Goal: Task Accomplishment & Management: Complete application form

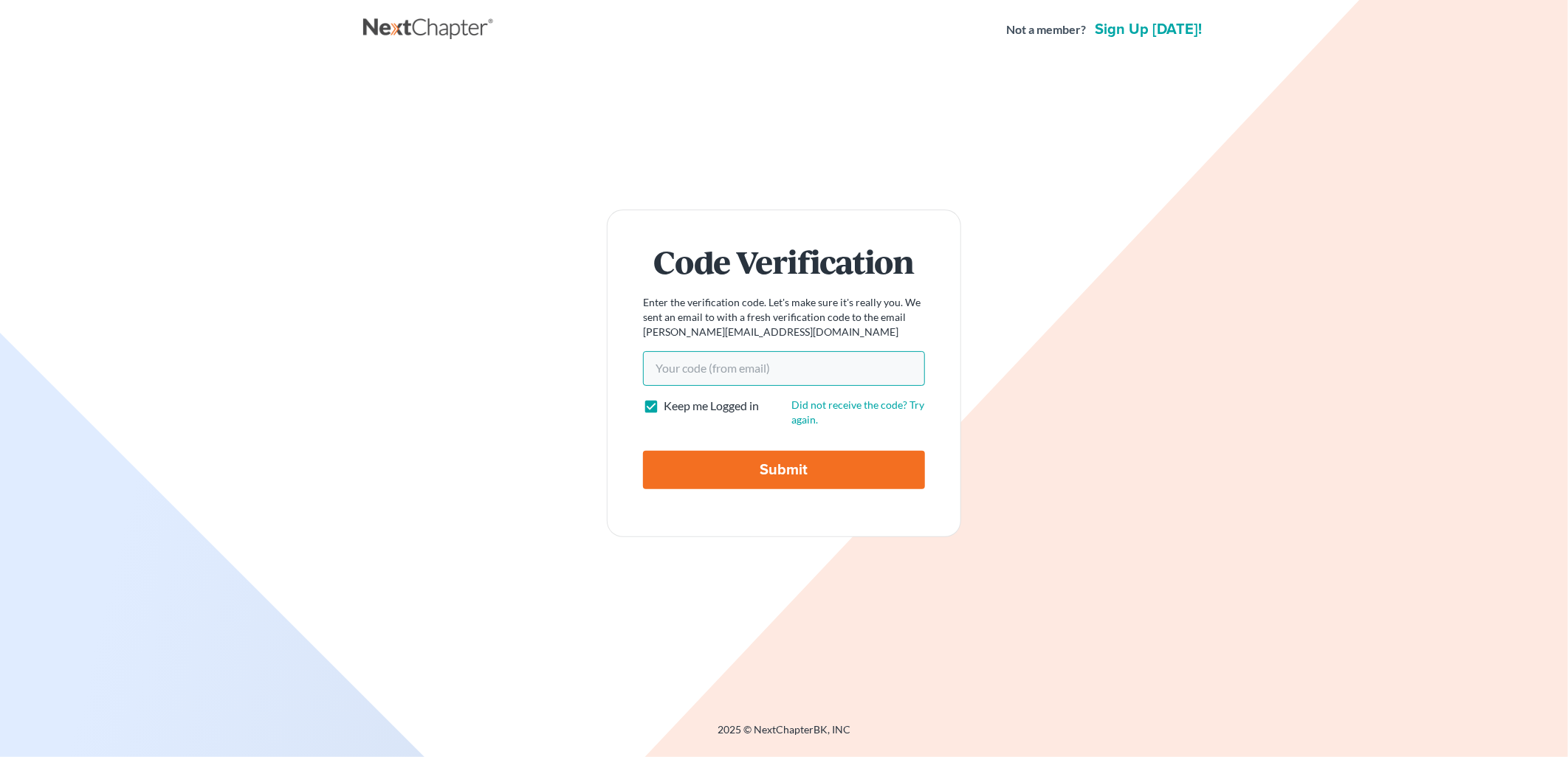
click at [759, 376] on input "Your code(from email)" at bounding box center [784, 368] width 282 height 34
paste input "246112"
type input "246112"
click at [781, 495] on form "Code Verification Enter the verification code. Let's make sure it's really you.…" at bounding box center [784, 373] width 355 height 327
click at [782, 482] on input "Submit" at bounding box center [784, 470] width 282 height 38
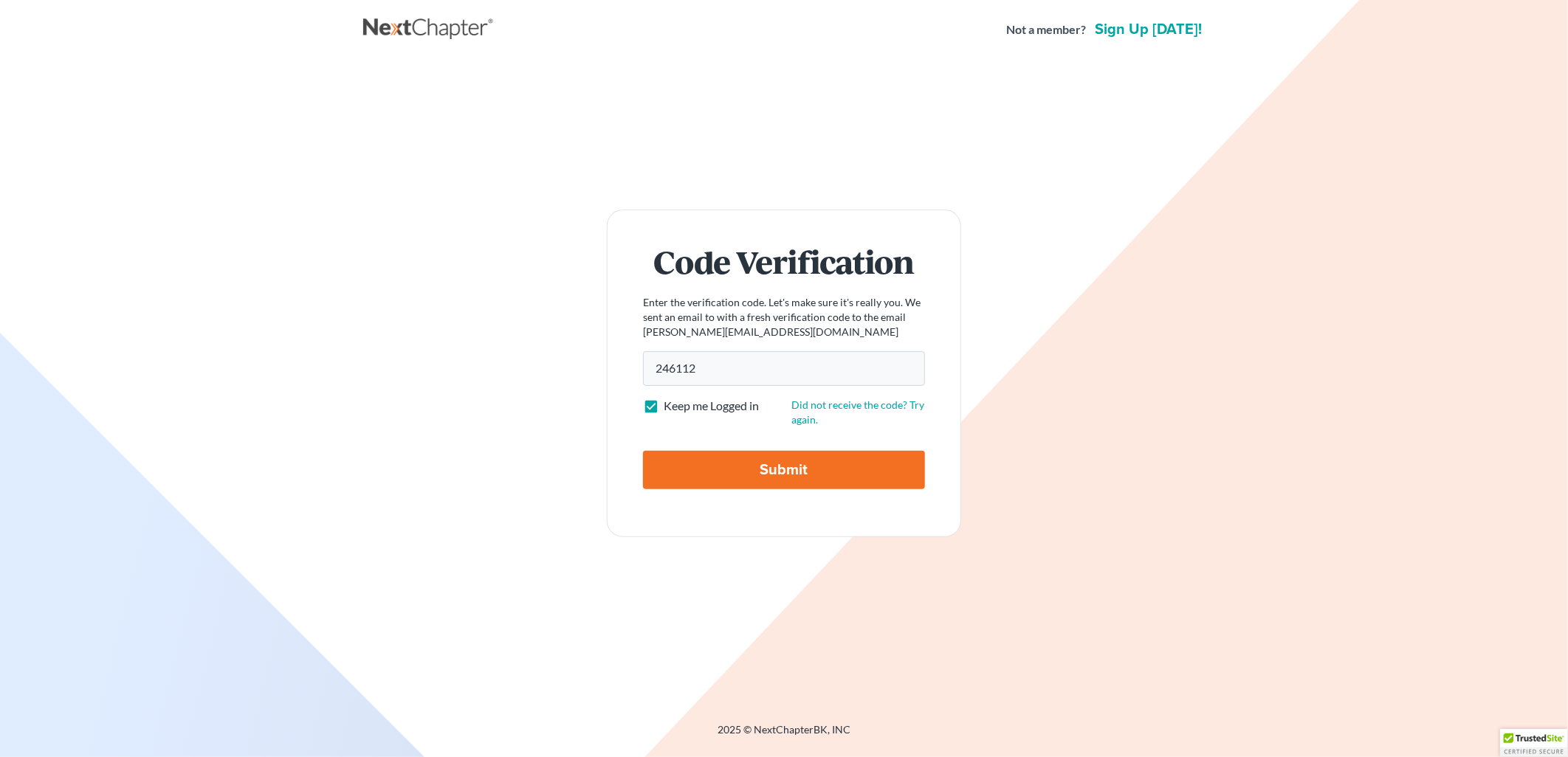
type input "Thinking..."
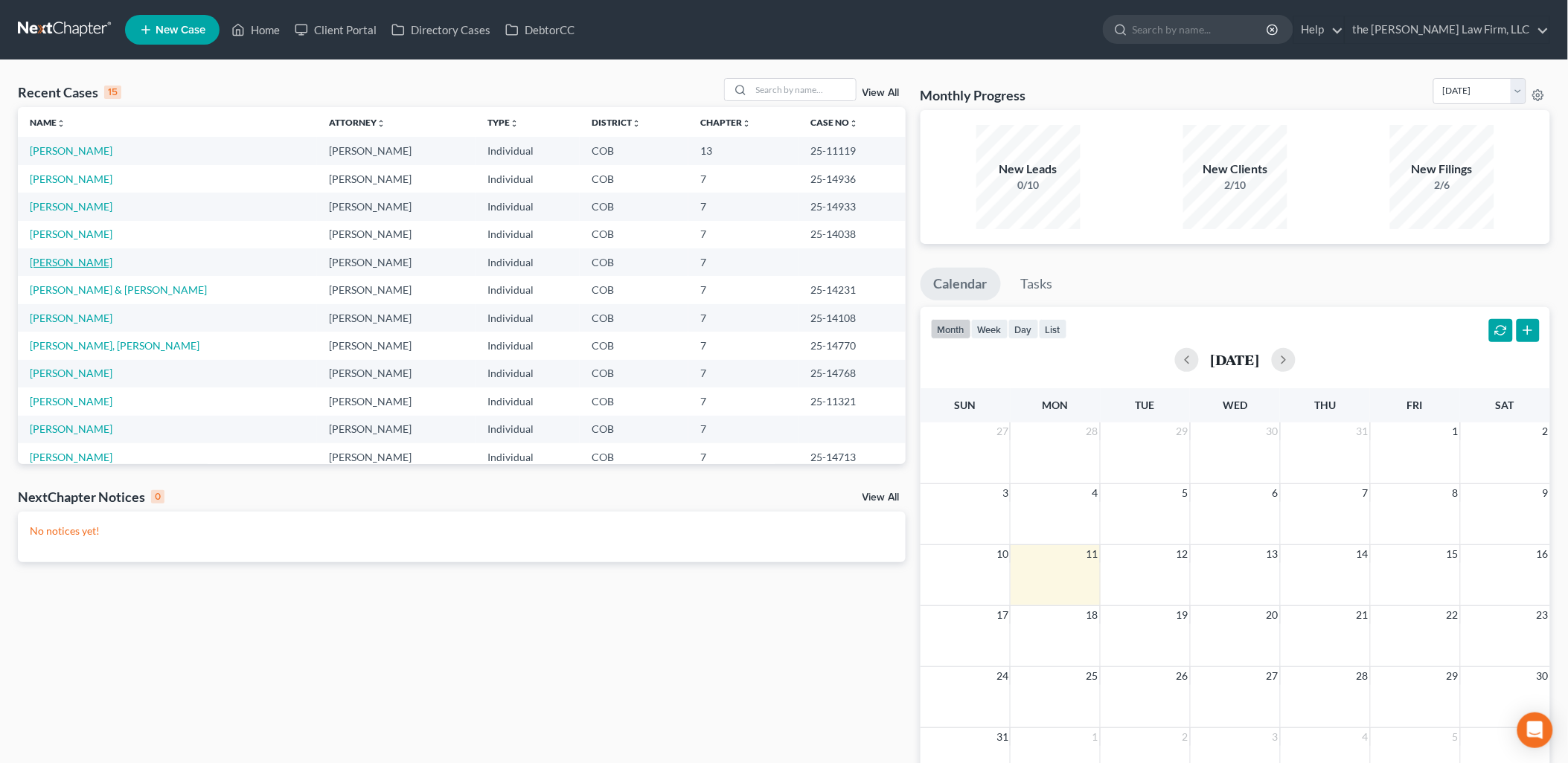
click at [36, 258] on link "Stice, Joseph" at bounding box center [71, 262] width 82 height 12
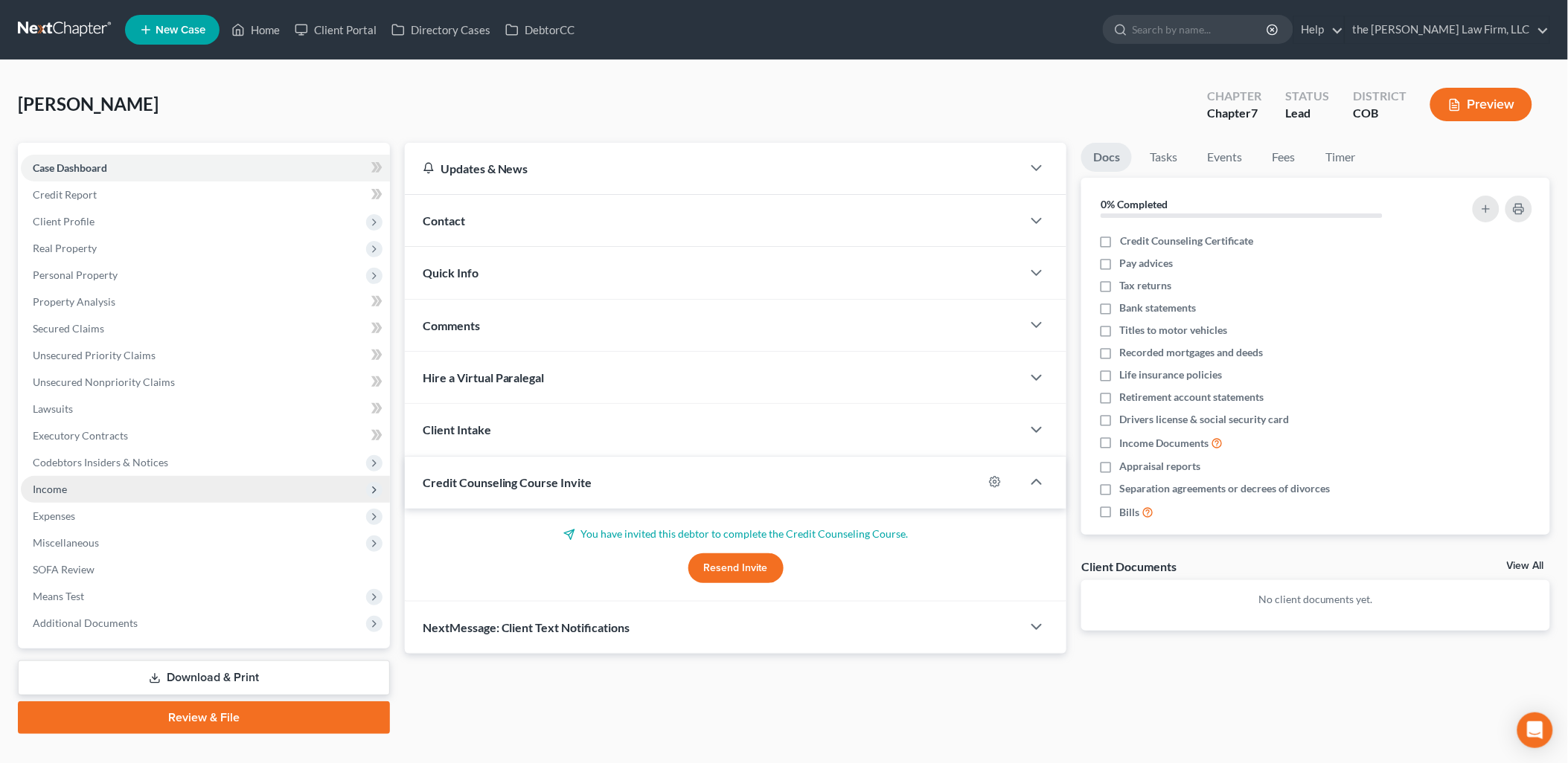
click at [52, 495] on span "Income" at bounding box center [205, 490] width 369 height 27
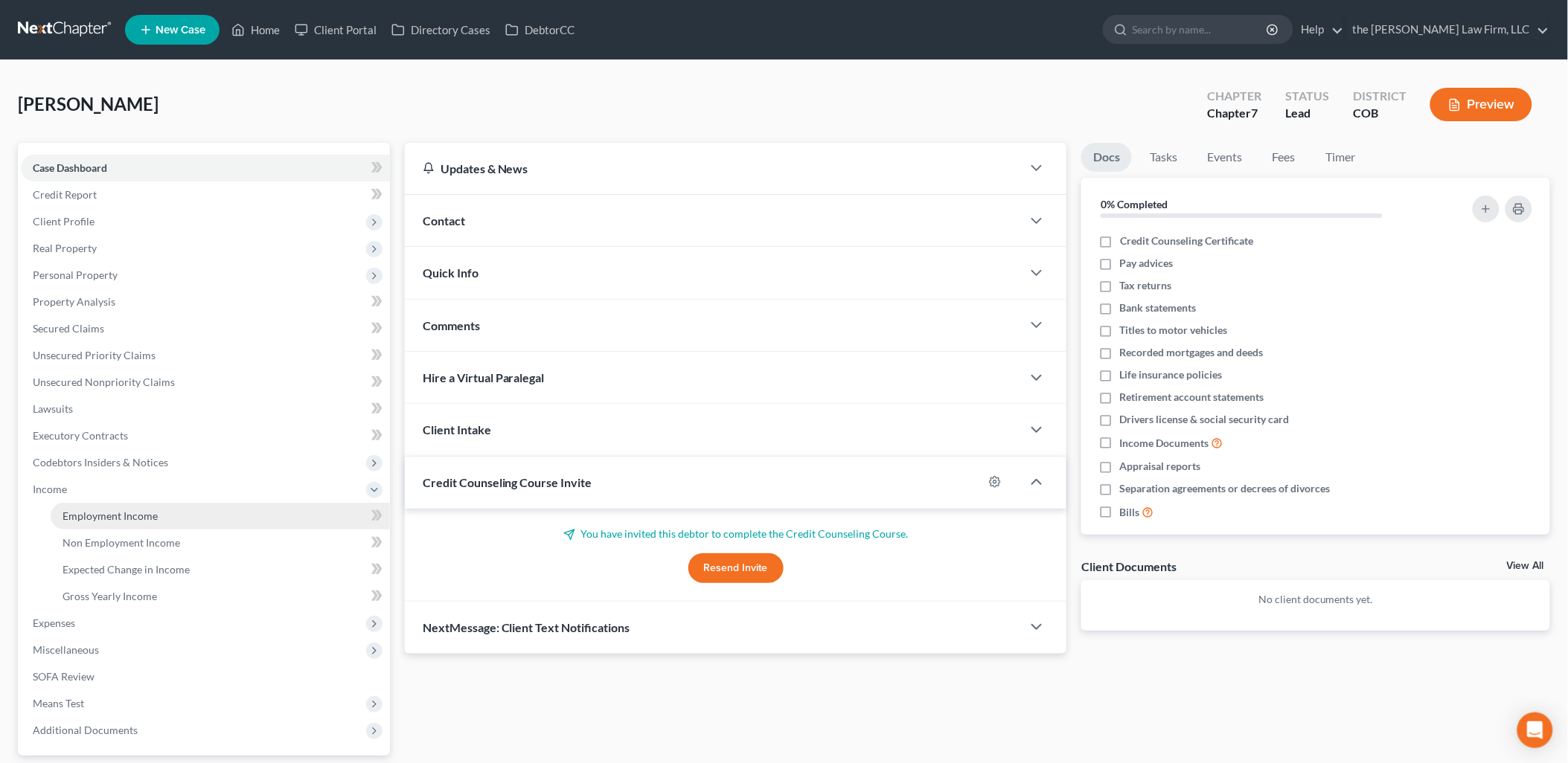
click at [146, 513] on span "Employment Income" at bounding box center [109, 516] width 95 height 12
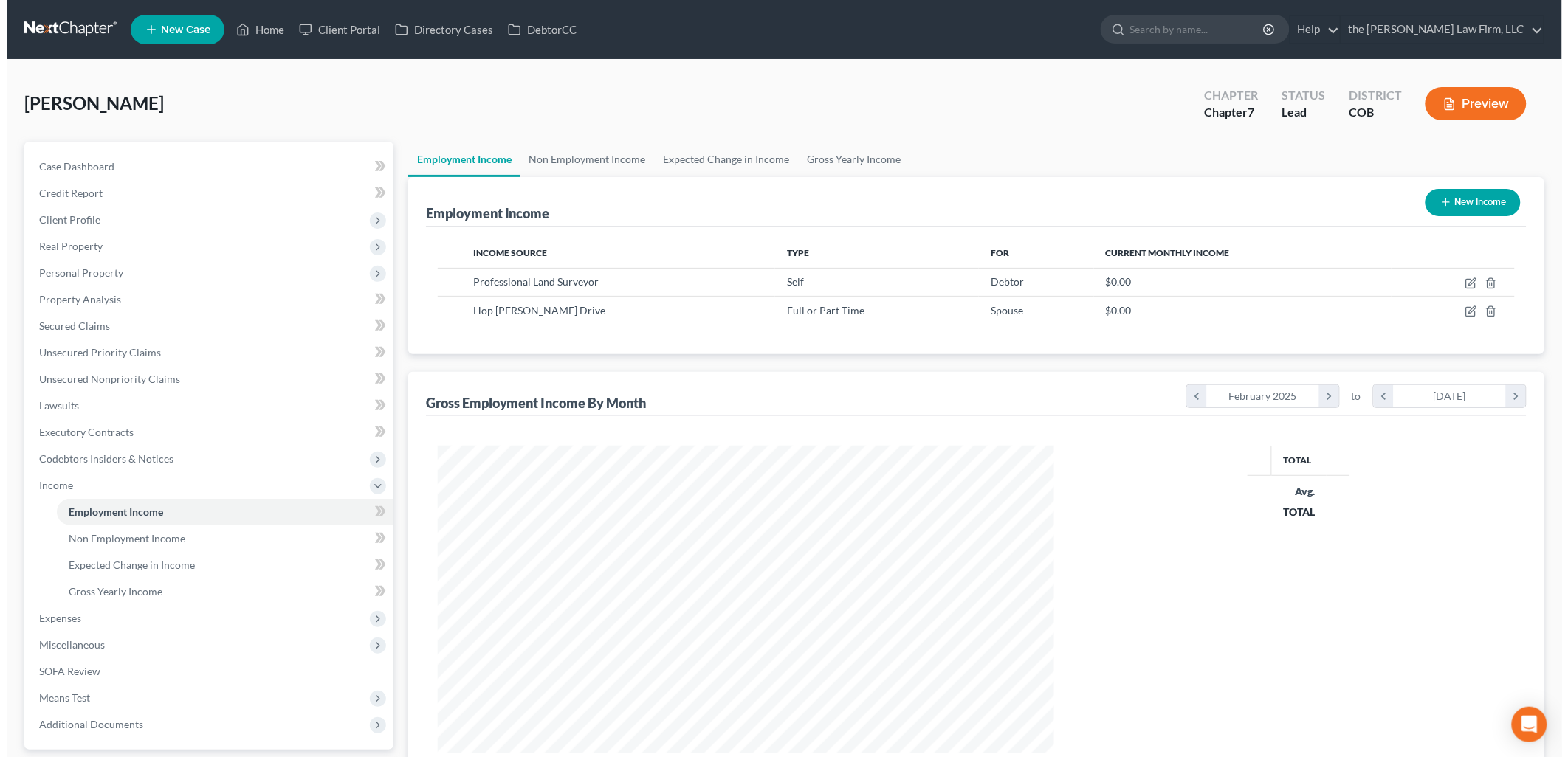
scroll to position [308, 646]
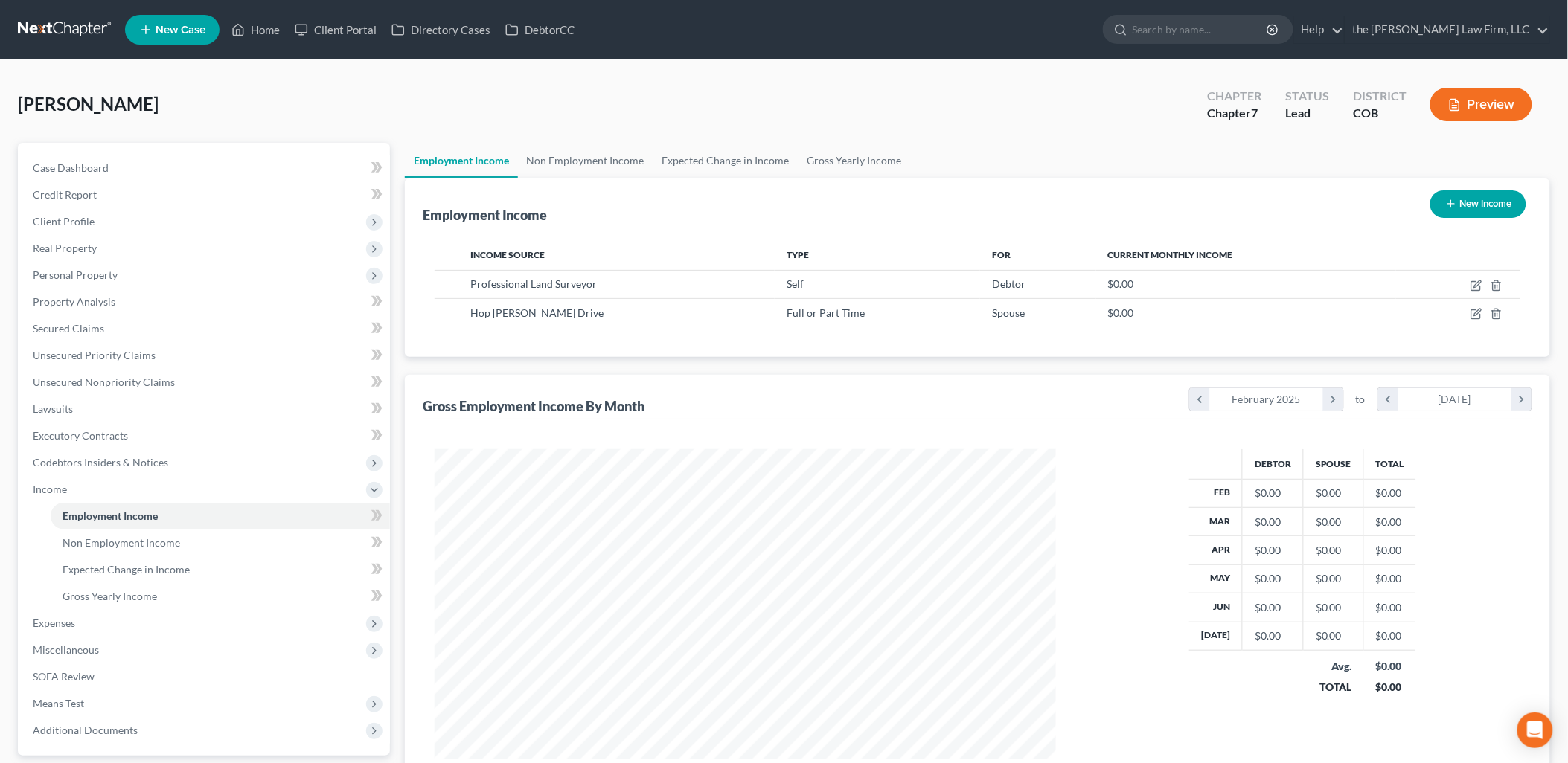
click at [1512, 201] on button "New Income" at bounding box center [1478, 203] width 96 height 27
select select "0"
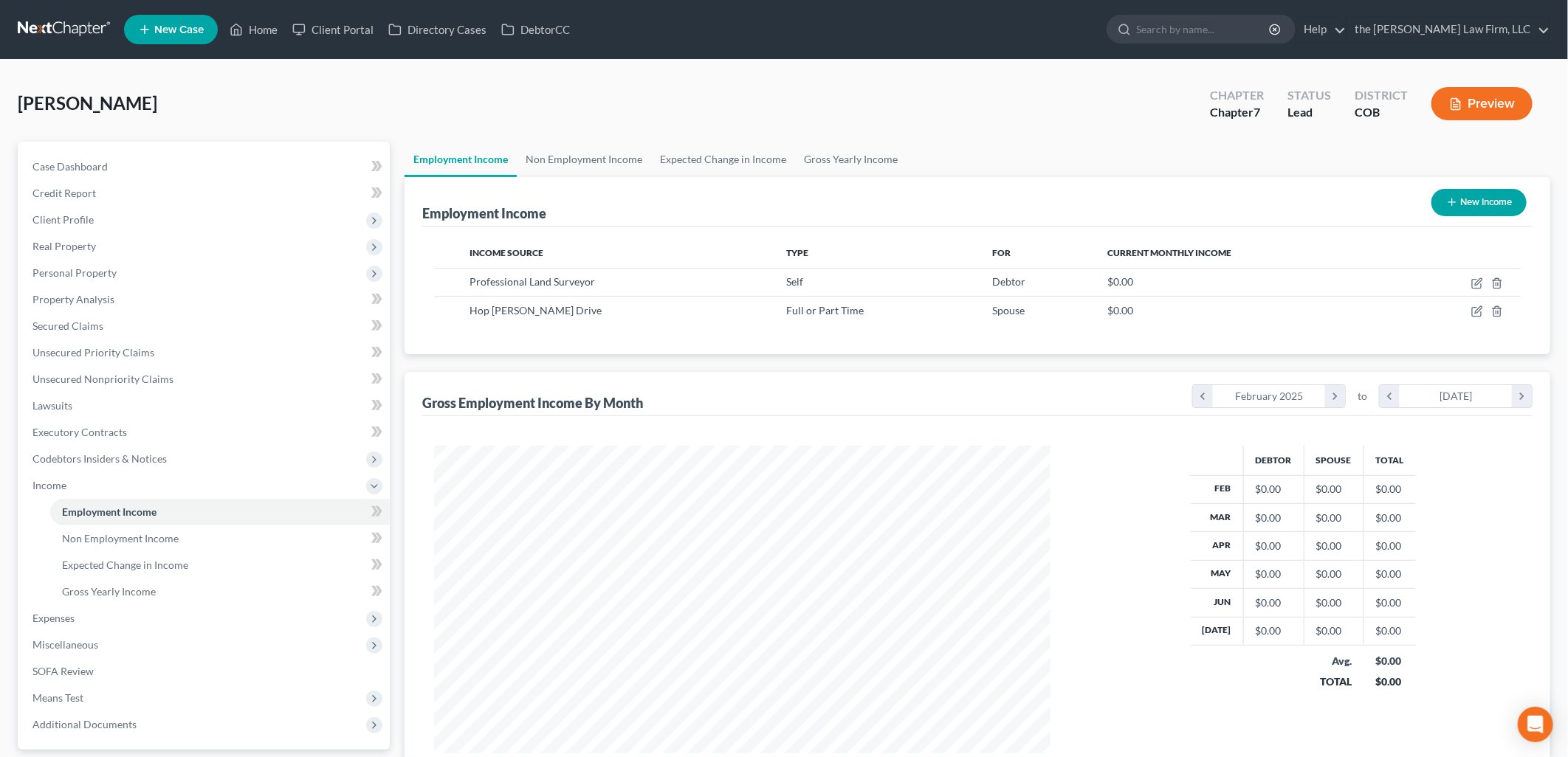
scroll to position [311, 651]
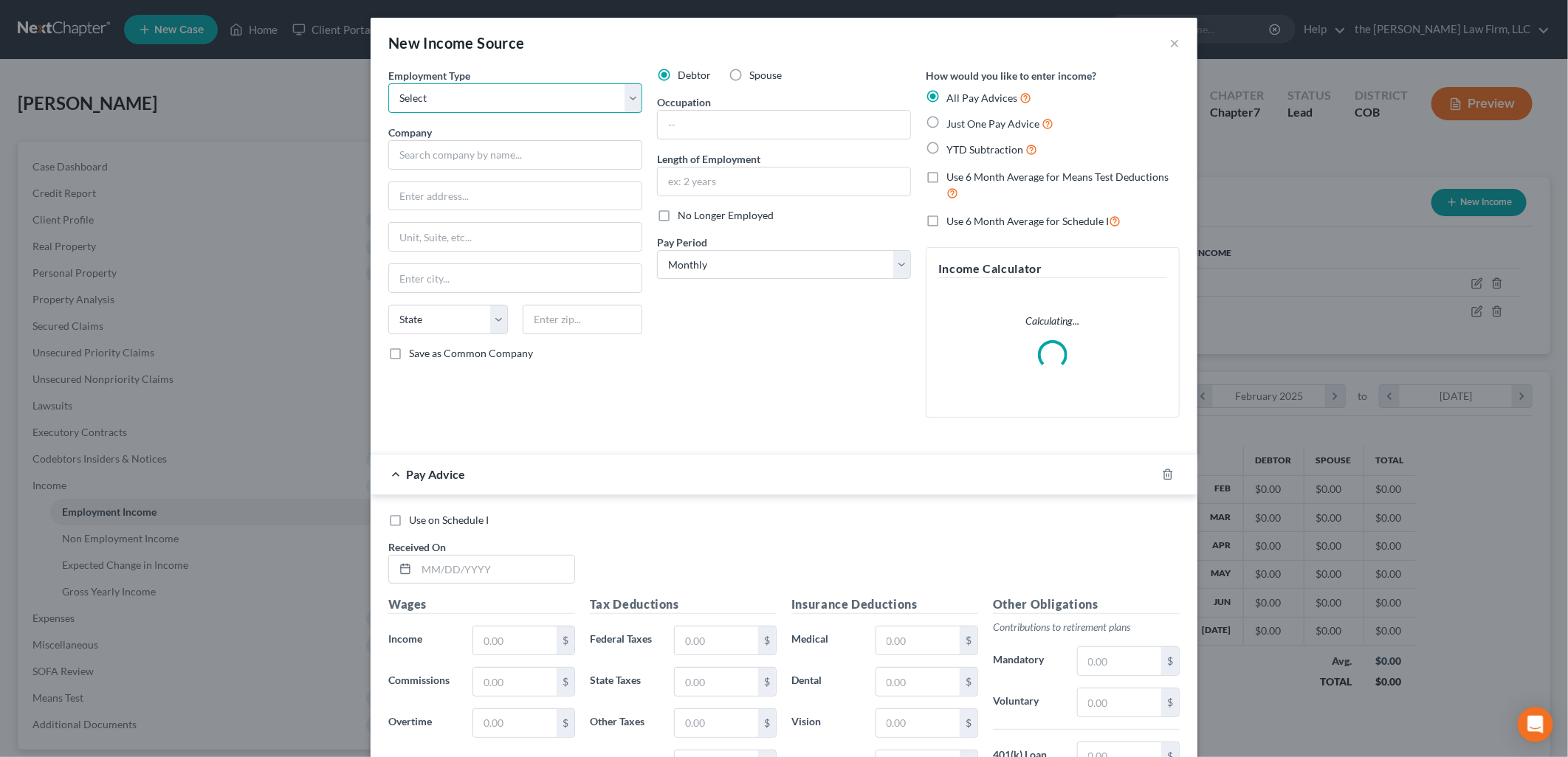
click at [450, 100] on select "Select Full or Part Time Employment Self Employment" at bounding box center [515, 98] width 254 height 30
select select "0"
click at [389, 83] on select "Select Full or Part Time Employment Self Employment" at bounding box center [515, 98] width 254 height 30
click at [495, 149] on input "text" at bounding box center [515, 155] width 254 height 30
type input "Uber"
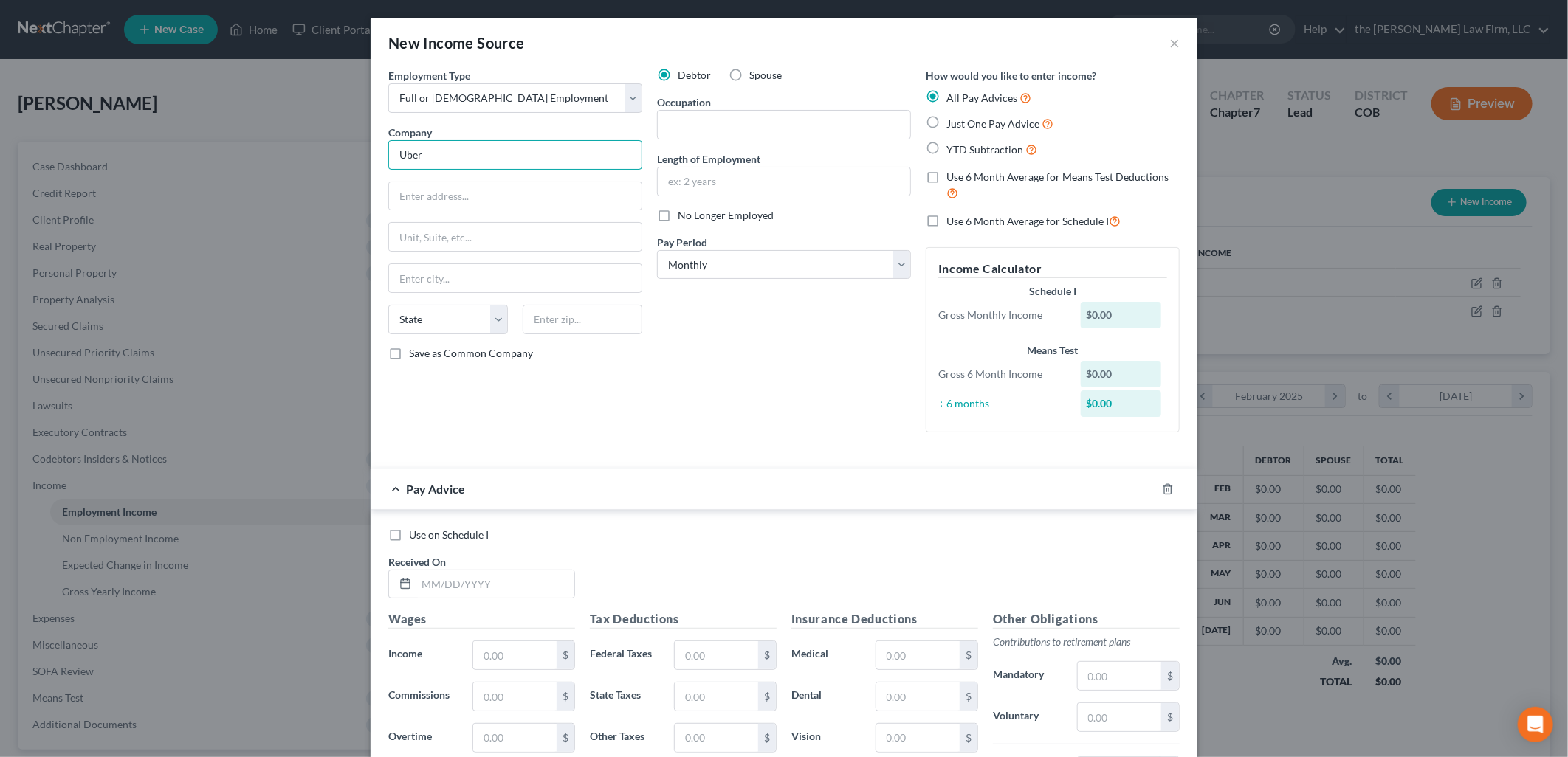
click at [500, 158] on input "Uber" at bounding box center [515, 155] width 254 height 30
type input "1515 3rd Street"
type input "San Francisco"
select select "4"
type input "94158"
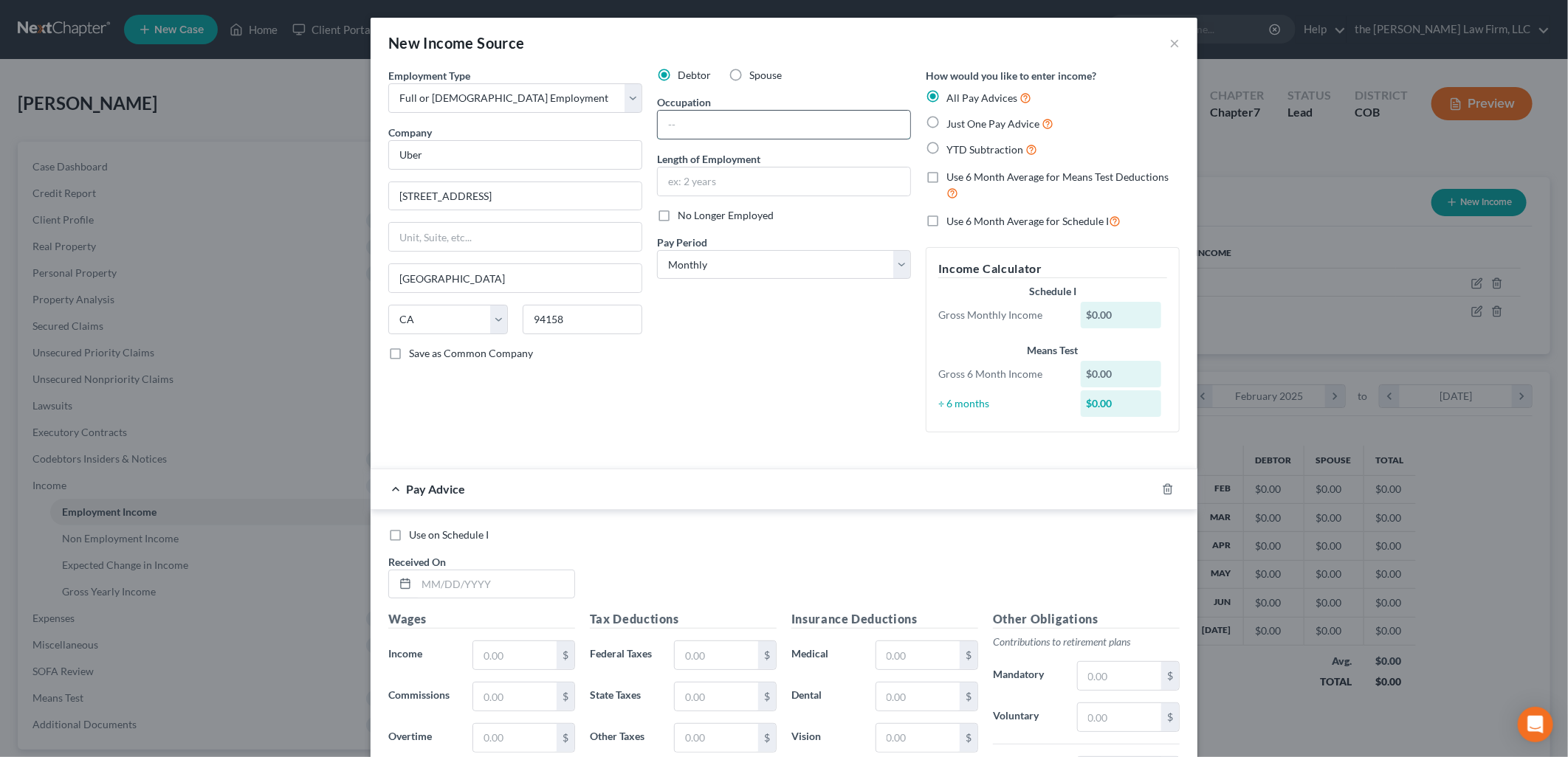
click at [694, 136] on input "text" at bounding box center [784, 124] width 252 height 28
type input "Driver"
click at [712, 281] on div "Debtor Spouse Occupation Driver Length of Employment No Longer Employed Pay Per…" at bounding box center [783, 256] width 269 height 376
click at [713, 268] on select "Select Monthly Twice Monthly Every Other Week Weekly" at bounding box center [784, 265] width 254 height 30
click at [657, 250] on select "Select Monthly Twice Monthly Every Other Week Weekly" at bounding box center [784, 265] width 254 height 30
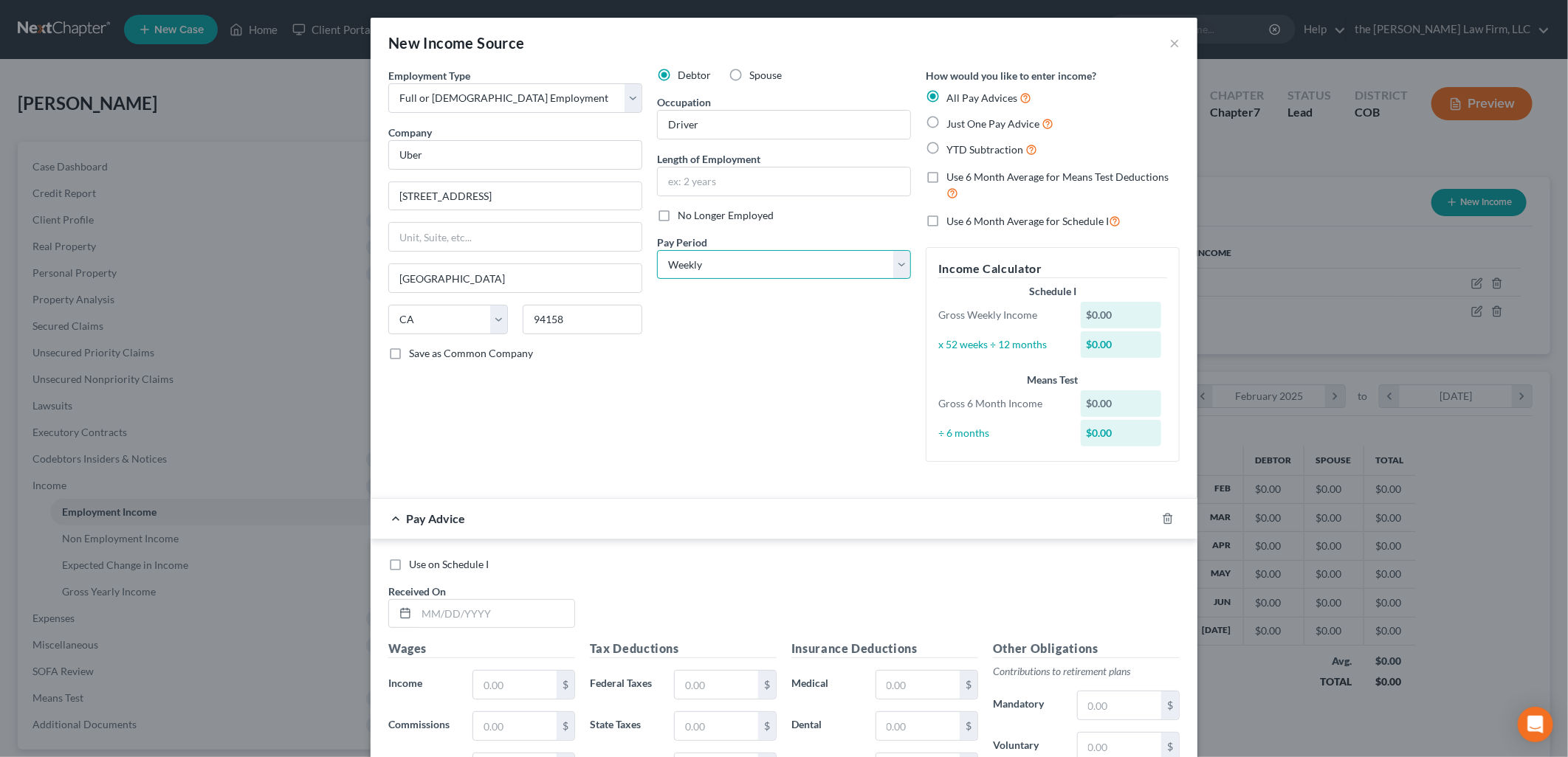
click at [722, 271] on select "Select Monthly Twice Monthly Every Other Week Weekly" at bounding box center [784, 265] width 254 height 30
click at [657, 250] on select "Select Monthly Twice Monthly Every Other Week Weekly" at bounding box center [784, 265] width 254 height 30
drag, startPoint x: 713, startPoint y: 252, endPoint x: 708, endPoint y: 259, distance: 8.6
click at [713, 253] on select "Select Monthly Twice Monthly Every Other Week Weekly" at bounding box center [784, 265] width 254 height 30
select select "0"
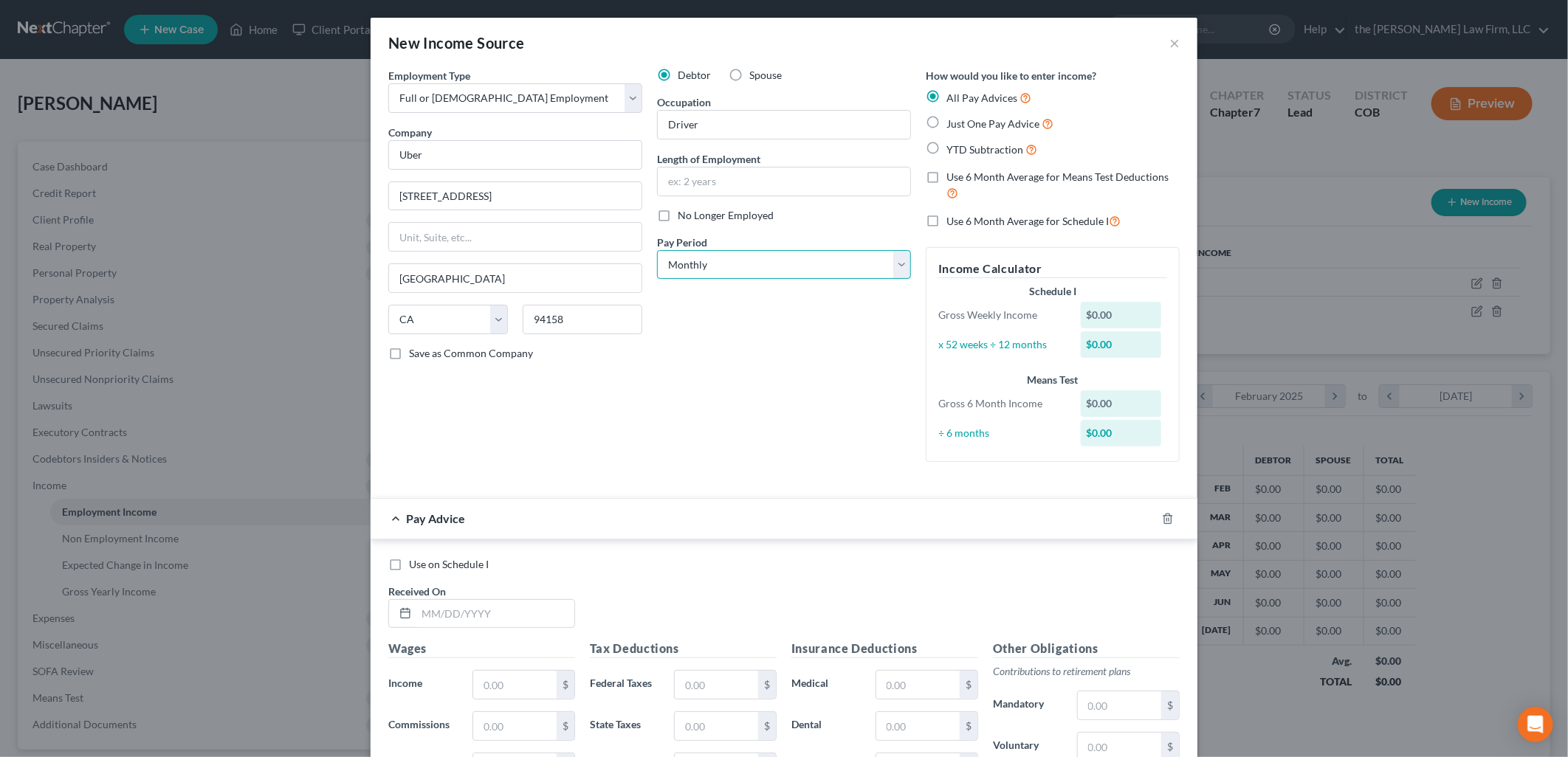
click at [657, 250] on select "Select Monthly Twice Monthly Every Other Week Weekly" at bounding box center [784, 265] width 254 height 30
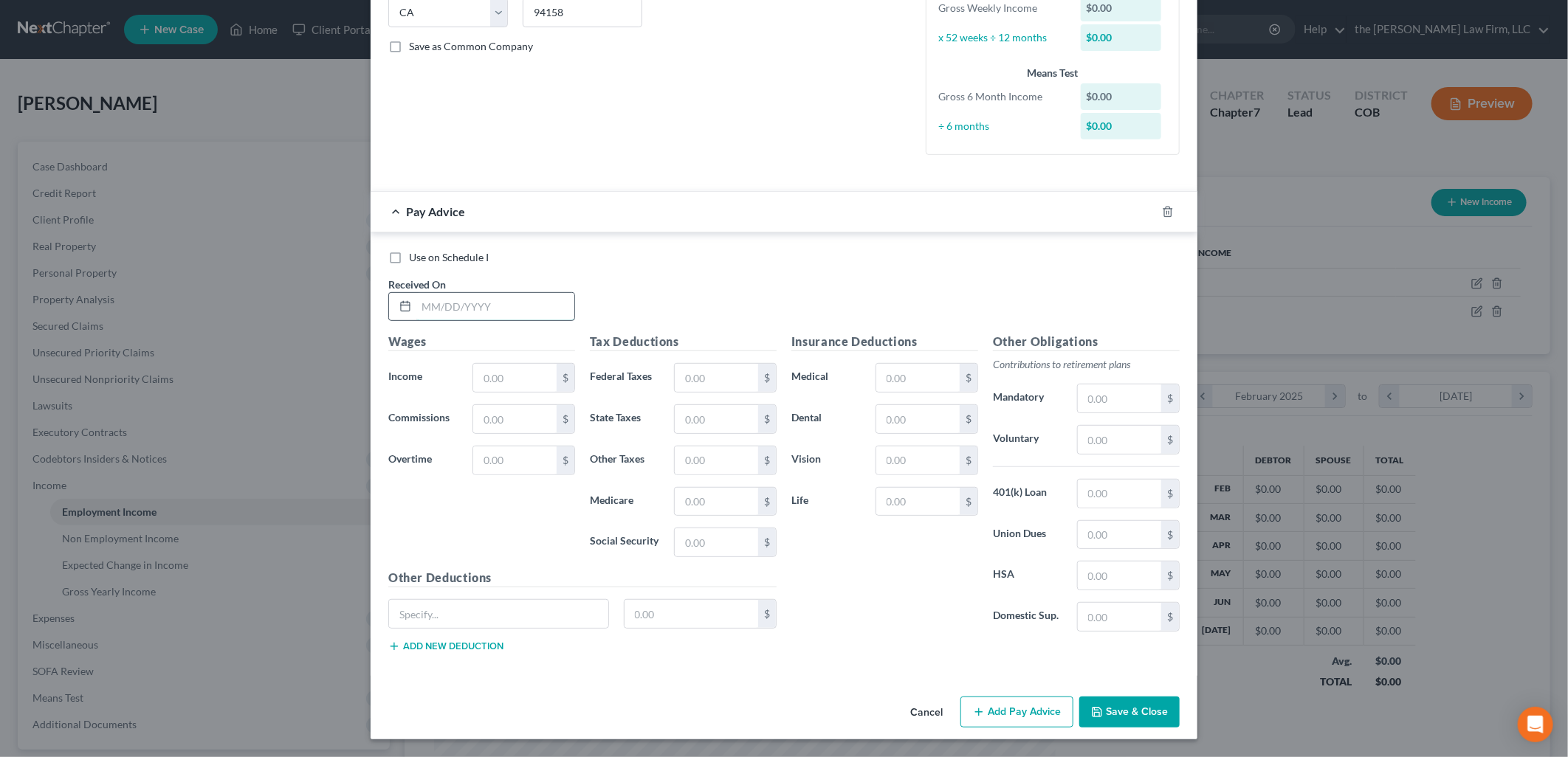
click at [524, 314] on input "text" at bounding box center [495, 307] width 158 height 28
click at [427, 308] on input "2/1/2025" at bounding box center [495, 307] width 158 height 28
type input "2/28/2025"
click at [514, 373] on input "text" at bounding box center [515, 378] width 83 height 28
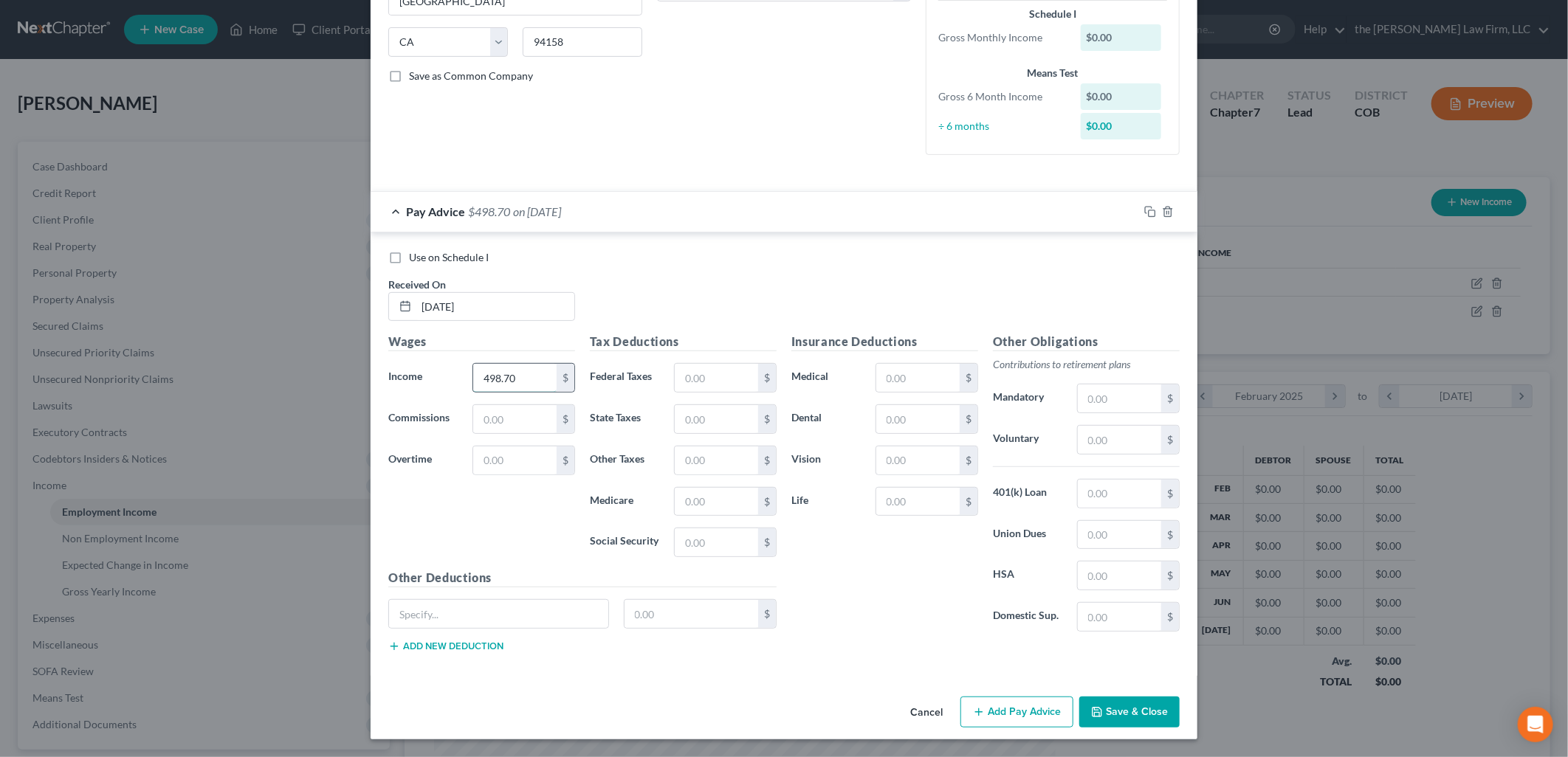
type input "498.70"
click at [502, 424] on input "text" at bounding box center [515, 419] width 83 height 28
type input "45.23"
click at [711, 376] on input "text" at bounding box center [716, 378] width 83 height 28
type input "187.13"
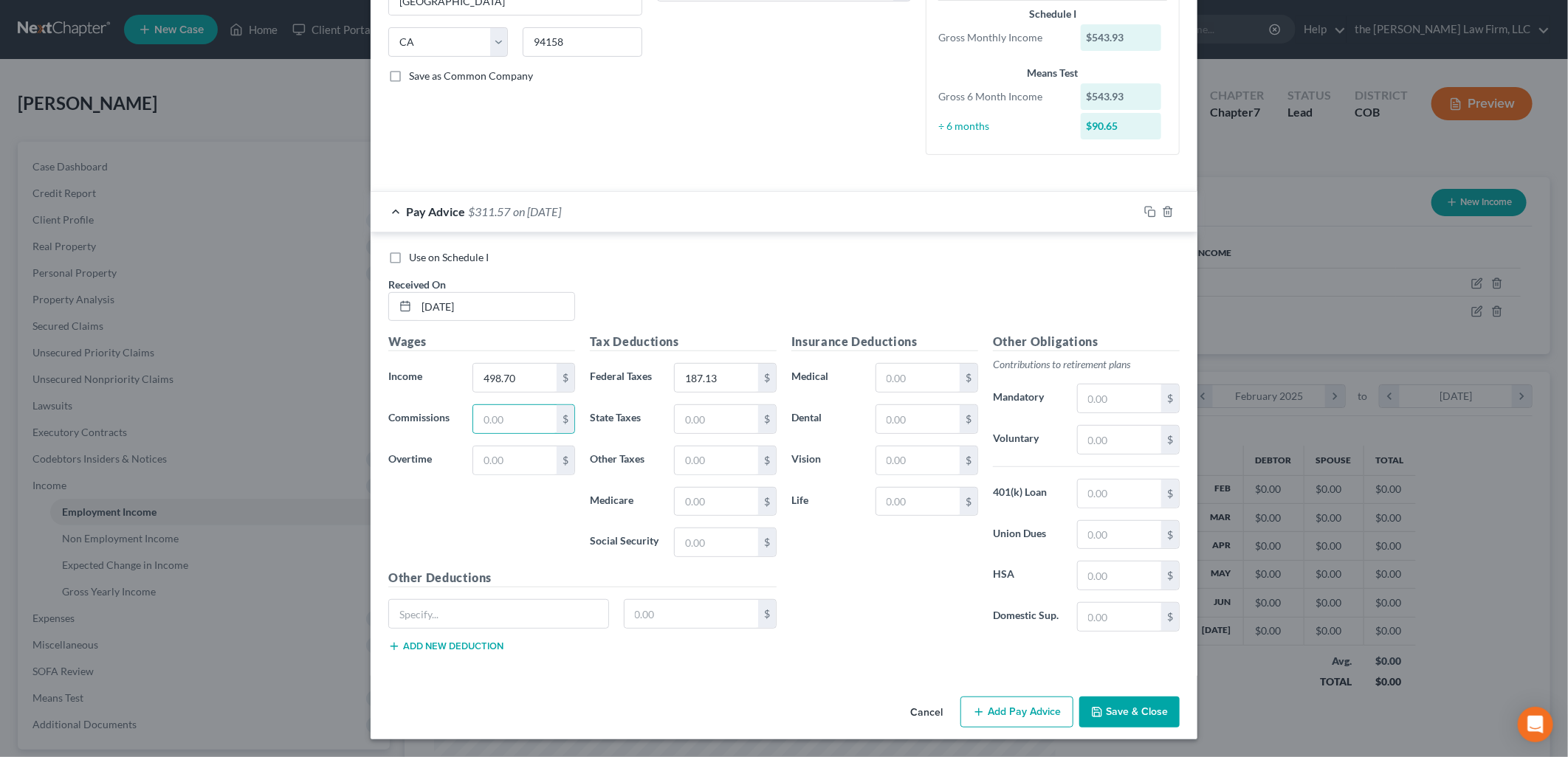
click at [697, 306] on div "Use on Schedule I Received On * 2/28/2025" at bounding box center [783, 292] width 806 height 83
click at [1009, 713] on button "Add Pay Advice" at bounding box center [1017, 713] width 113 height 31
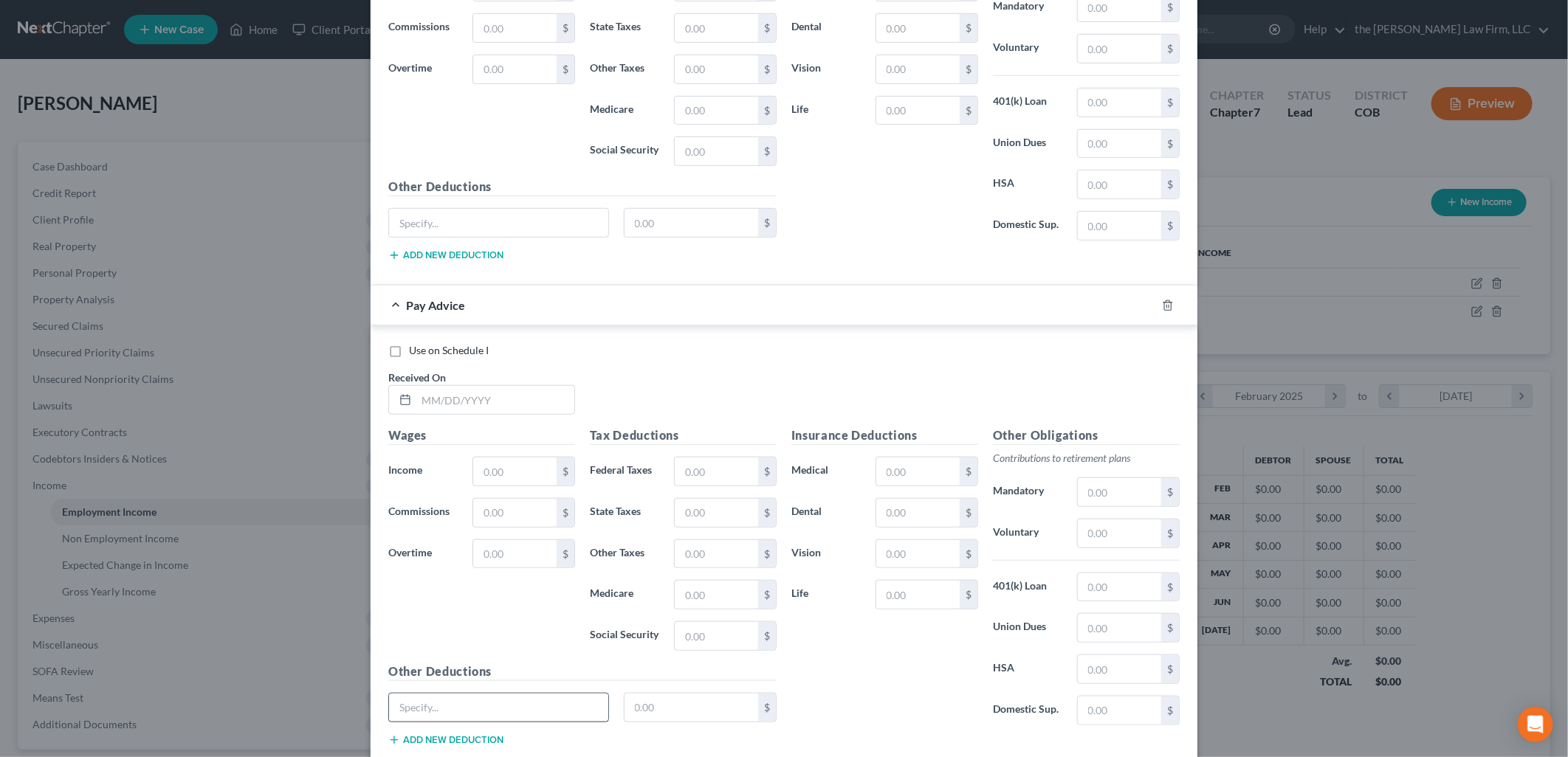
scroll to position [764, 0]
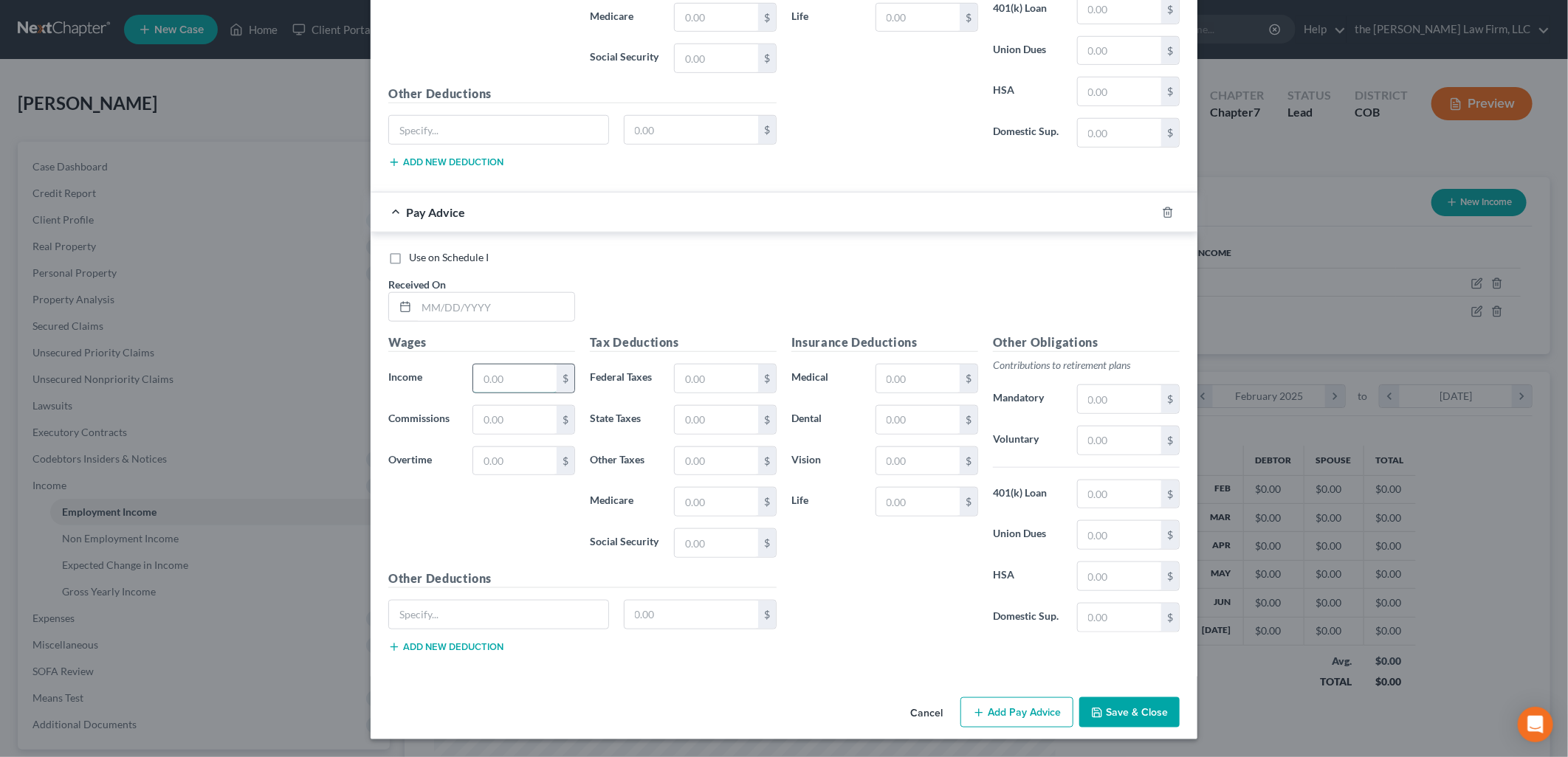
click at [499, 369] on input "text" at bounding box center [515, 379] width 83 height 28
type input "3,478.43"
click at [682, 379] on input "text" at bounding box center [716, 379] width 83 height 28
type input "1,255.66"
click at [711, 301] on div "Use on Schedule I Received On *" at bounding box center [783, 292] width 806 height 83
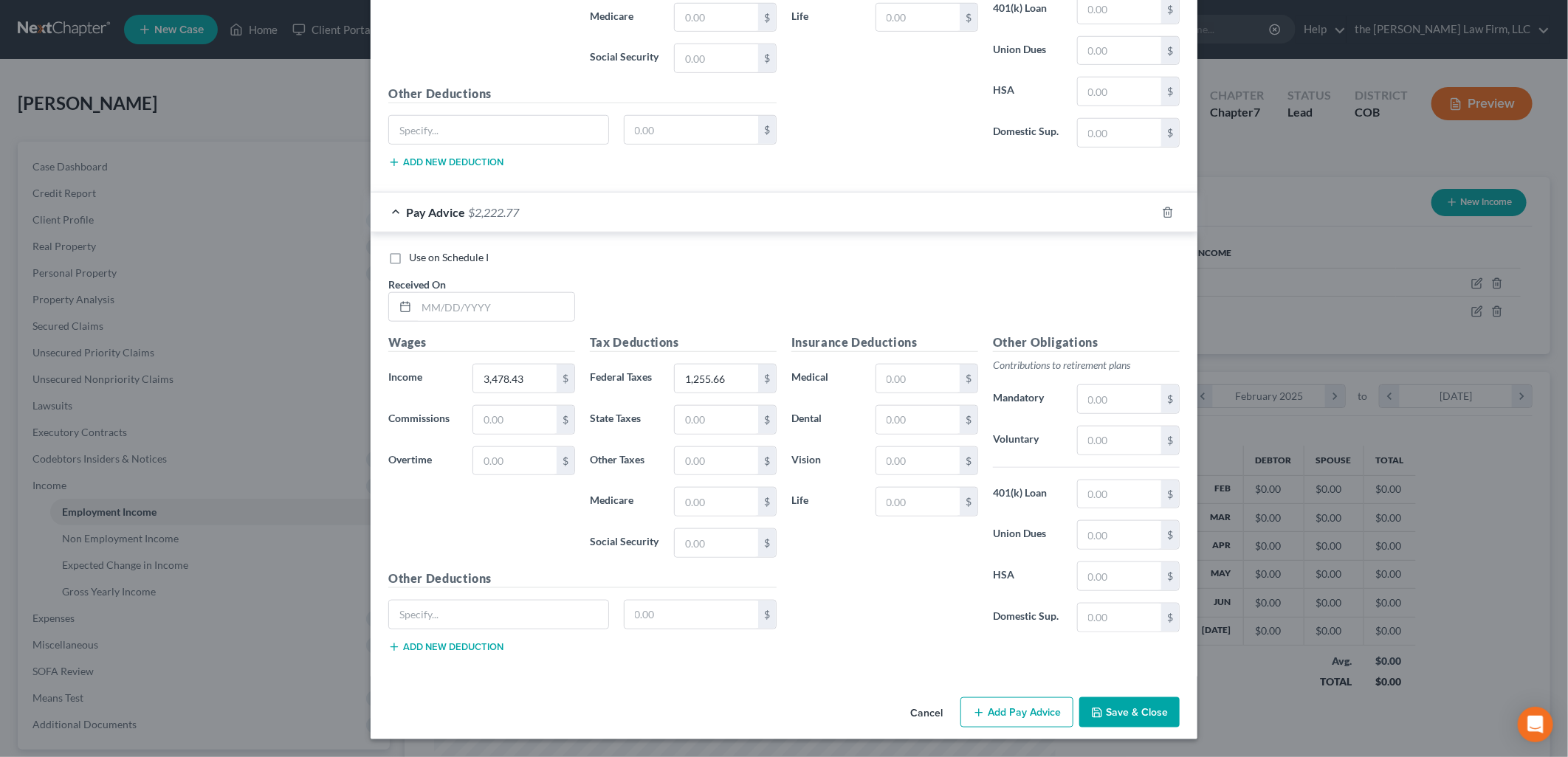
click at [1002, 722] on button "Add Pay Advice" at bounding box center [1017, 714] width 113 height 31
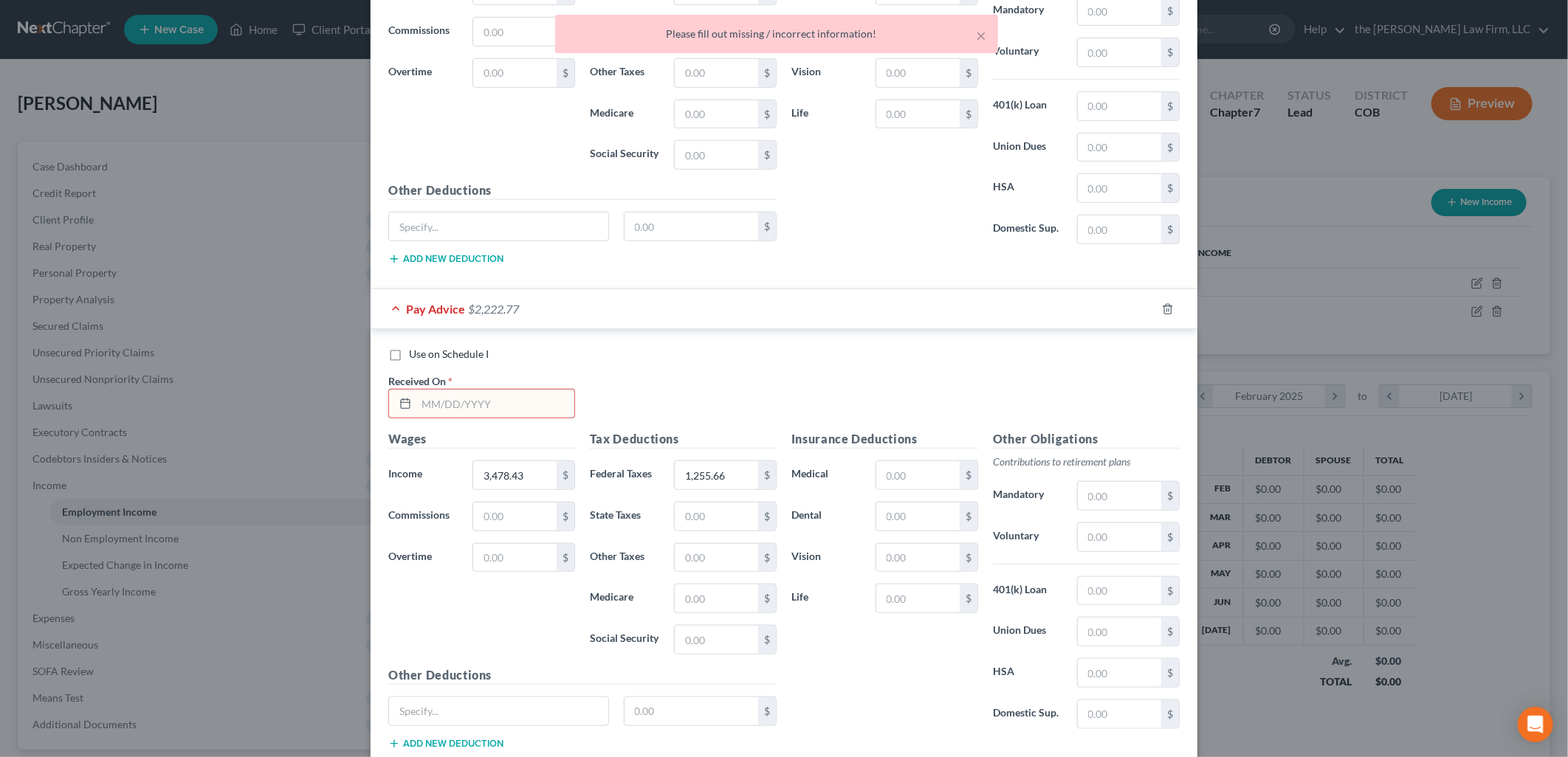
scroll to position [518, 0]
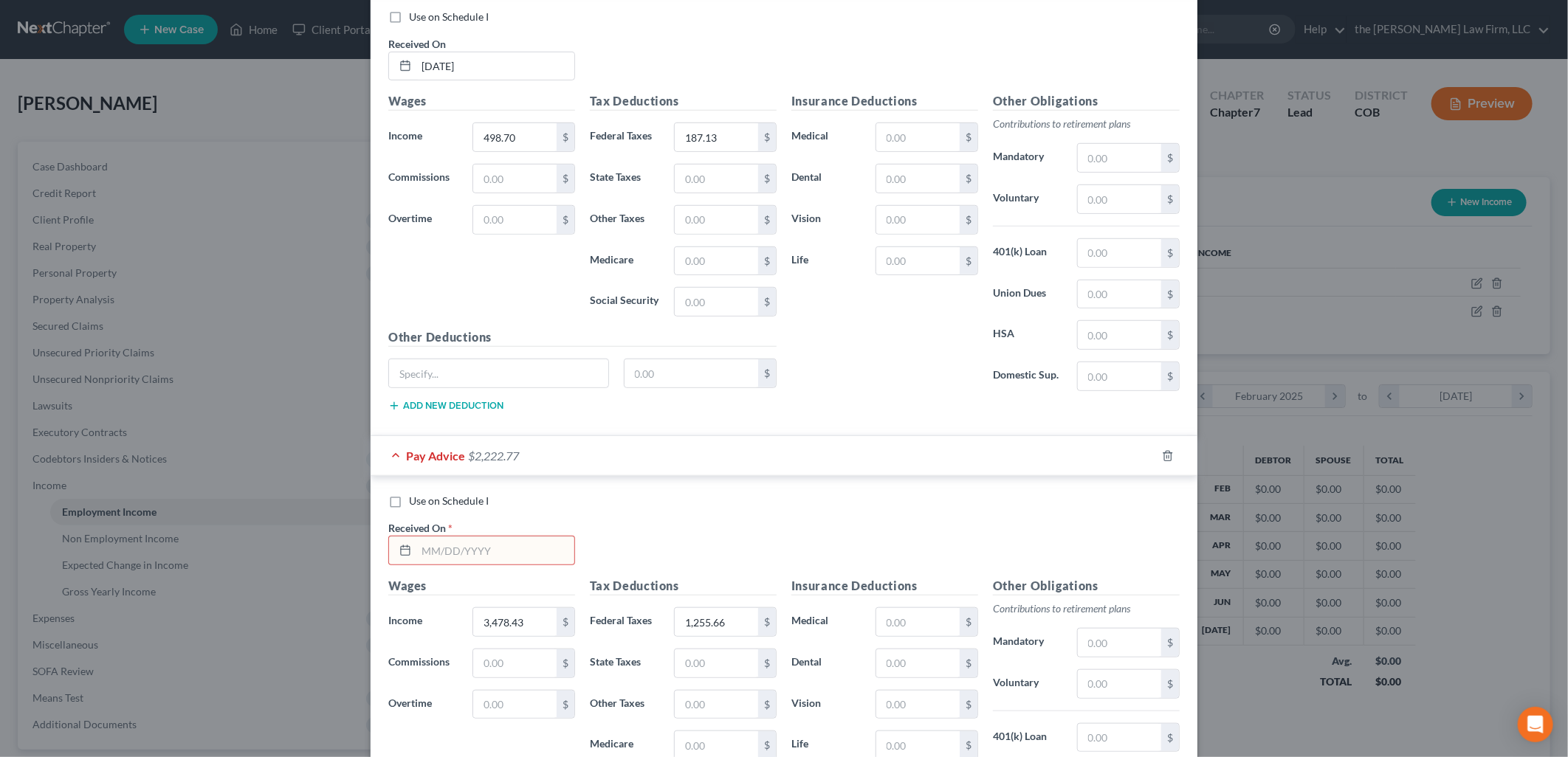
drag, startPoint x: 488, startPoint y: 563, endPoint x: 497, endPoint y: 558, distance: 10.3
click at [488, 563] on input "text" at bounding box center [495, 550] width 158 height 28
type input "3/31/2025"
click at [673, 555] on div "Use on Schedule I Received On * 3/31/2025" at bounding box center [783, 535] width 806 height 83
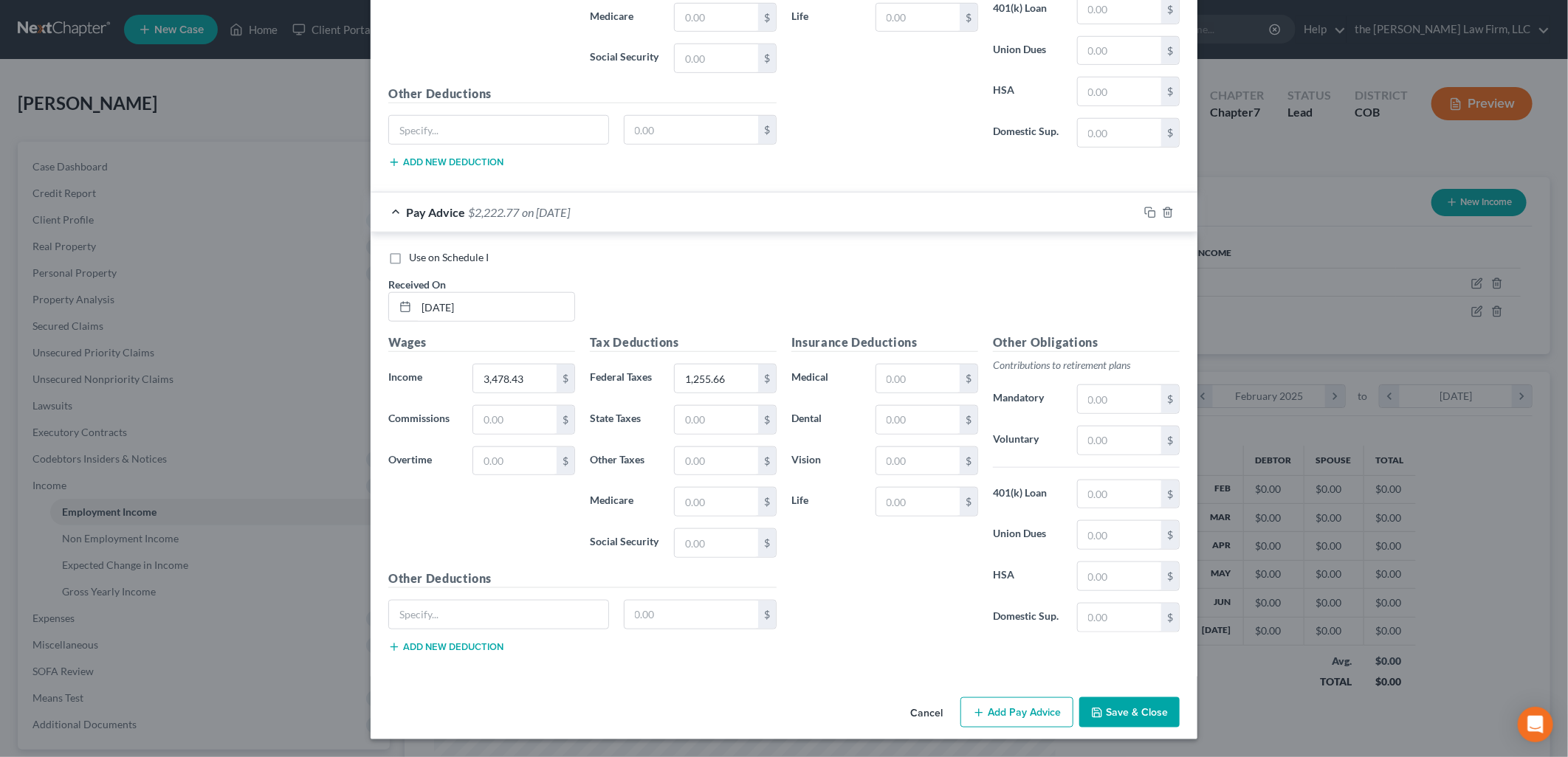
click at [1010, 718] on button "Add Pay Advice" at bounding box center [1017, 714] width 113 height 31
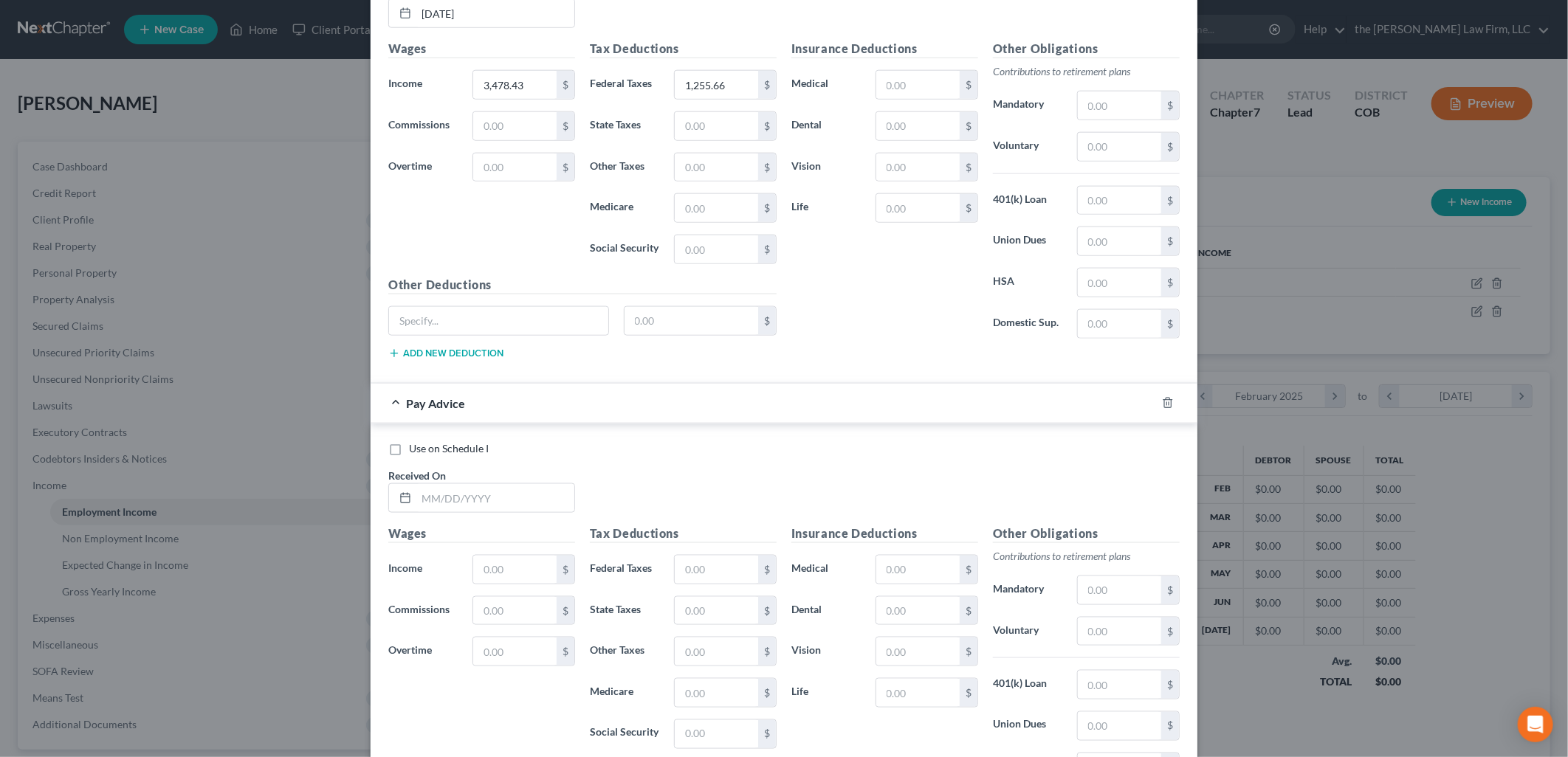
scroll to position [1251, 0]
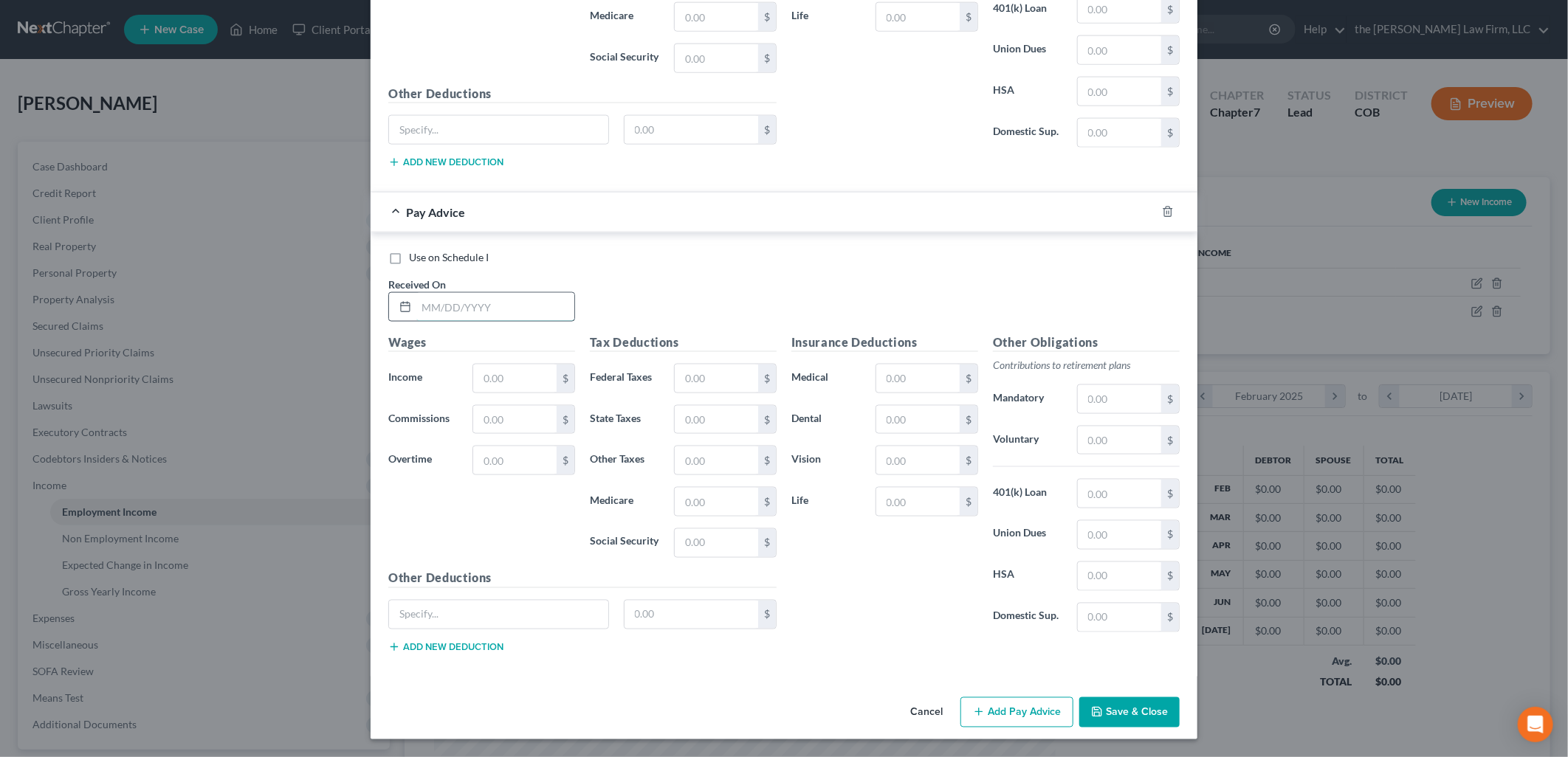
click at [490, 305] on input "text" at bounding box center [495, 307] width 158 height 28
type input "4/30/2025"
click at [517, 369] on input "text" at bounding box center [515, 379] width 83 height 28
type input "2,257.67"
click at [712, 374] on input "text" at bounding box center [716, 379] width 83 height 28
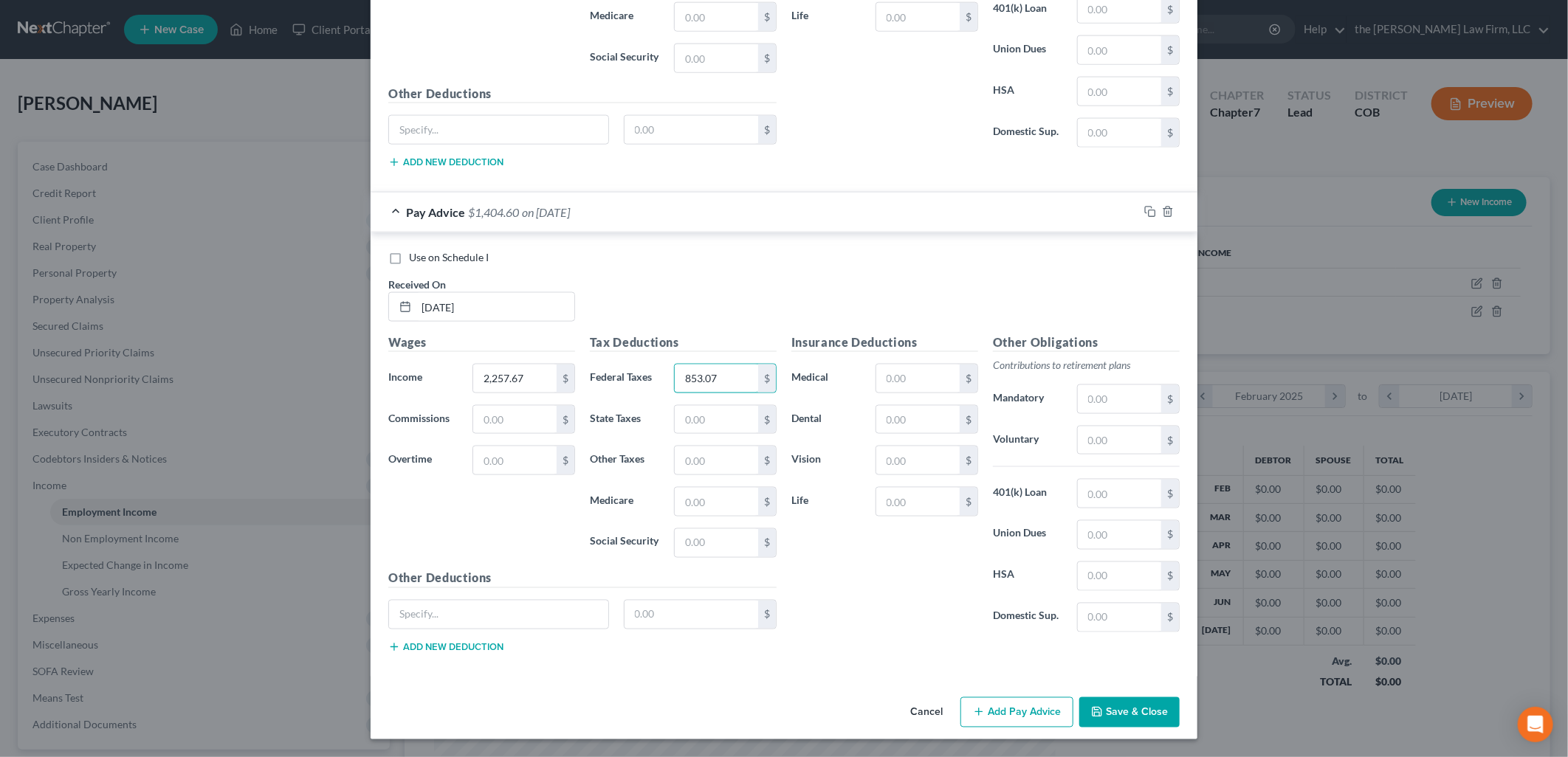
type input "853.07"
click at [984, 698] on button "Add Pay Advice" at bounding box center [1017, 714] width 113 height 31
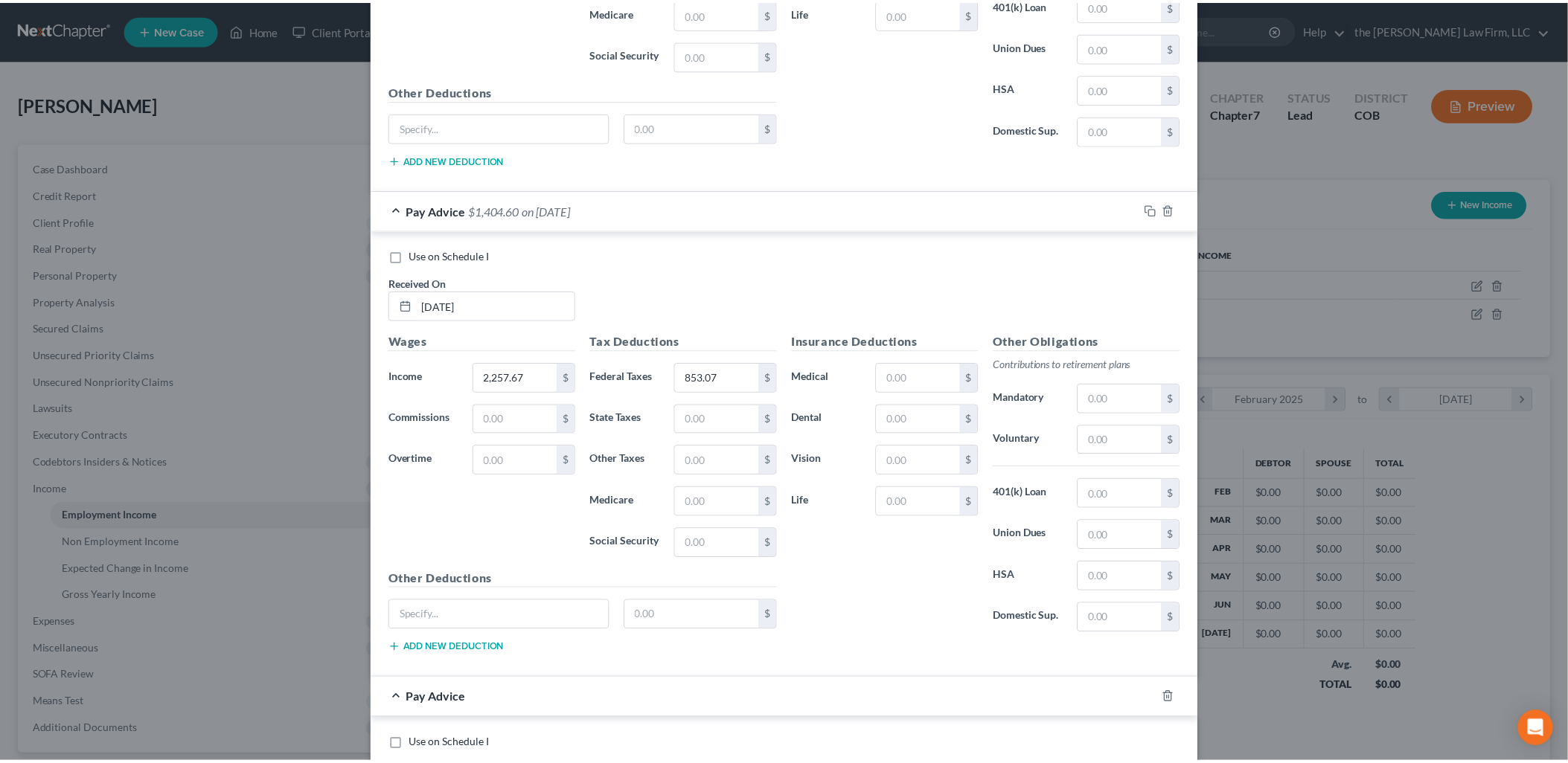
scroll to position [1750, 0]
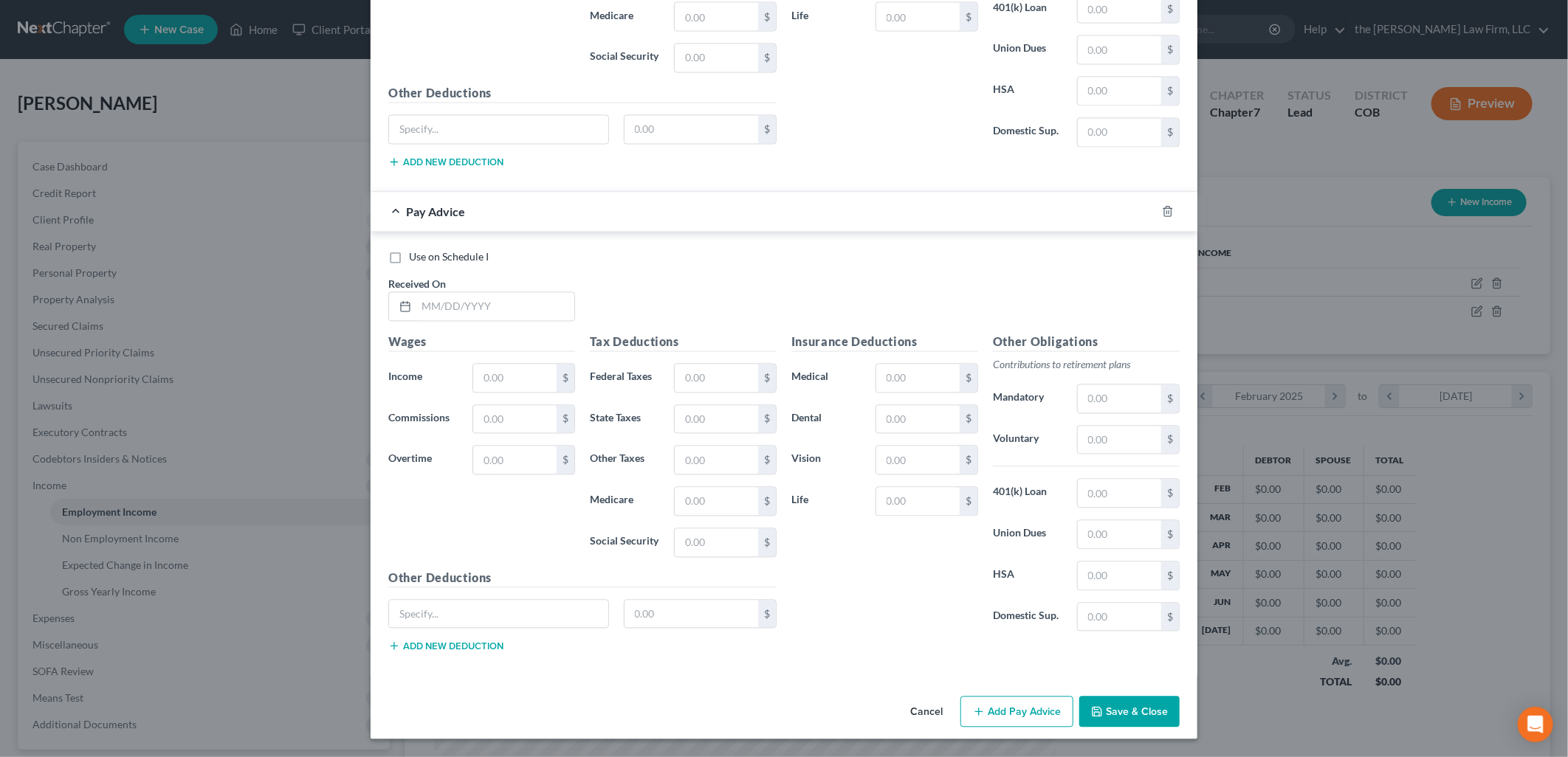
click at [1250, 315] on div "New Income Source × Employment Type * Select Full or Part Time Employment Self …" at bounding box center [784, 378] width 1568 height 757
click at [502, 314] on input "text" at bounding box center [495, 307] width 158 height 28
type input "5/31/2025"
click at [642, 269] on div "Use on Schedule I Received On * 5/31/2025" at bounding box center [783, 292] width 806 height 83
click at [521, 370] on input "text" at bounding box center [515, 379] width 83 height 28
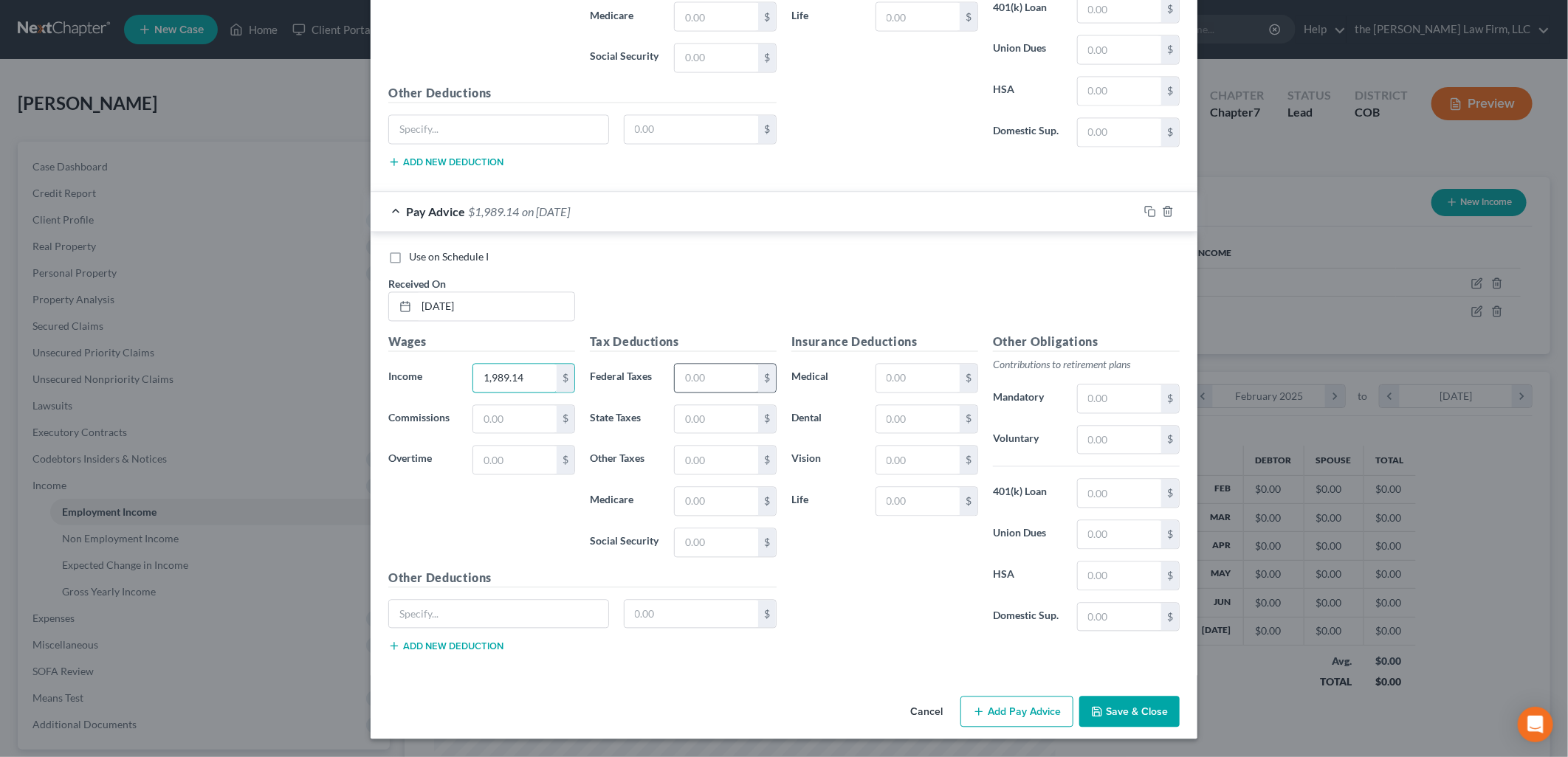
type input "1,989.14"
click at [696, 376] on input "text" at bounding box center [716, 379] width 83 height 28
type input "720.66"
click at [1120, 710] on button "Save & Close" at bounding box center [1130, 713] width 101 height 31
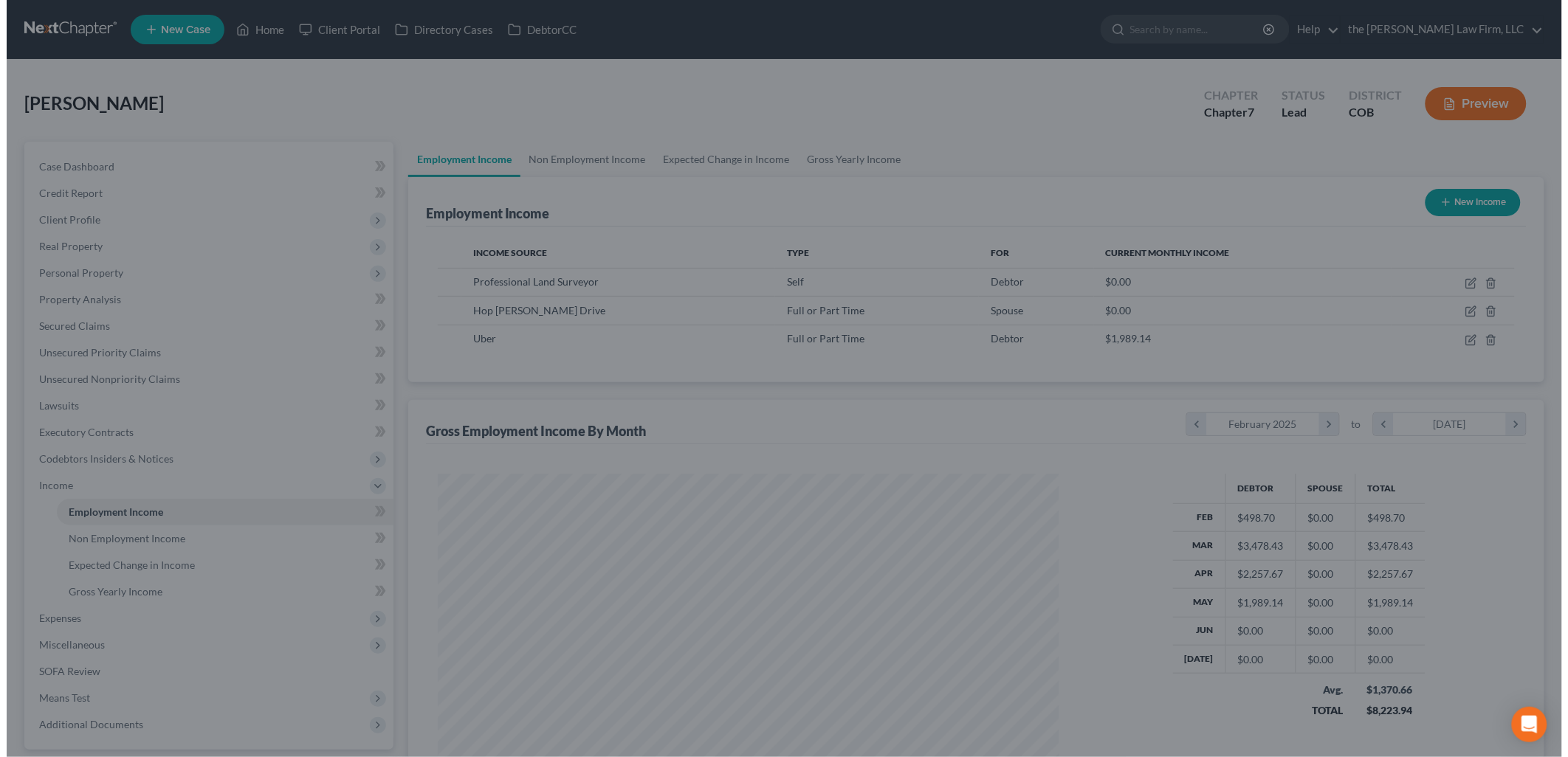
scroll to position [737843, 737559]
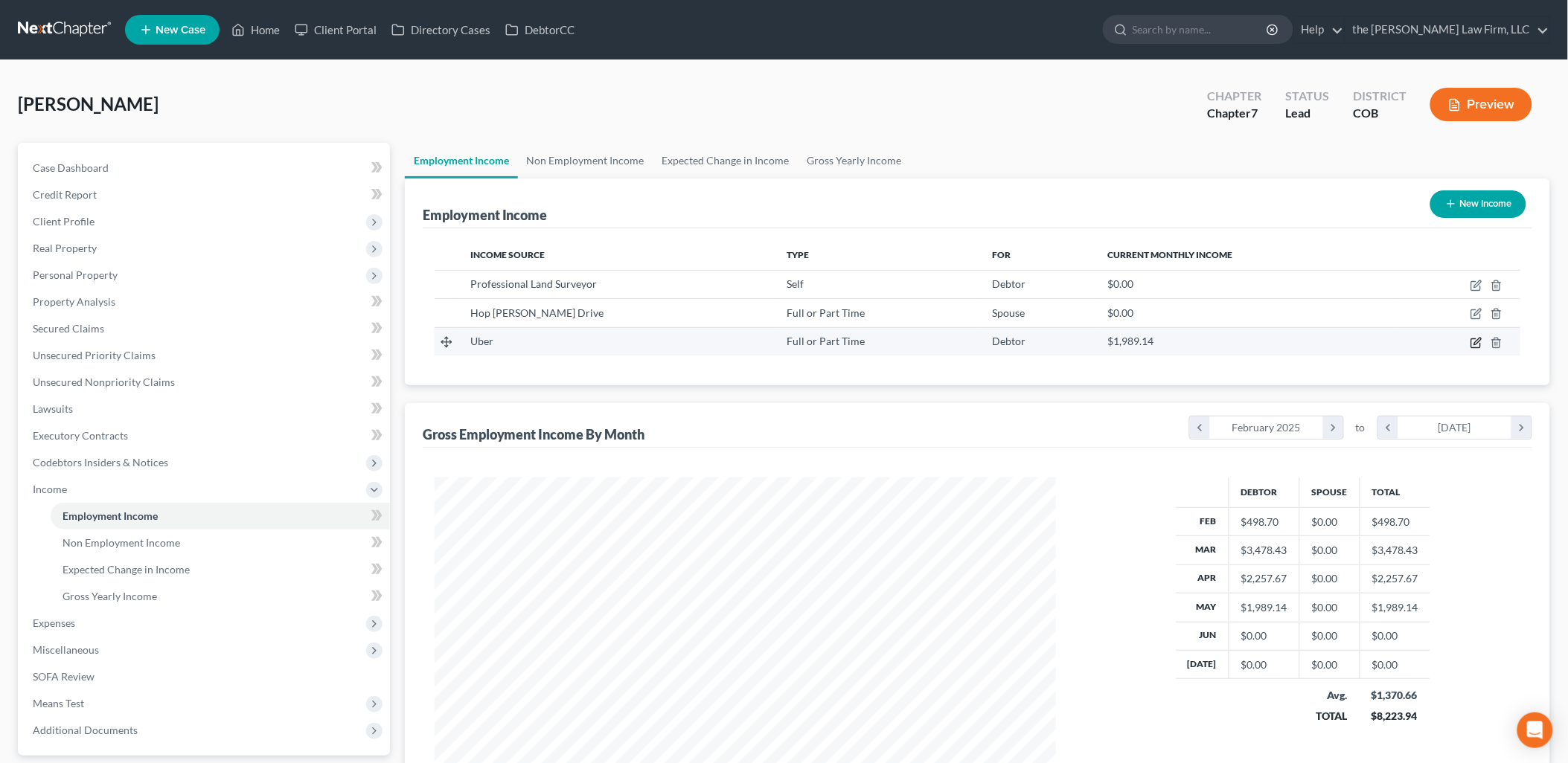
click at [1471, 337] on icon "button" at bounding box center [1476, 343] width 12 height 12
select select "0"
select select "4"
select select "0"
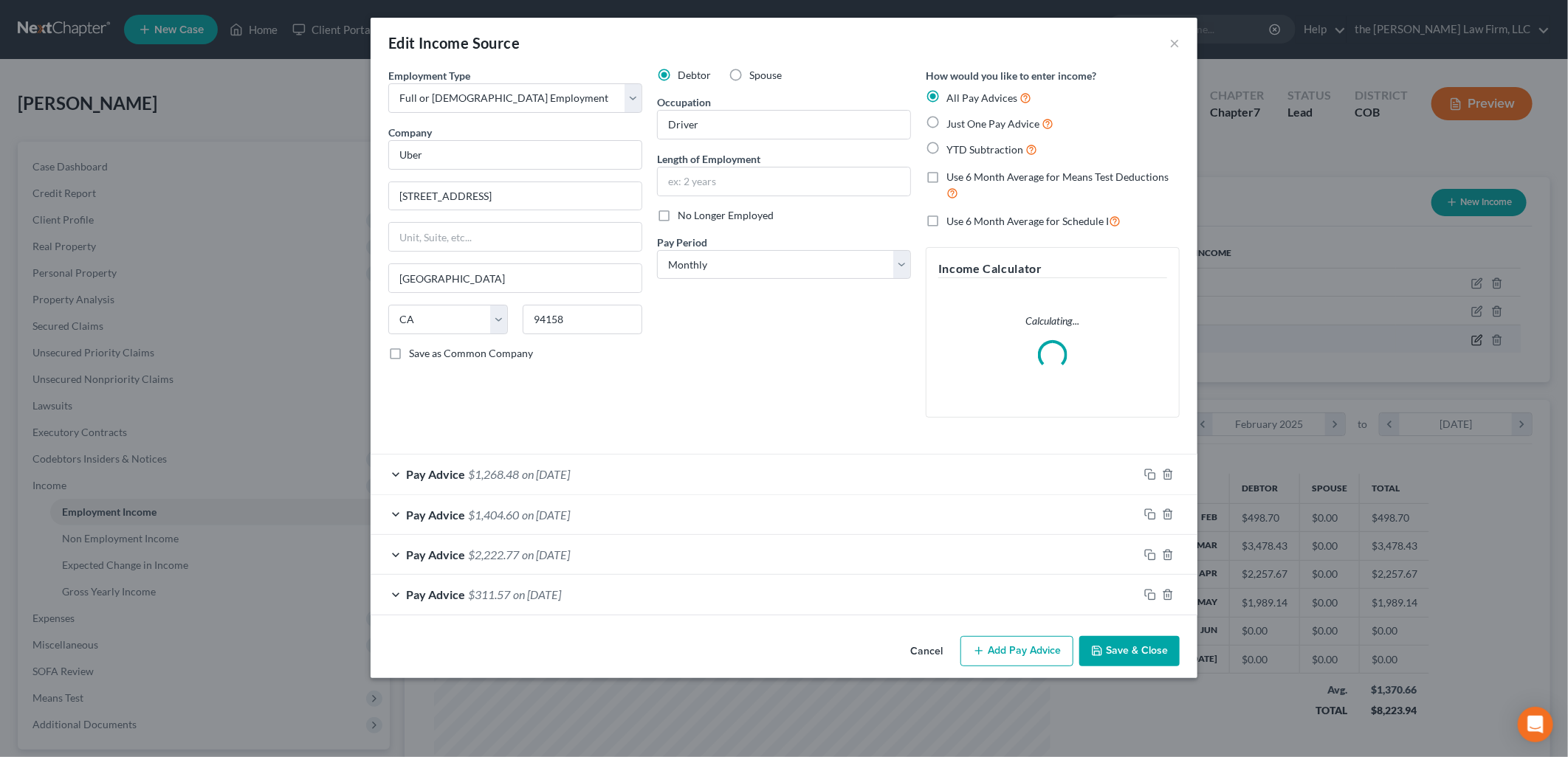
scroll to position [311, 651]
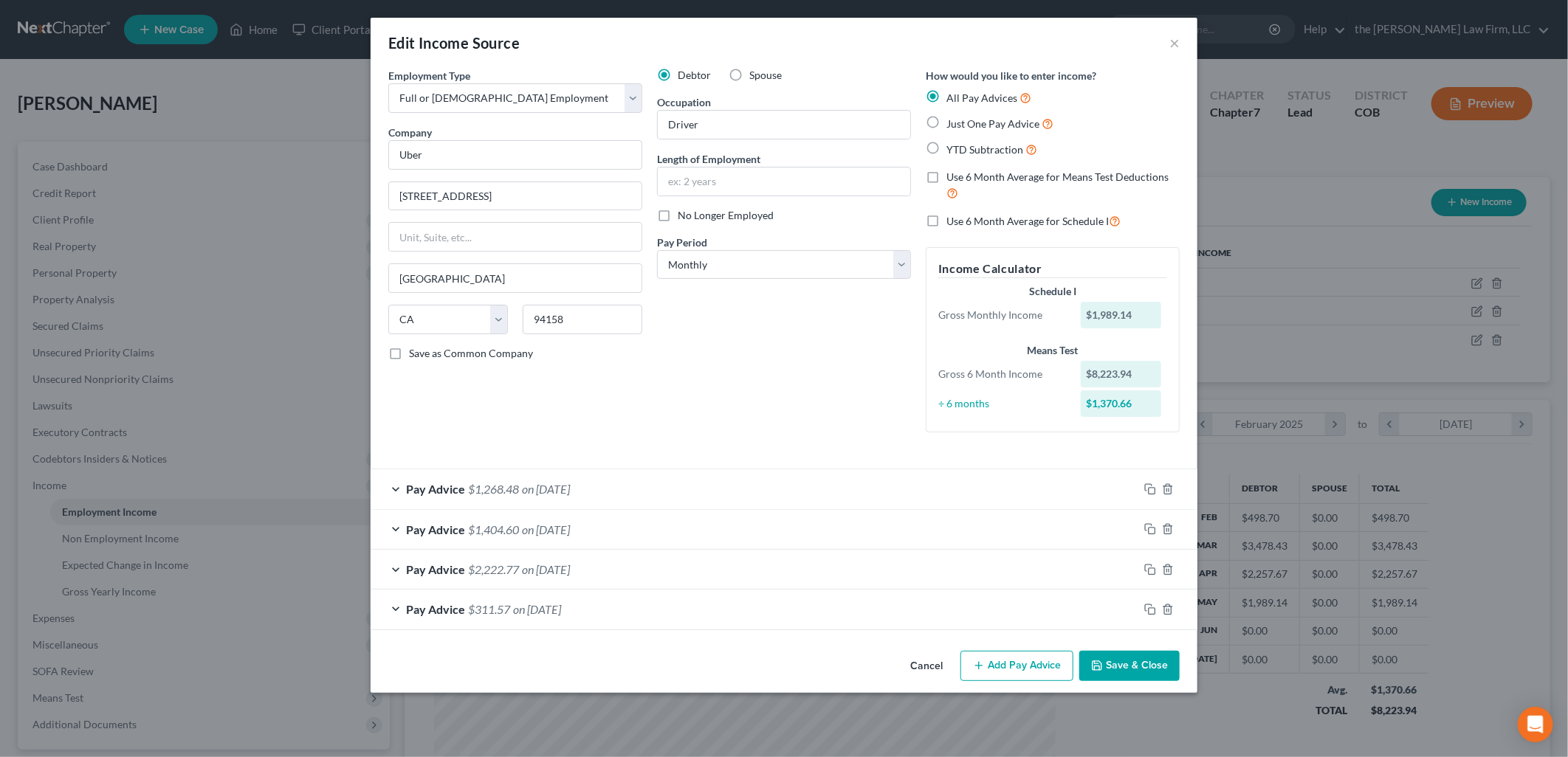
drag, startPoint x: 1027, startPoint y: 677, endPoint x: 1045, endPoint y: 674, distance: 18.2
click at [1027, 677] on button "Add Pay Advice" at bounding box center [1017, 667] width 113 height 31
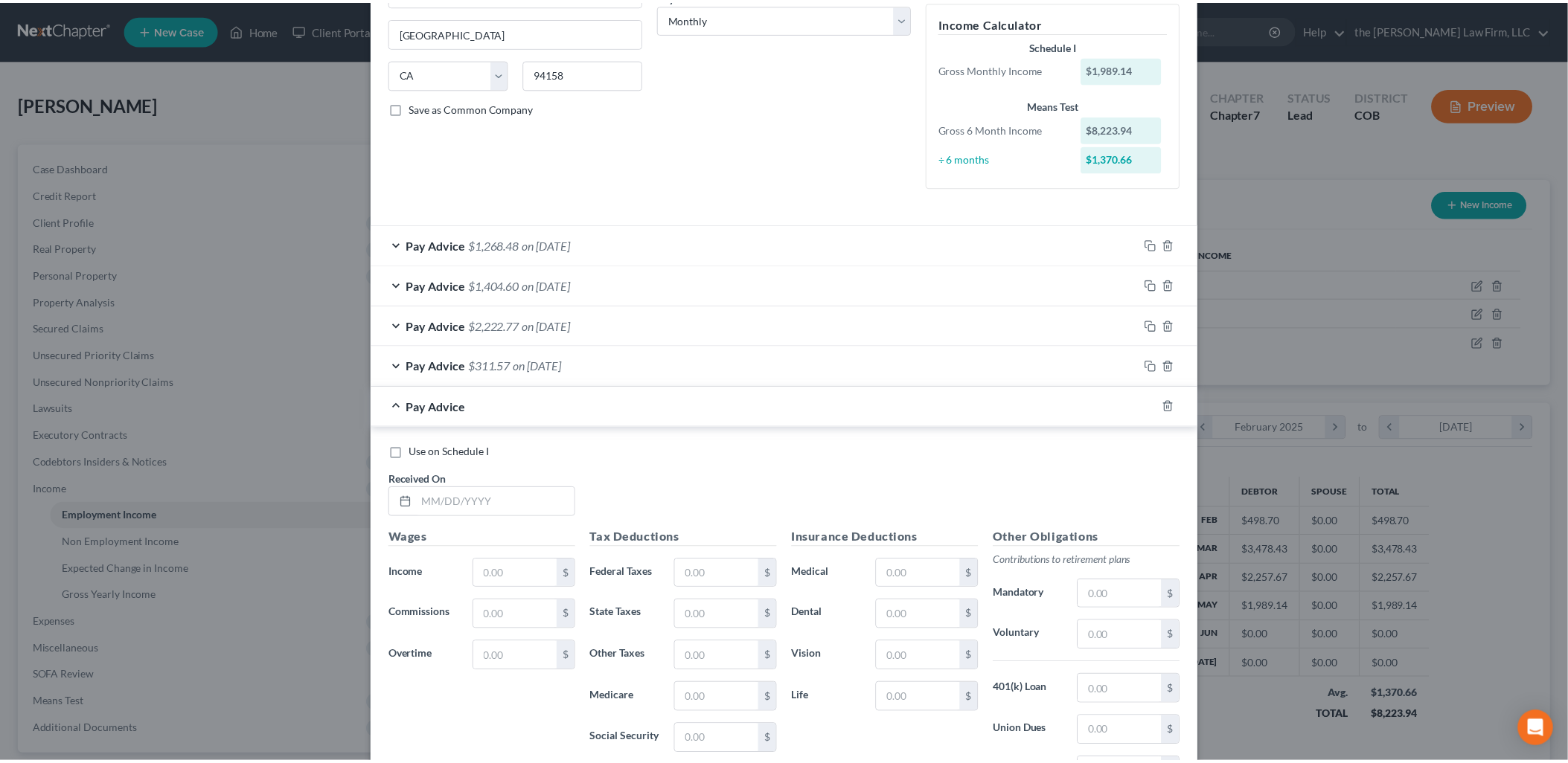
scroll to position [442, 0]
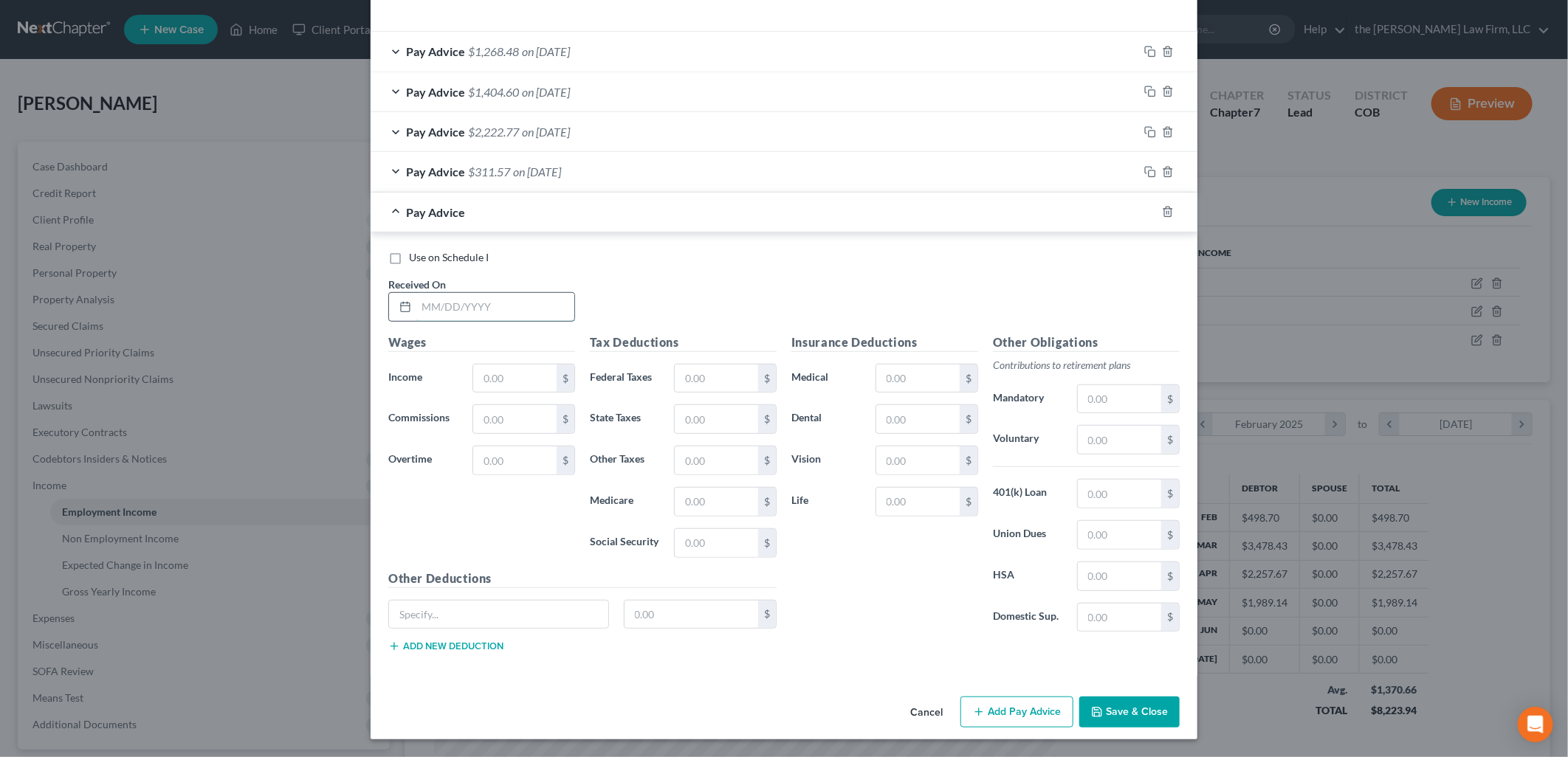
click at [540, 309] on input "text" at bounding box center [495, 307] width 158 height 28
type input "6/30/2025"
click at [1148, 296] on div "Use on Schedule I Received On * 6/30/2025" at bounding box center [783, 292] width 806 height 83
click at [490, 371] on input "text" at bounding box center [515, 379] width 83 height 28
type input "866.20"
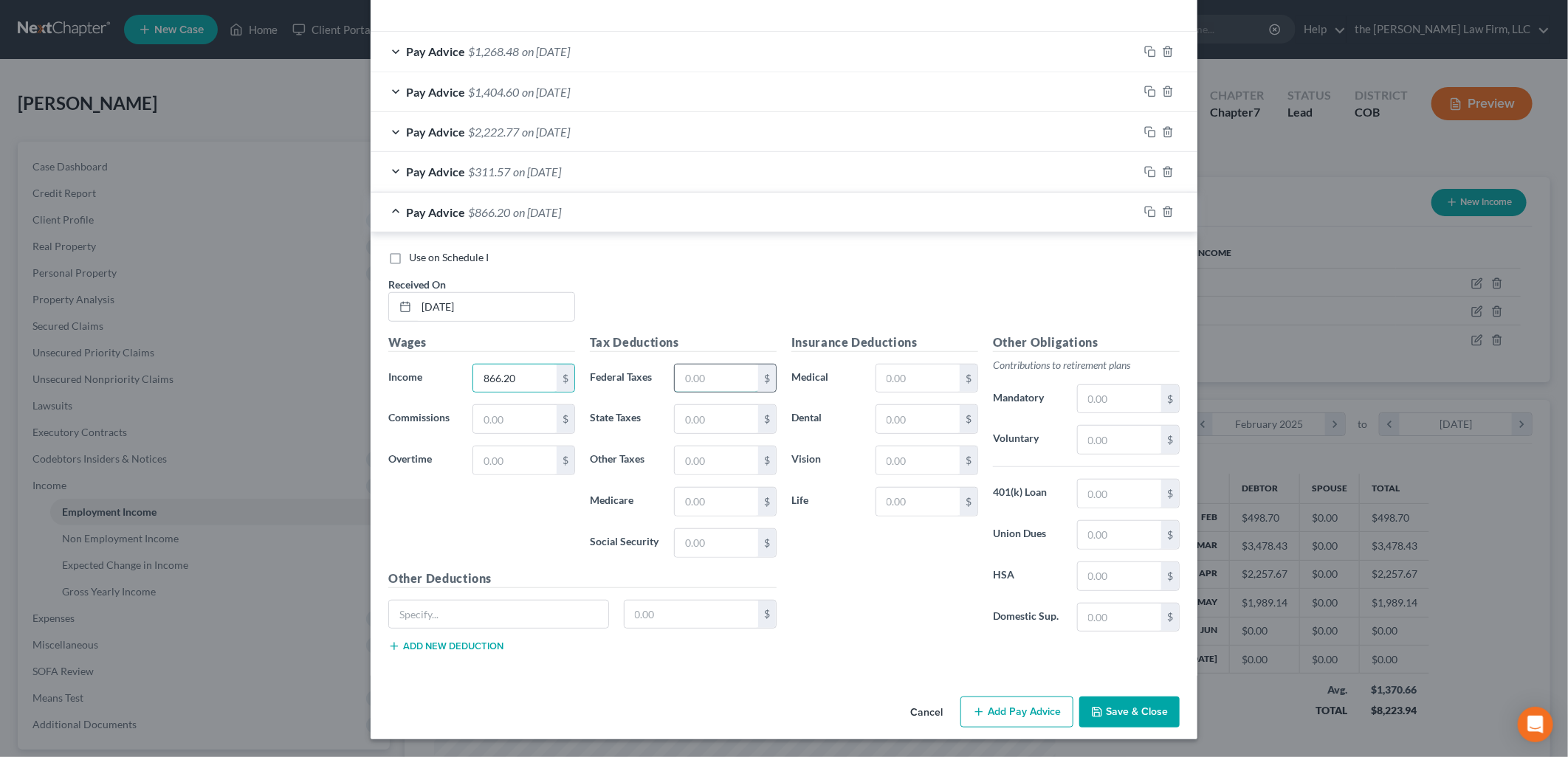
click at [688, 375] on input "text" at bounding box center [716, 379] width 83 height 28
type input "339.96"
click at [1135, 707] on button "Save & Close" at bounding box center [1130, 713] width 101 height 31
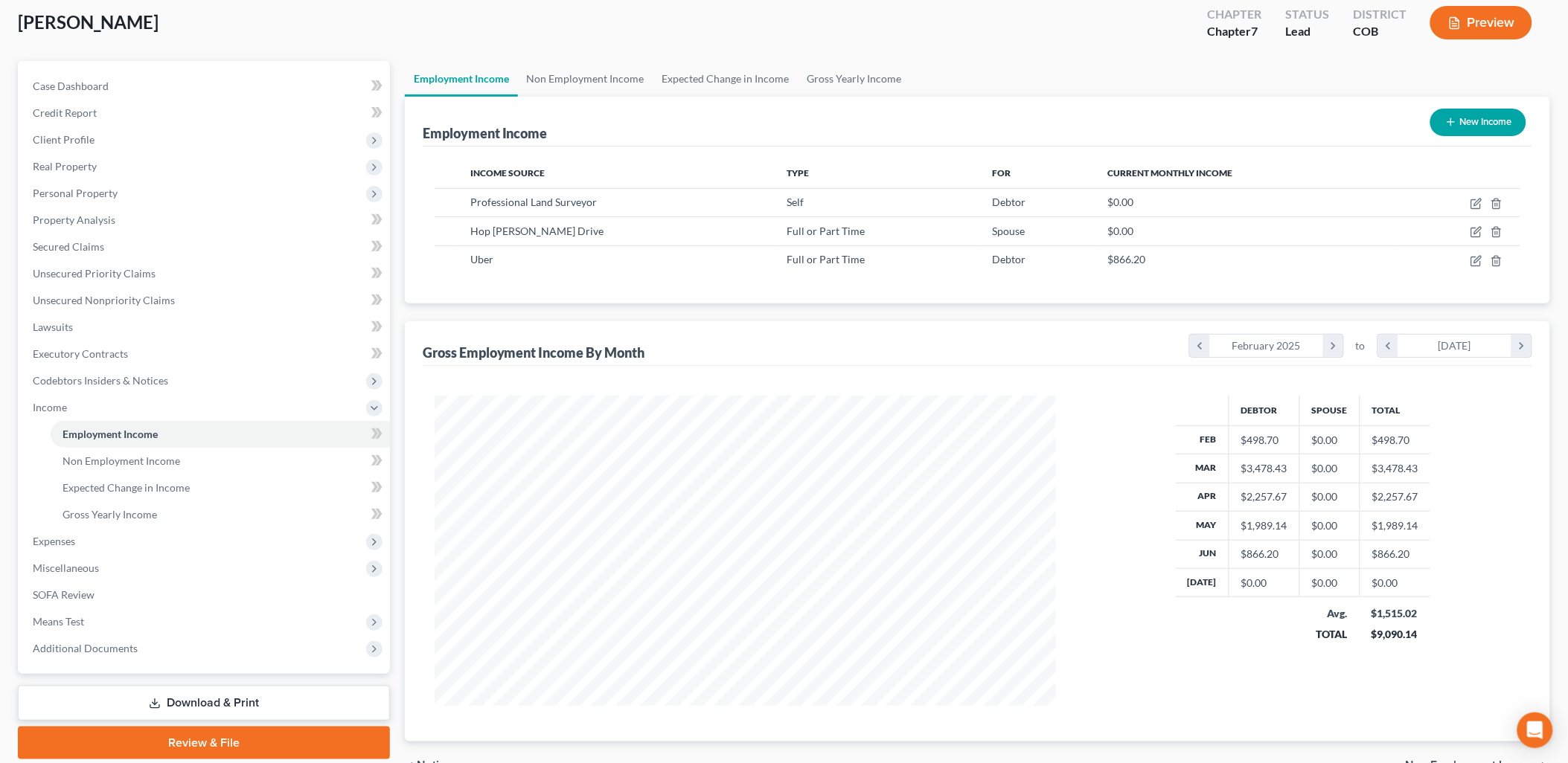
scroll to position [82, 0]
click at [841, 73] on link "Gross Yearly Income" at bounding box center [854, 78] width 112 height 36
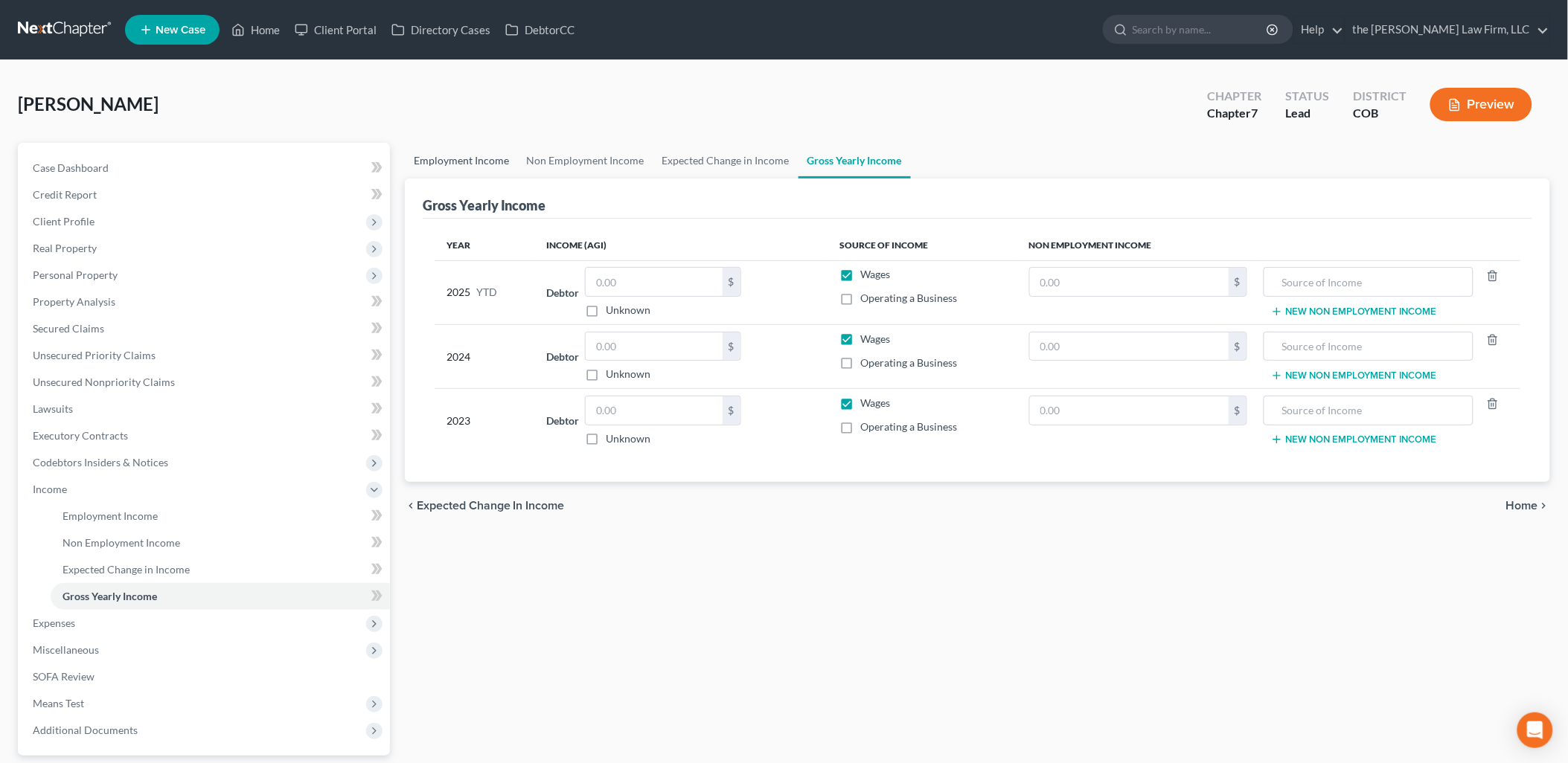
drag, startPoint x: 432, startPoint y: 159, endPoint x: 440, endPoint y: 160, distance: 8.1
click at [432, 159] on link "Employment Income" at bounding box center [461, 160] width 113 height 36
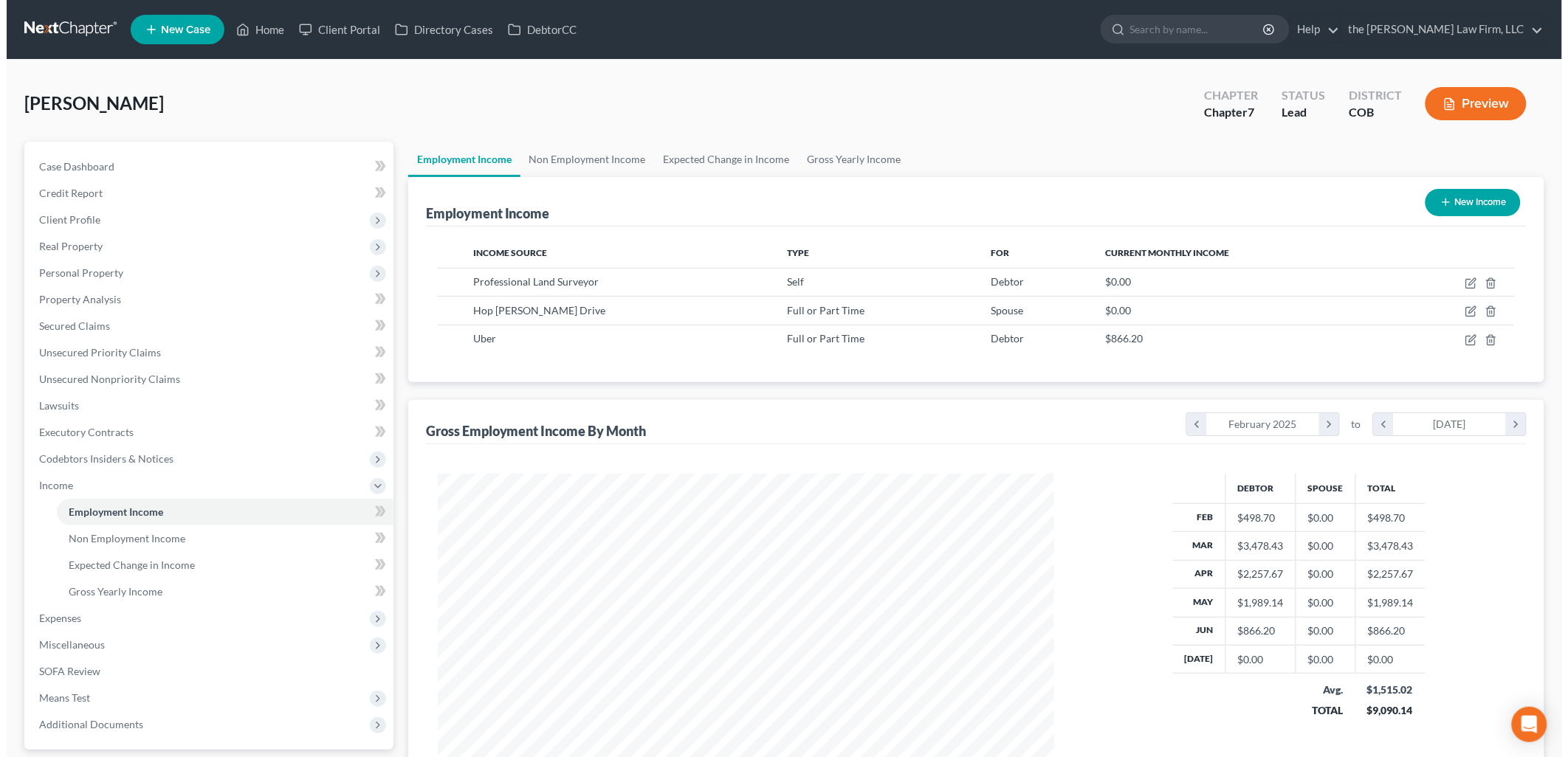
scroll to position [308, 646]
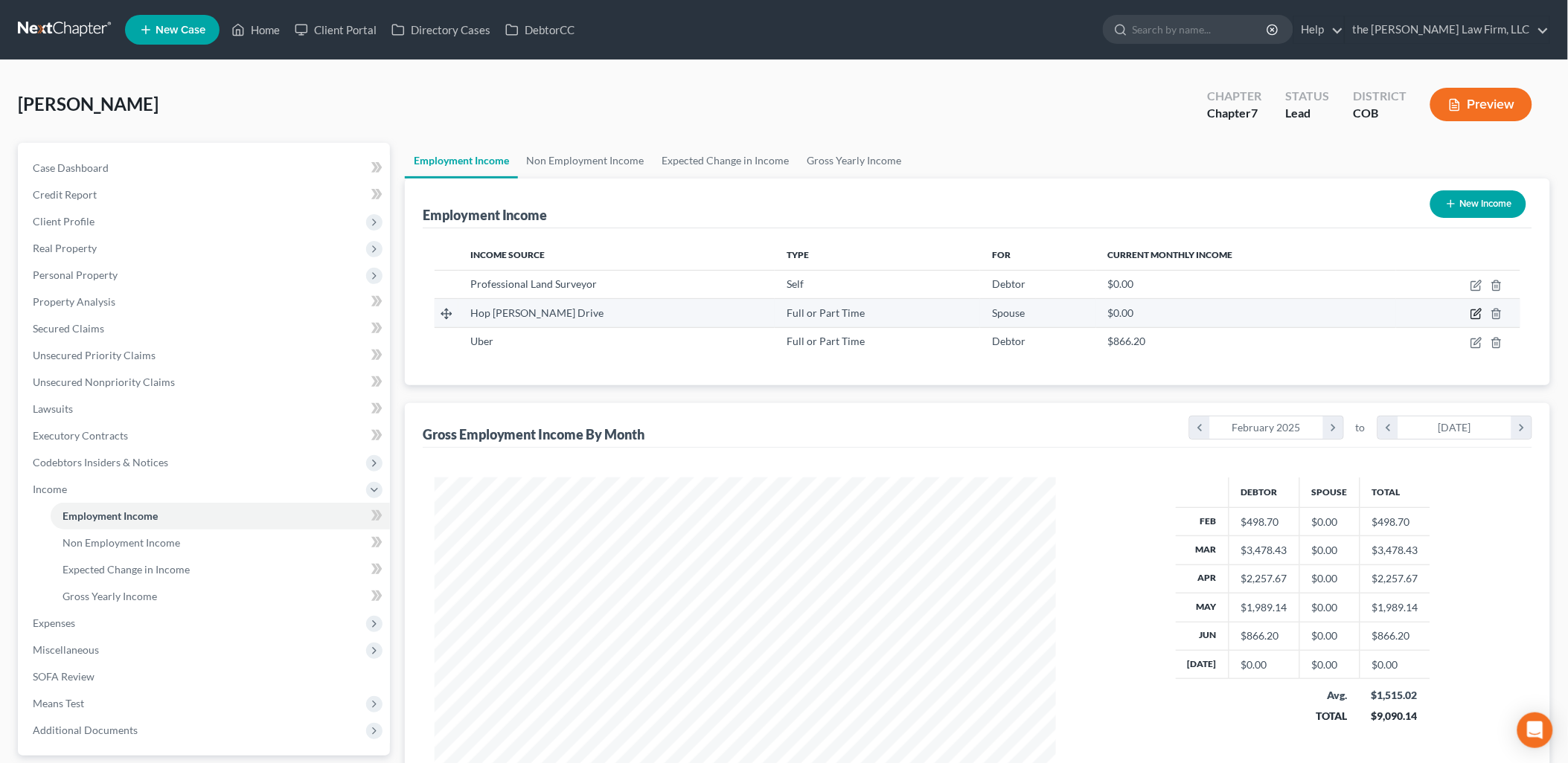
click at [1473, 314] on icon "button" at bounding box center [1476, 314] width 12 height 12
select select "0"
select select "4"
select select "3"
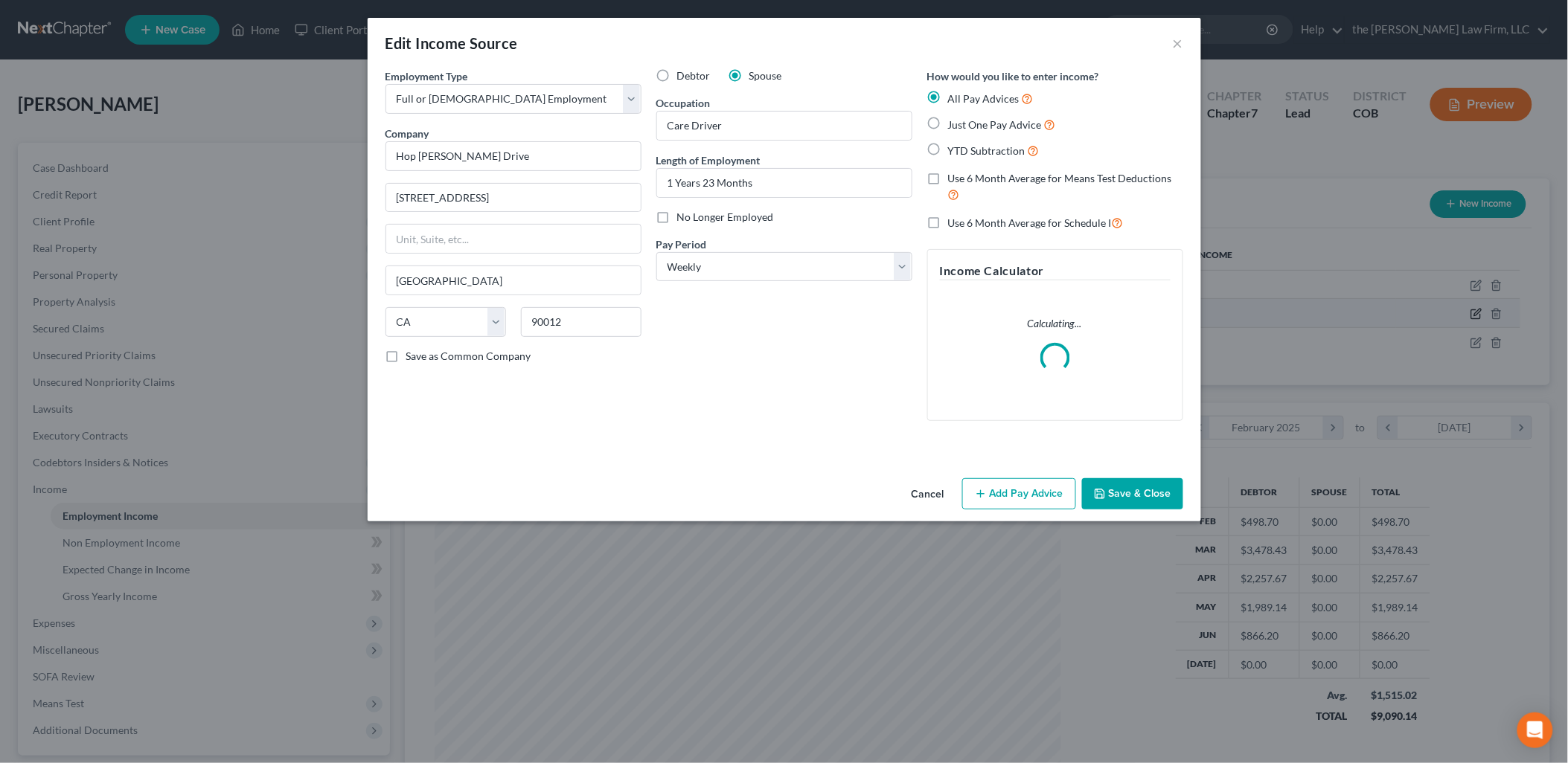
scroll to position [314, 656]
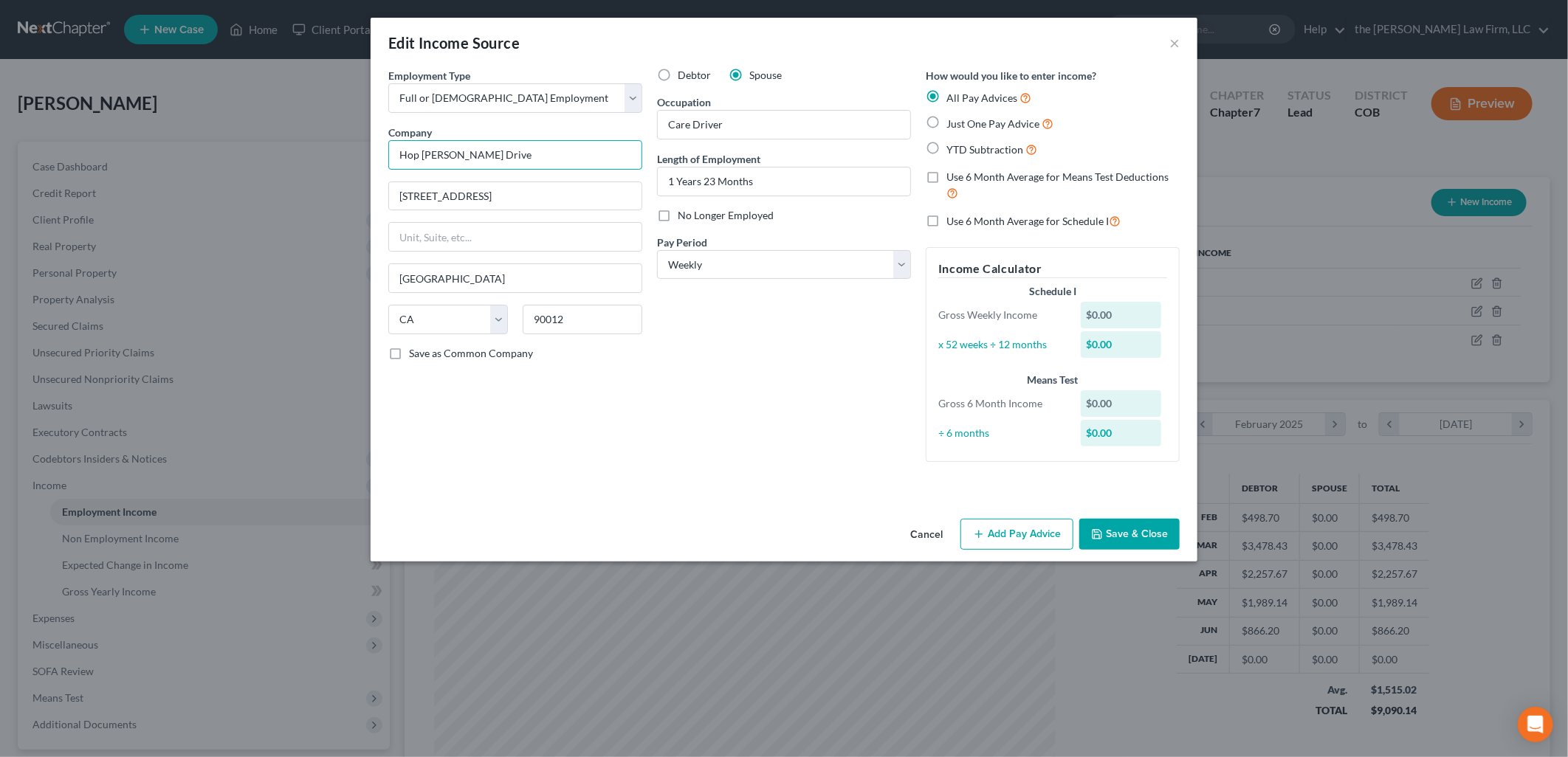
click at [435, 156] on input "Hop Skop Drive" at bounding box center [515, 155] width 254 height 30
type input "Hop Skip Drive"
click at [794, 469] on div "Debtor Spouse Occupation Care Driver Length of Employment 1 Years 23 Months No …" at bounding box center [783, 270] width 269 height 406
click at [1145, 528] on button "Save & Close" at bounding box center [1130, 535] width 101 height 31
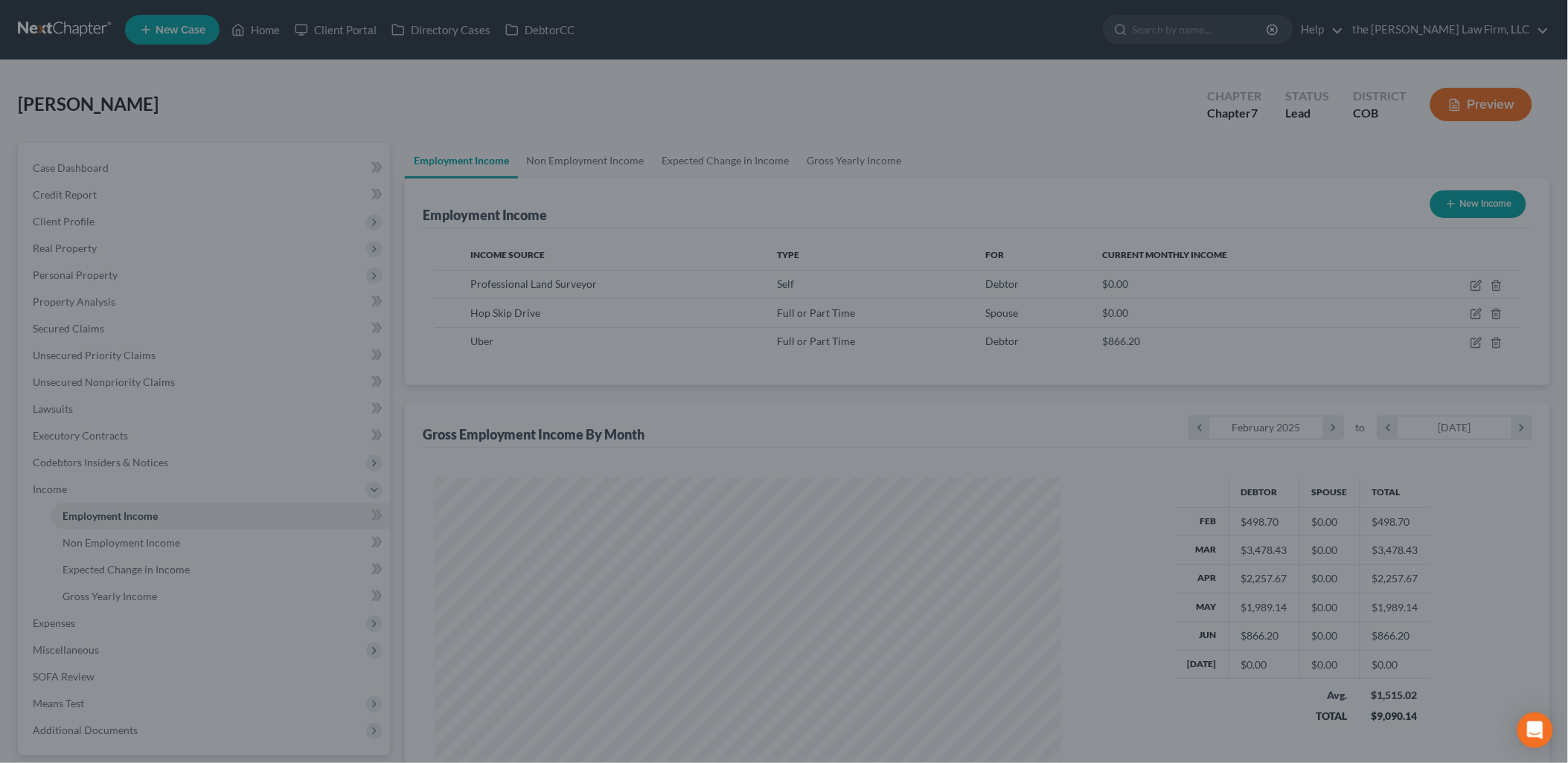
scroll to position [743691, 743327]
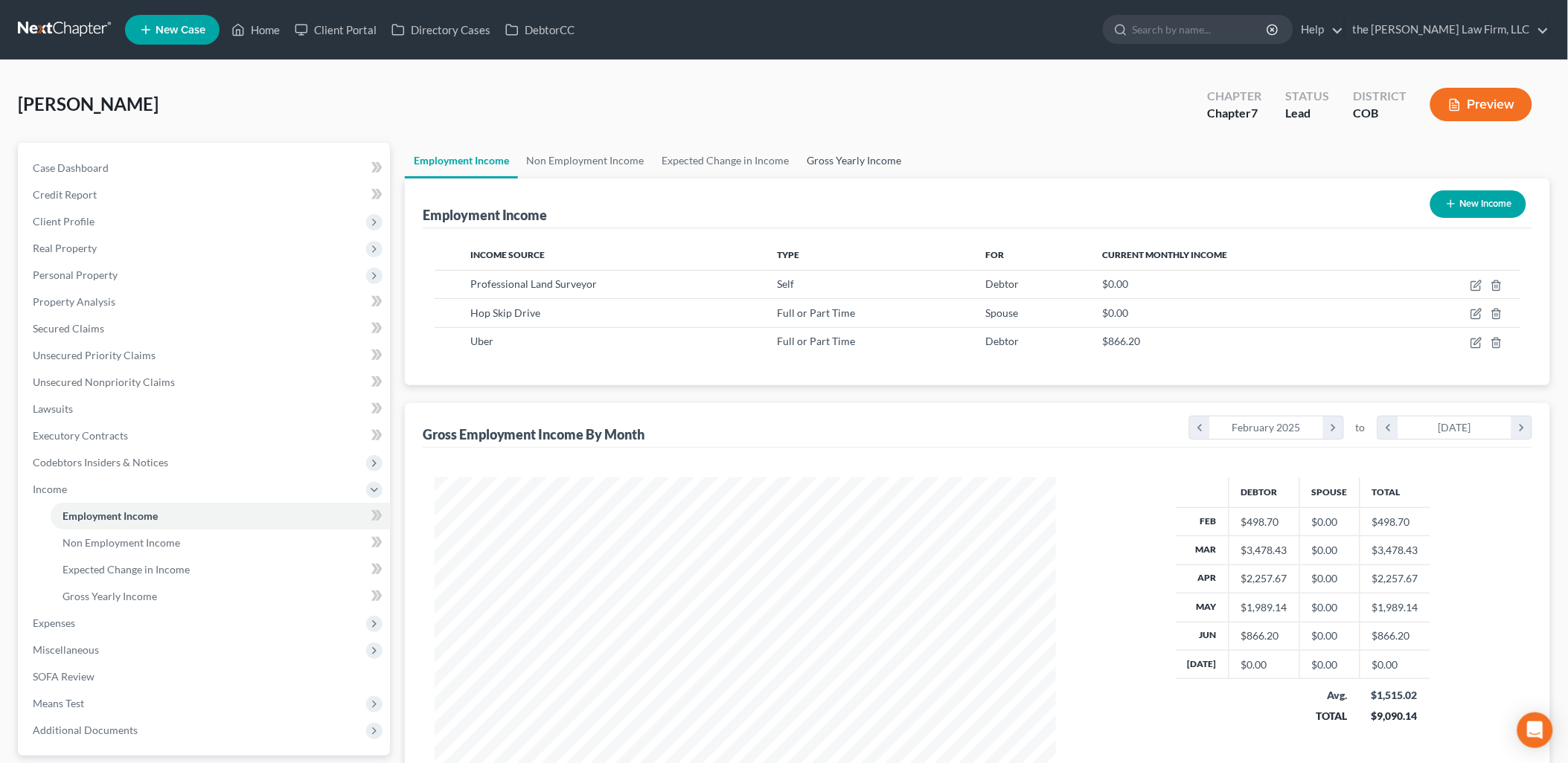
click at [865, 154] on link "Gross Yearly Income" at bounding box center [854, 160] width 112 height 36
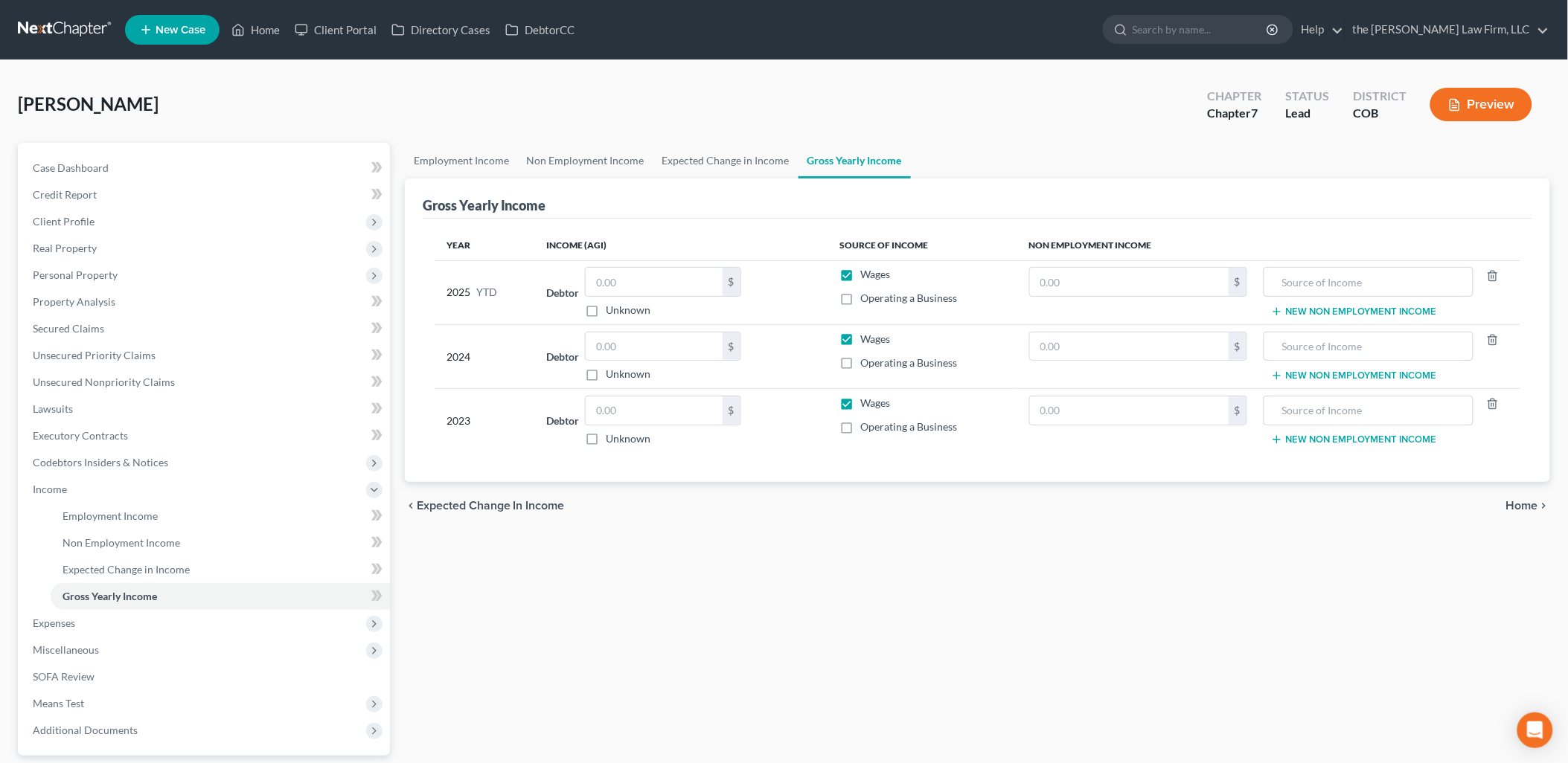
click at [860, 300] on label "Operating a Business" at bounding box center [908, 298] width 96 height 15
click at [866, 300] on input "Operating a Business" at bounding box center [871, 295] width 10 height 10
checkbox input "true"
click at [860, 427] on label "Operating a Business" at bounding box center [908, 427] width 96 height 15
click at [866, 427] on input "Operating a Business" at bounding box center [871, 424] width 10 height 10
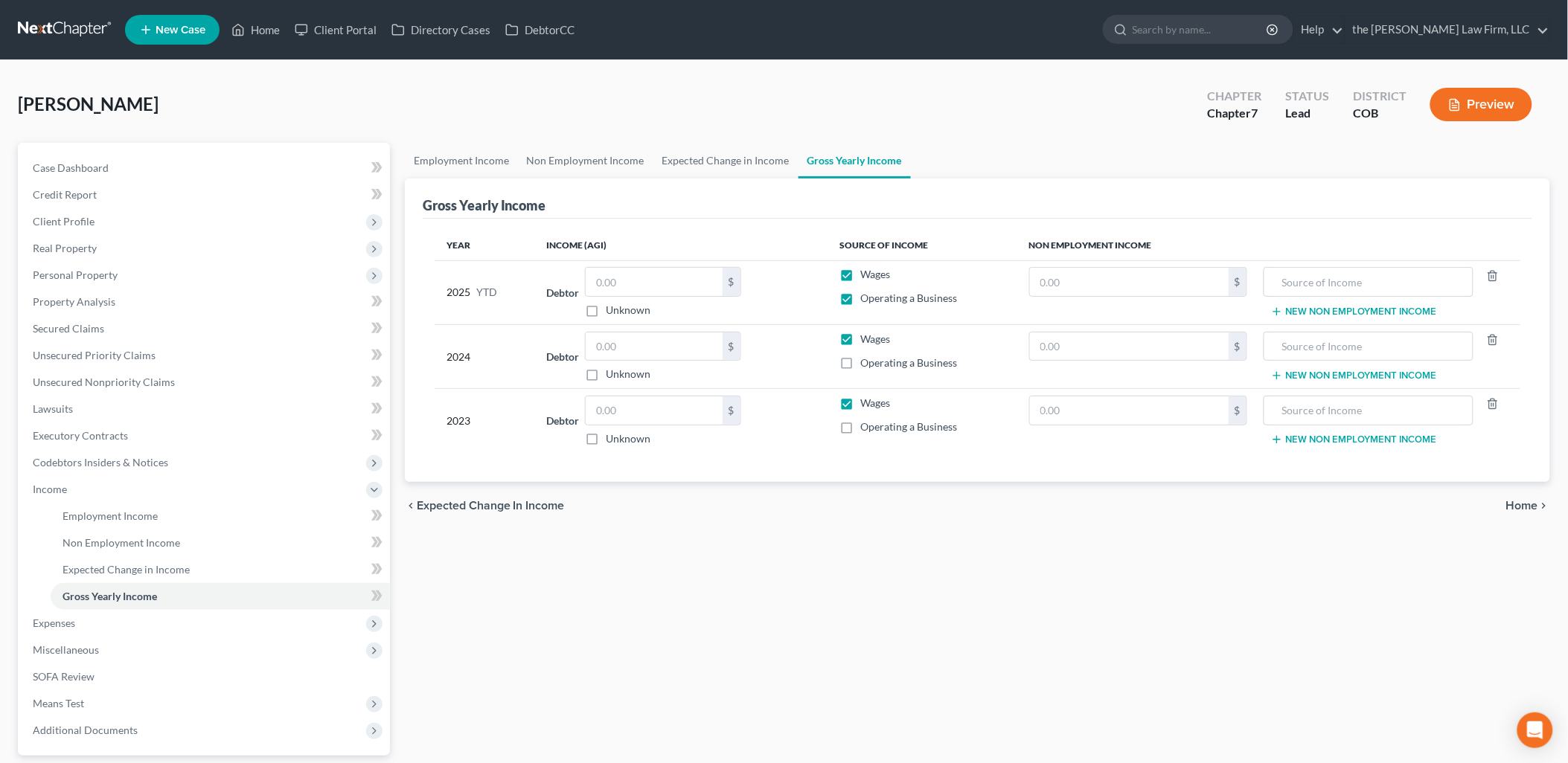
checkbox input "true"
click at [860, 363] on label "Operating a Business" at bounding box center [908, 363] width 96 height 15
click at [866, 363] on input "Operating a Business" at bounding box center [871, 360] width 10 height 10
checkbox input "true"
click at [860, 333] on label "Wages" at bounding box center [875, 339] width 30 height 15
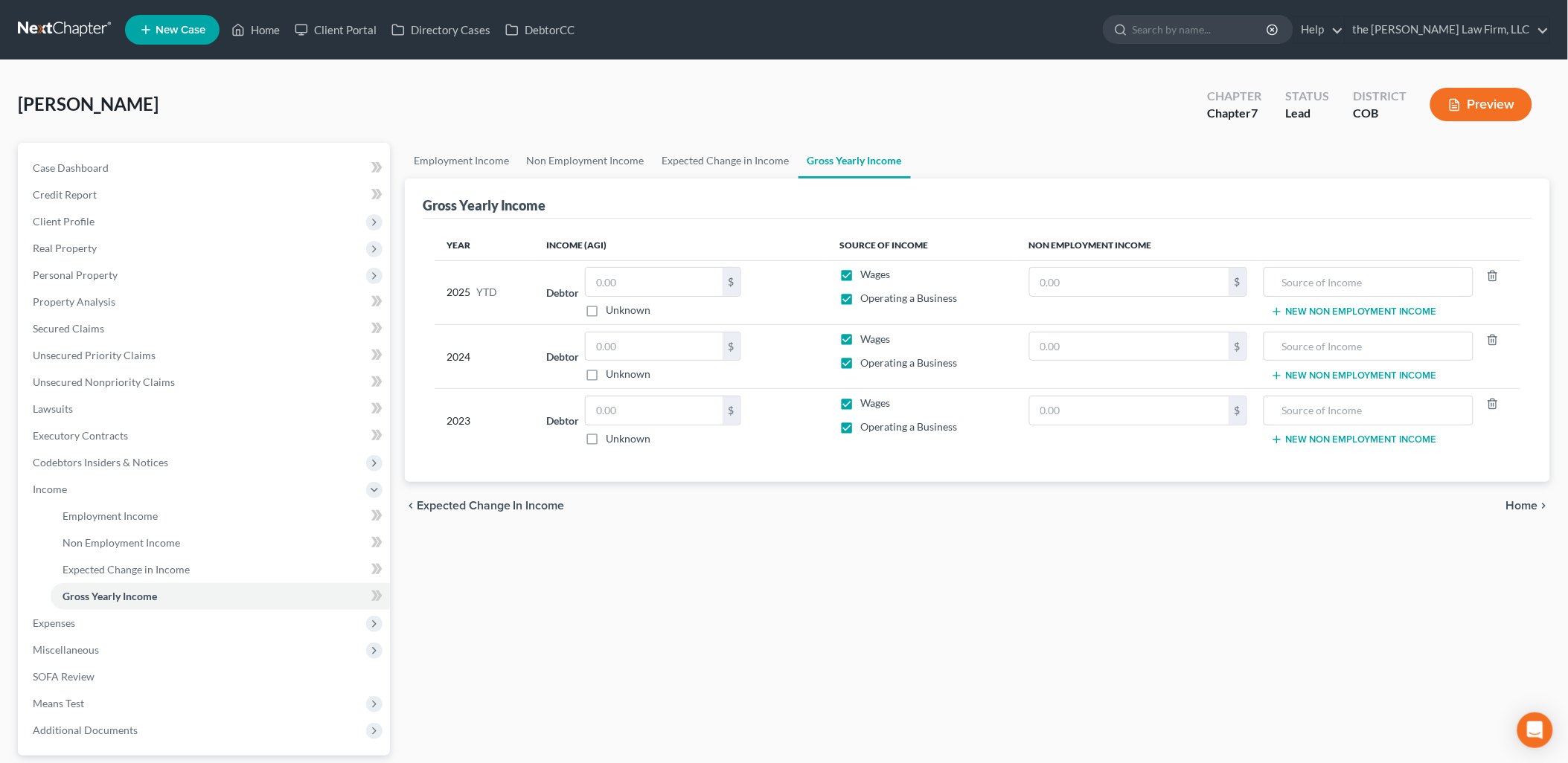
click at [866, 333] on input "Wages" at bounding box center [871, 336] width 10 height 10
checkbox input "false"
click at [860, 271] on label "Wages" at bounding box center [875, 274] width 30 height 15
click at [866, 271] on input "Wages" at bounding box center [871, 272] width 10 height 10
checkbox input "false"
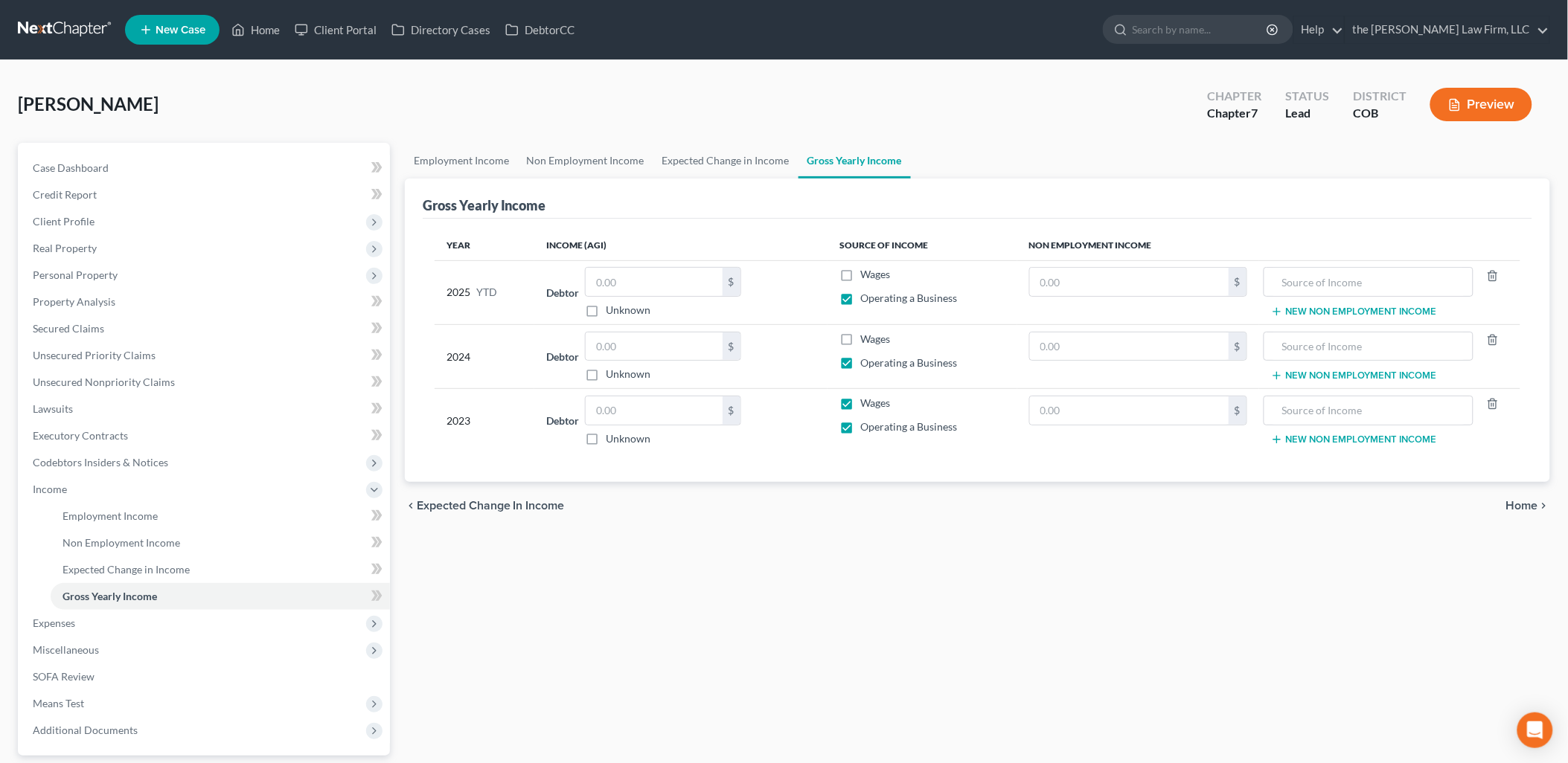
click at [860, 406] on label "Wages" at bounding box center [875, 403] width 30 height 15
click at [866, 406] on input "Wages" at bounding box center [871, 400] width 10 height 10
checkbox input "false"
click at [685, 405] on input "text" at bounding box center [653, 411] width 137 height 28
type input "7"
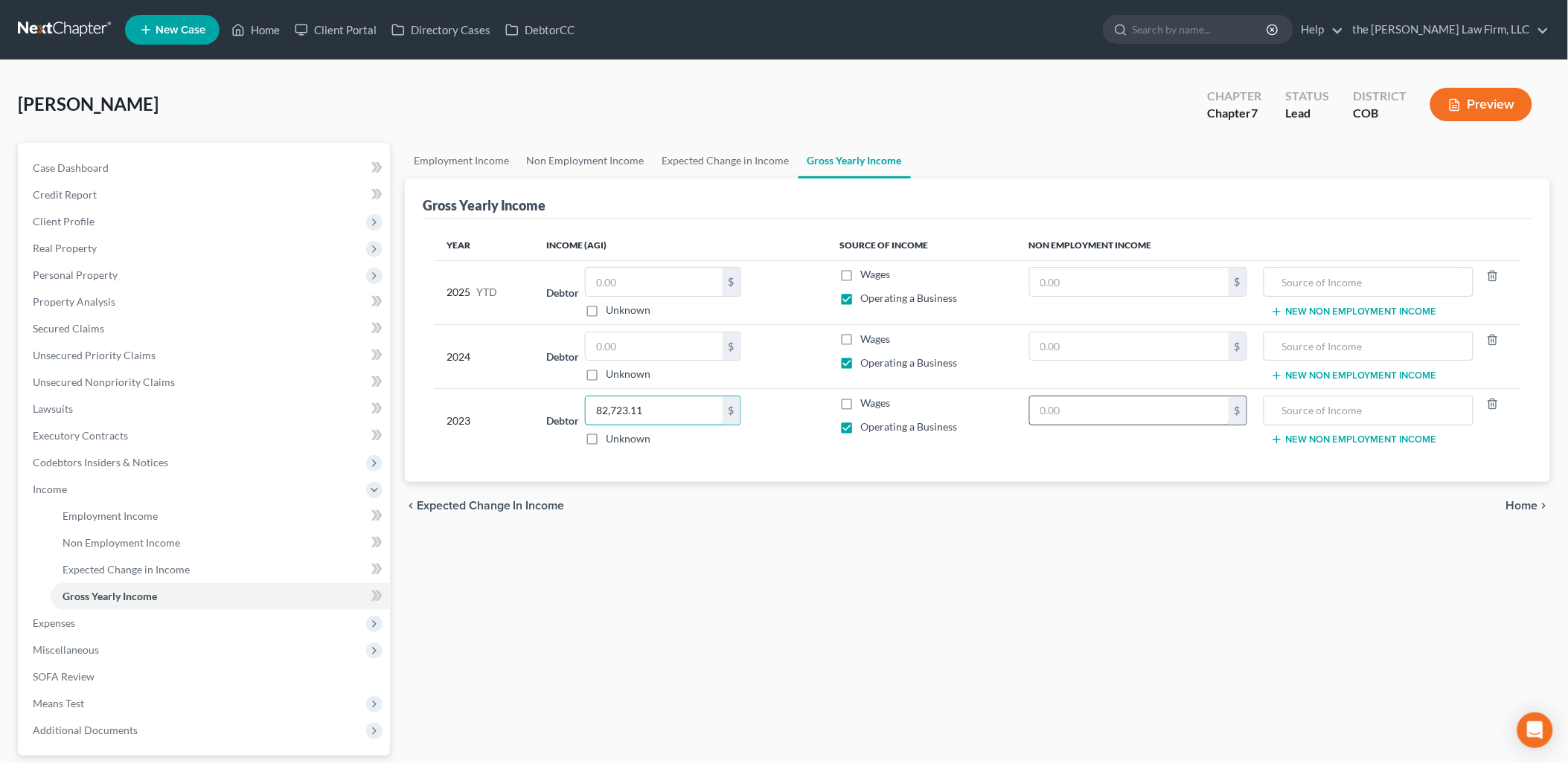
type input "82,723.11"
click at [1127, 411] on input "text" at bounding box center [1128, 411] width 199 height 28
click at [649, 343] on input "text" at bounding box center [653, 347] width 137 height 28
type input "68,975.23"
click at [669, 281] on input "text" at bounding box center [653, 282] width 137 height 28
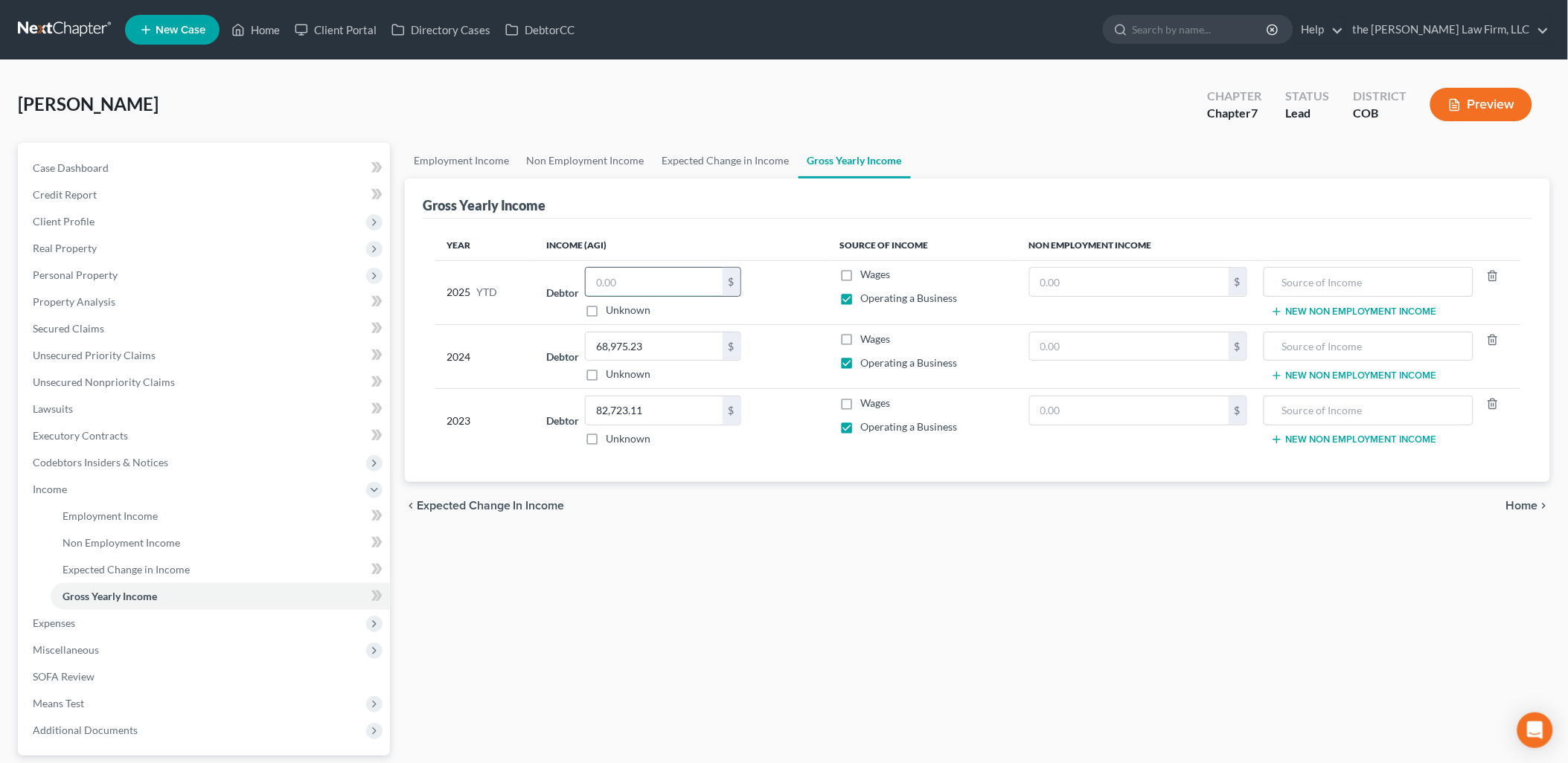
click at [670, 288] on input "text" at bounding box center [653, 282] width 137 height 28
type input "41,794.66"
click at [918, 206] on div "Gross Yearly Income" at bounding box center [977, 199] width 1109 height 40
click at [477, 166] on link "Employment Income" at bounding box center [461, 160] width 113 height 36
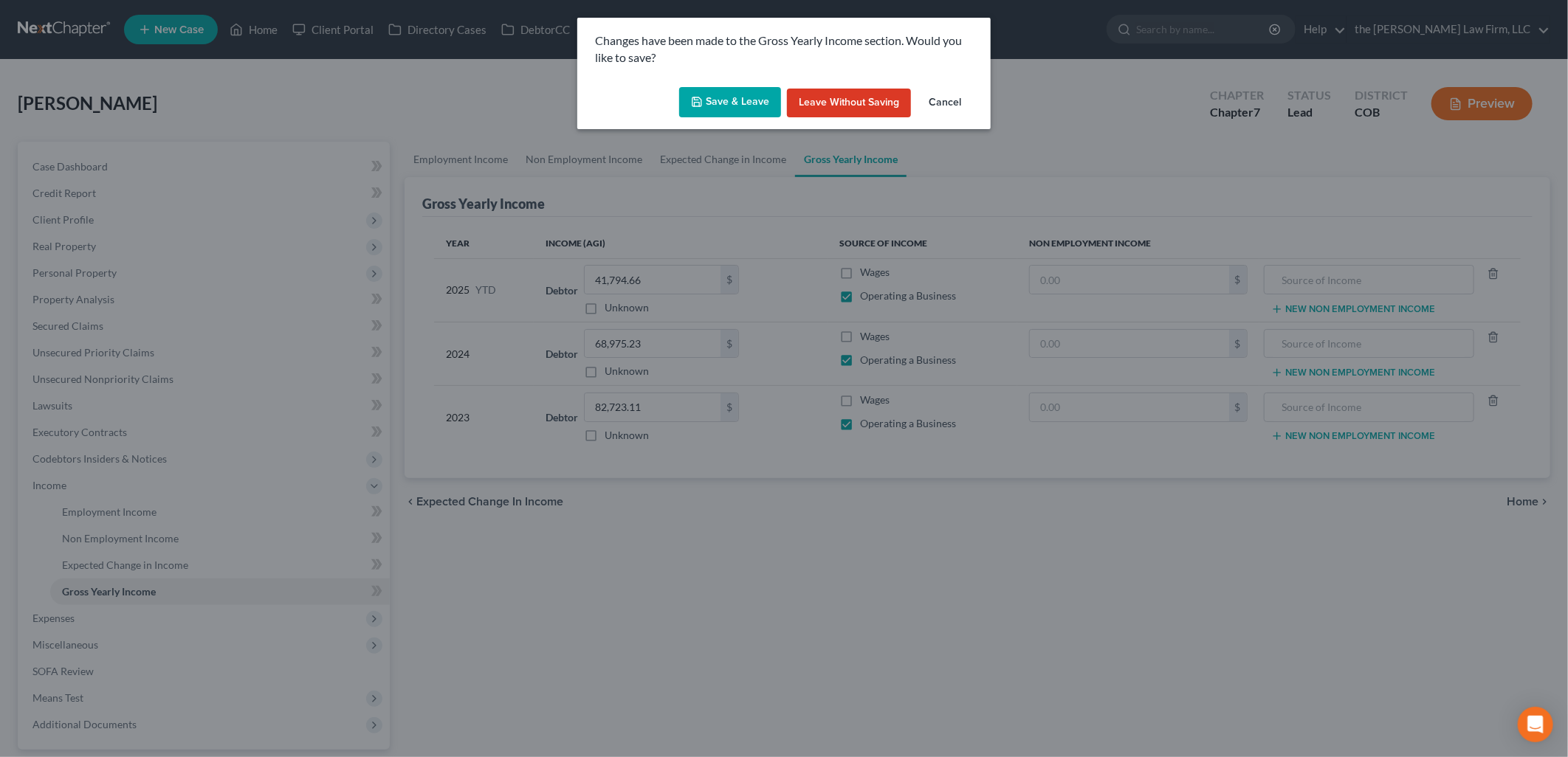
click at [756, 108] on button "Save & Leave" at bounding box center [729, 103] width 102 height 31
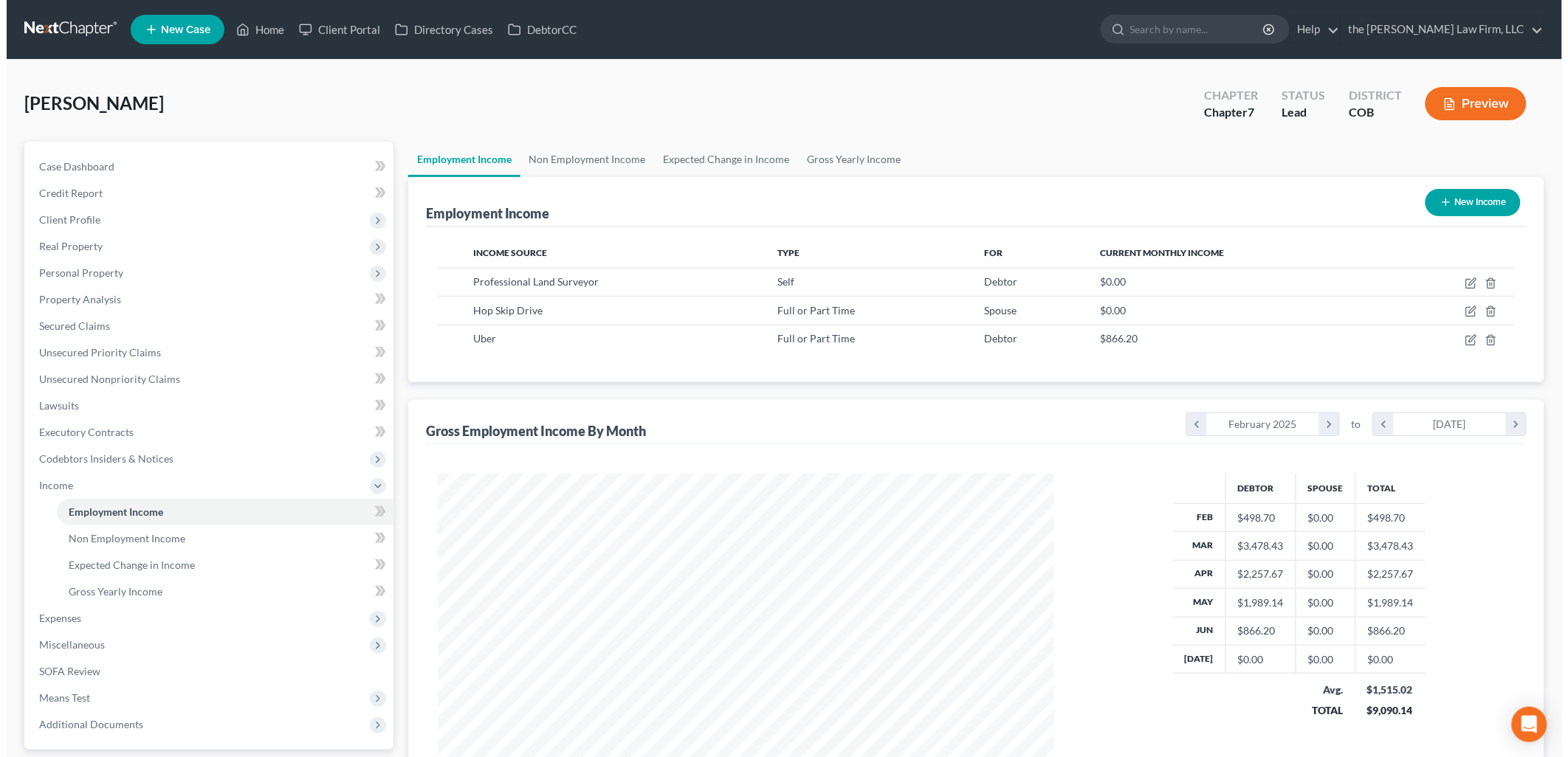
scroll to position [308, 646]
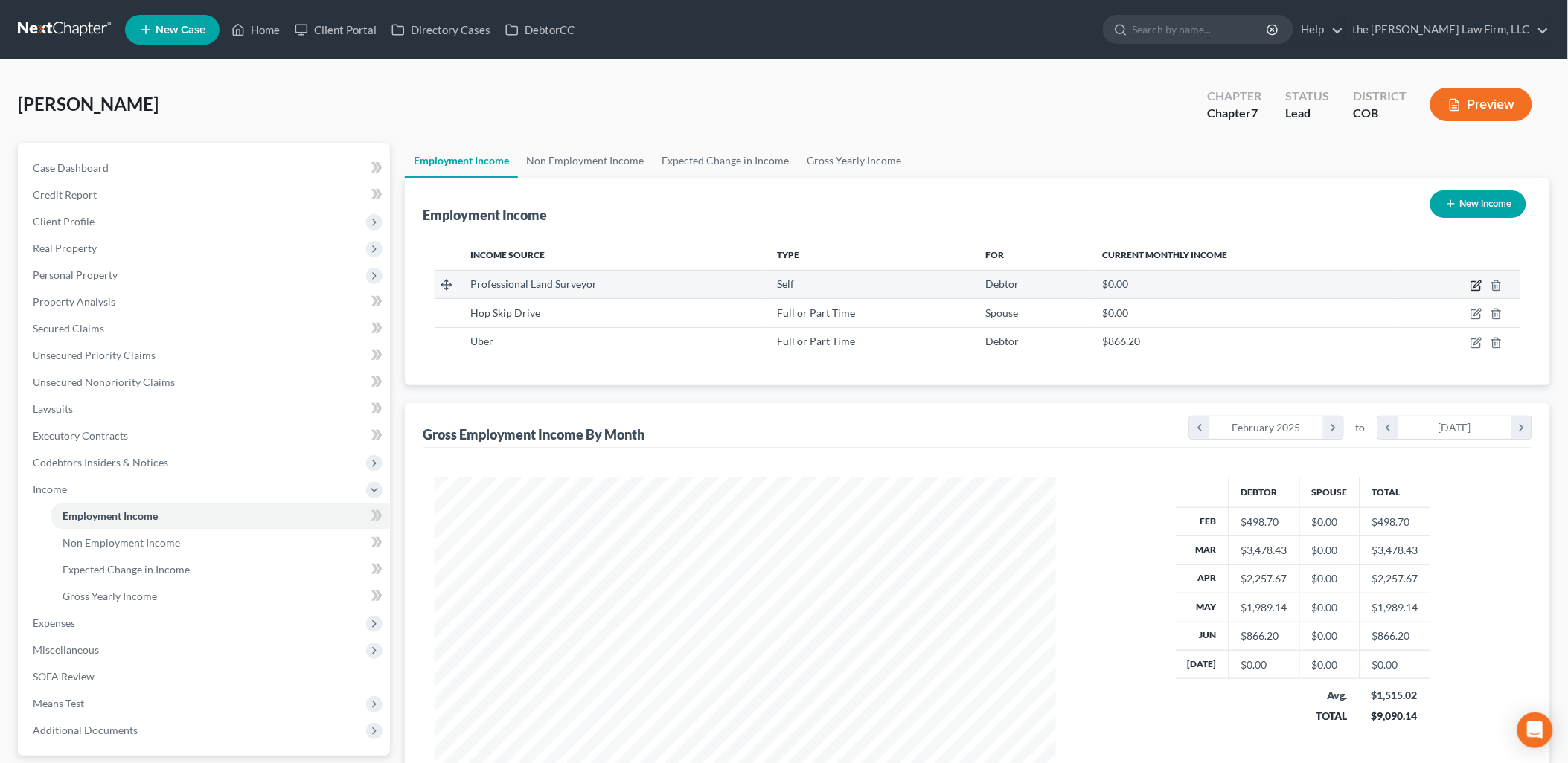
click at [1477, 284] on icon "button" at bounding box center [1477, 284] width 7 height 7
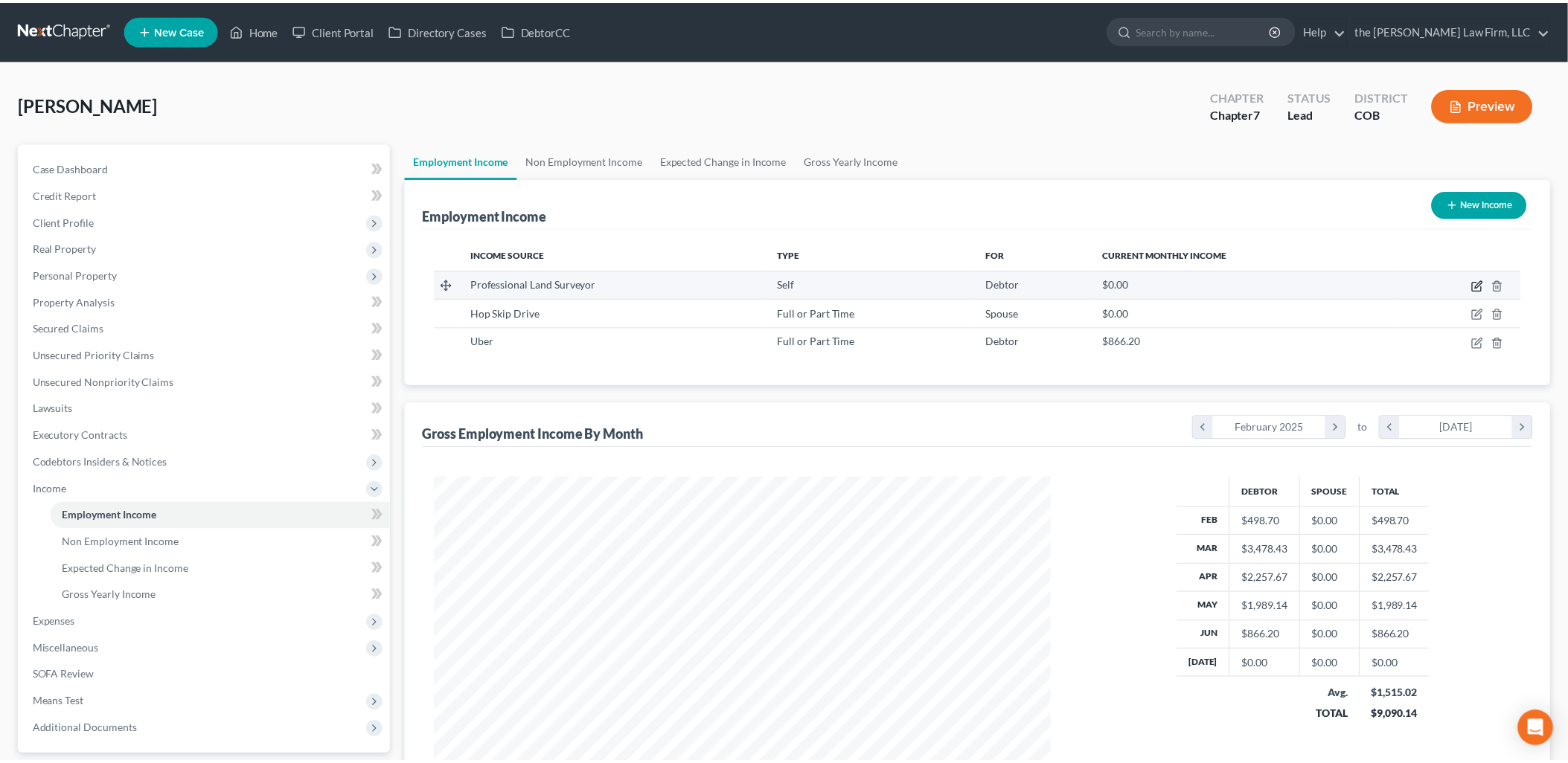
scroll to position [314, 656]
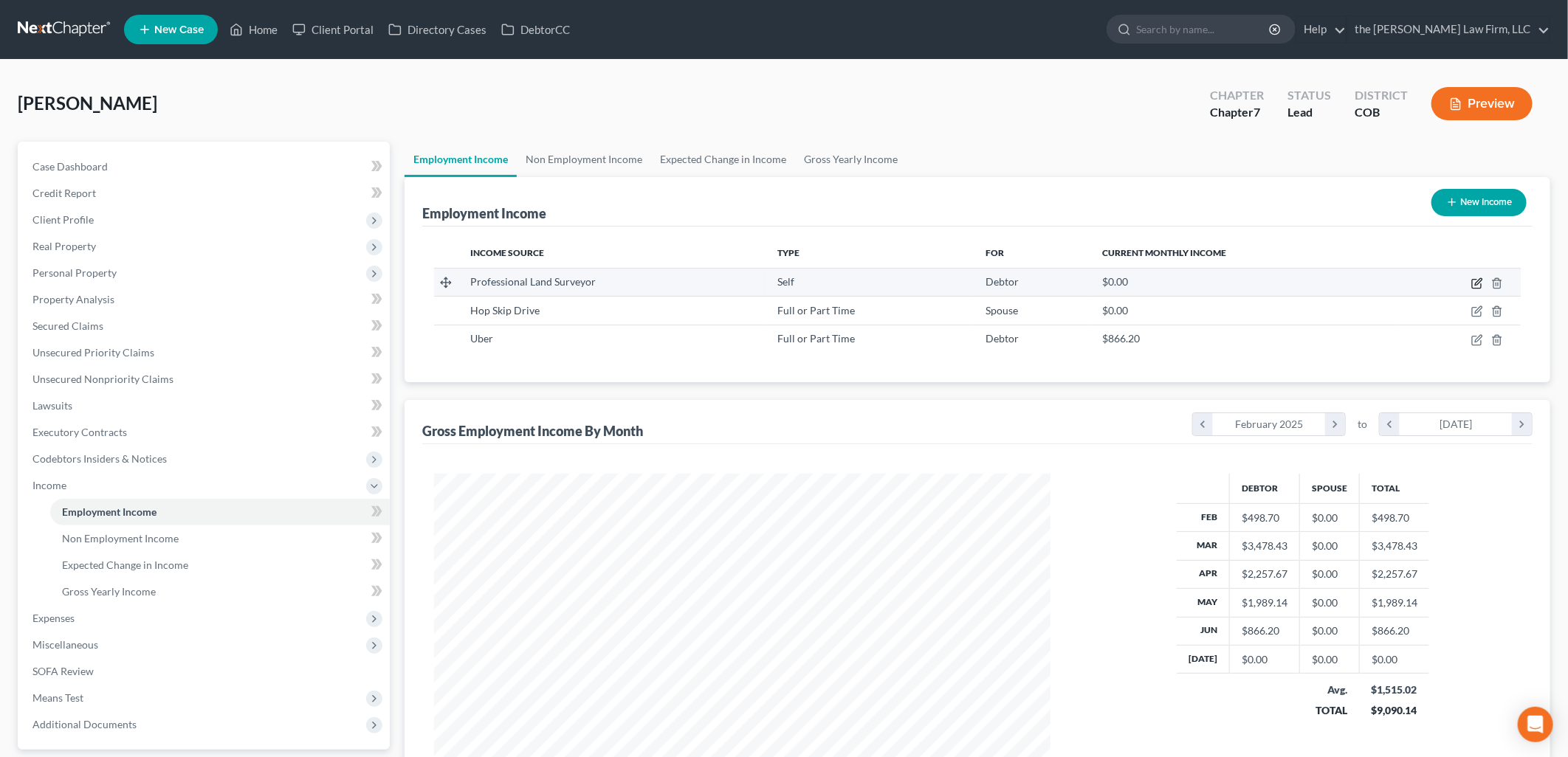
select select "1"
select select "5"
select select "0"
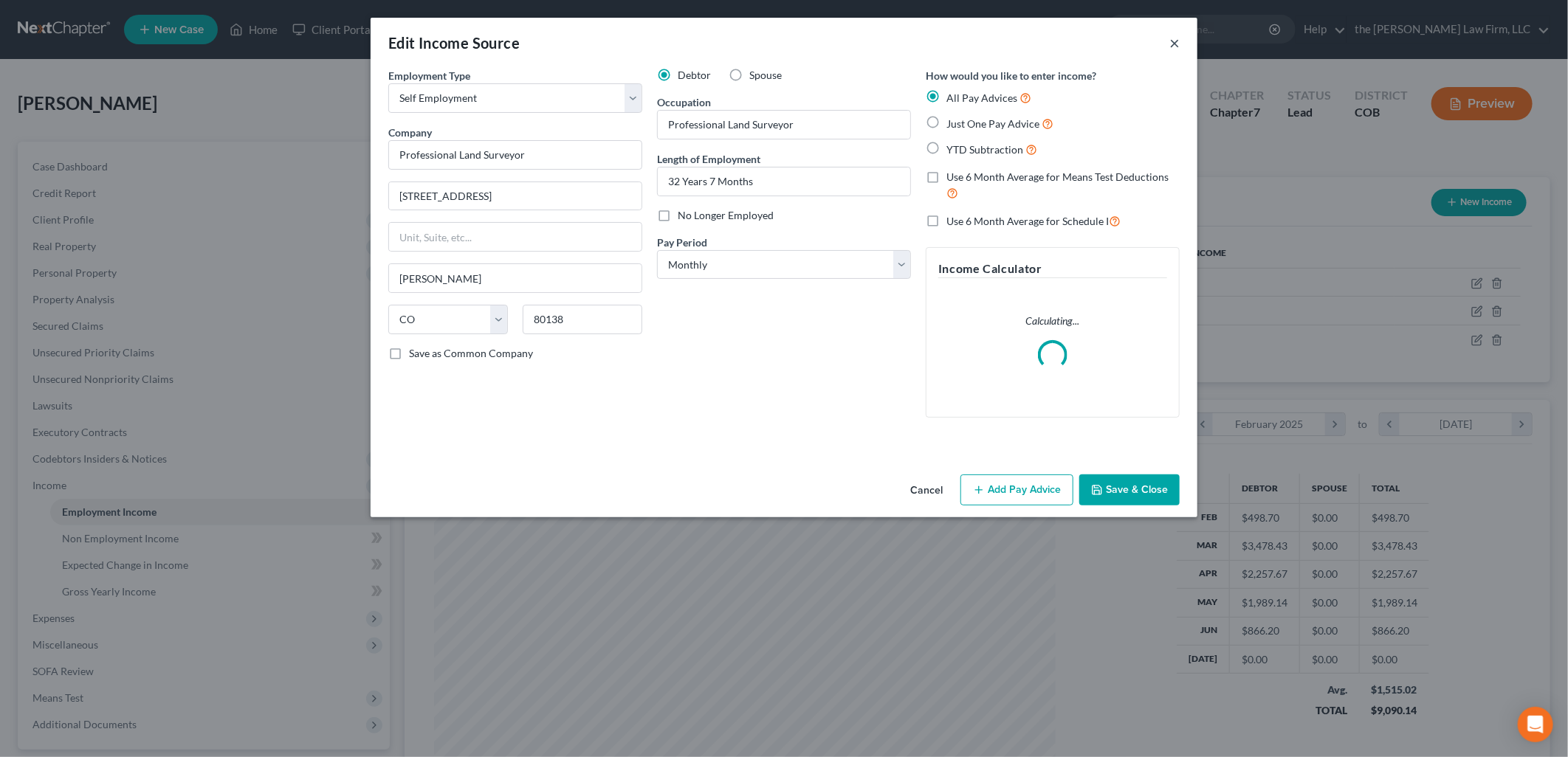
click at [1170, 39] on button "×" at bounding box center [1174, 43] width 10 height 17
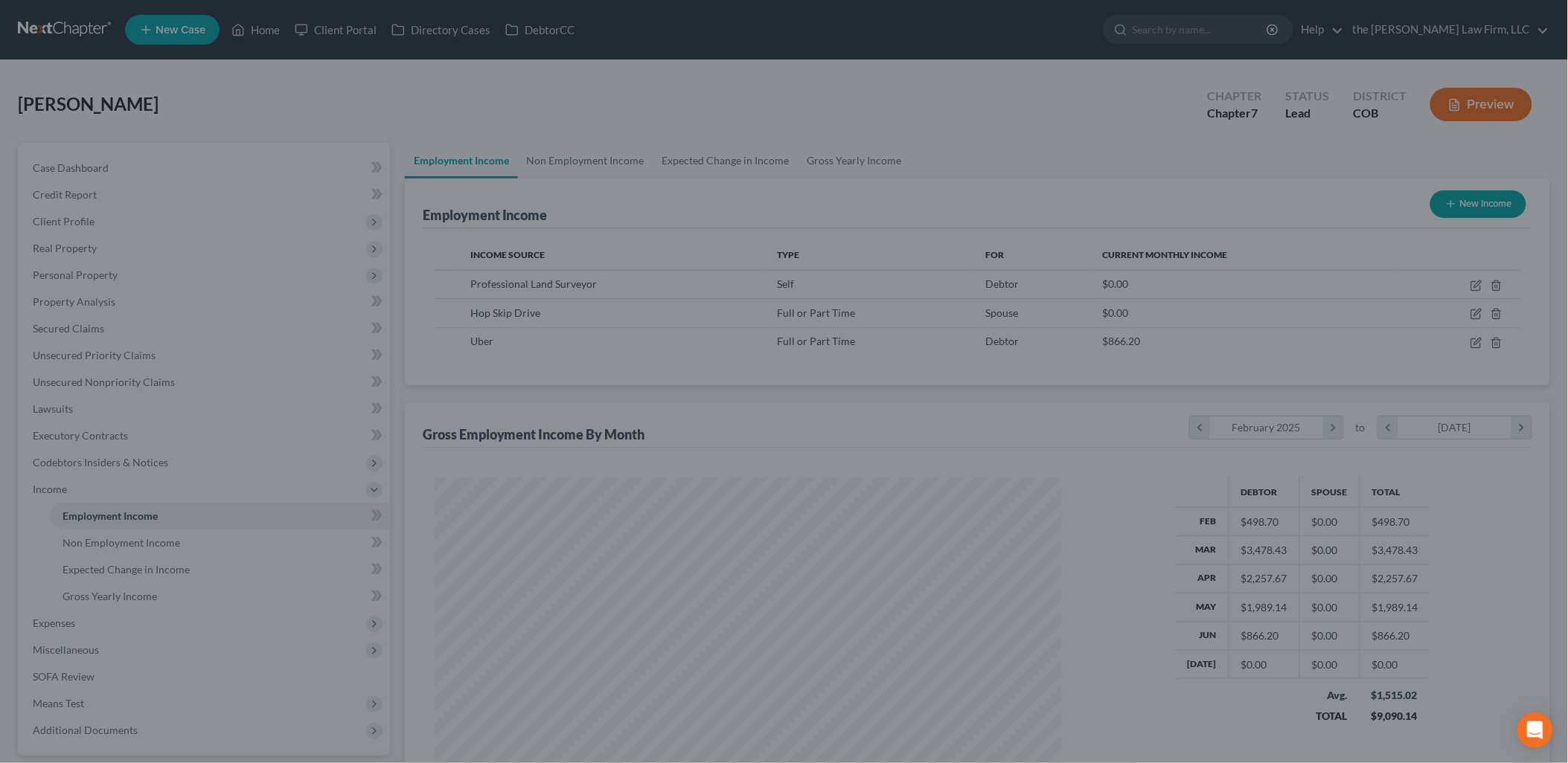
scroll to position [743691, 743327]
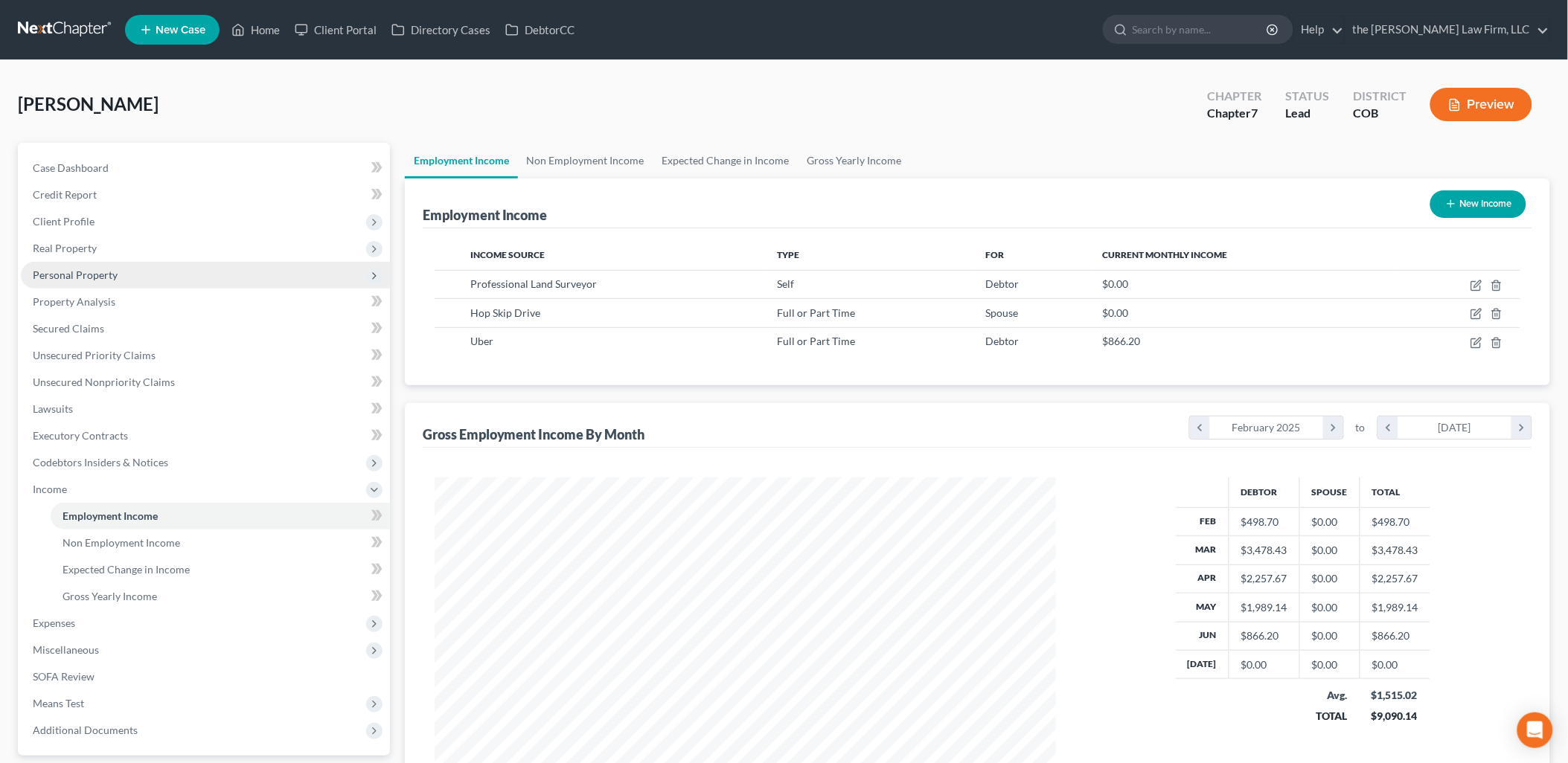
click at [80, 269] on span "Personal Property" at bounding box center [74, 275] width 85 height 12
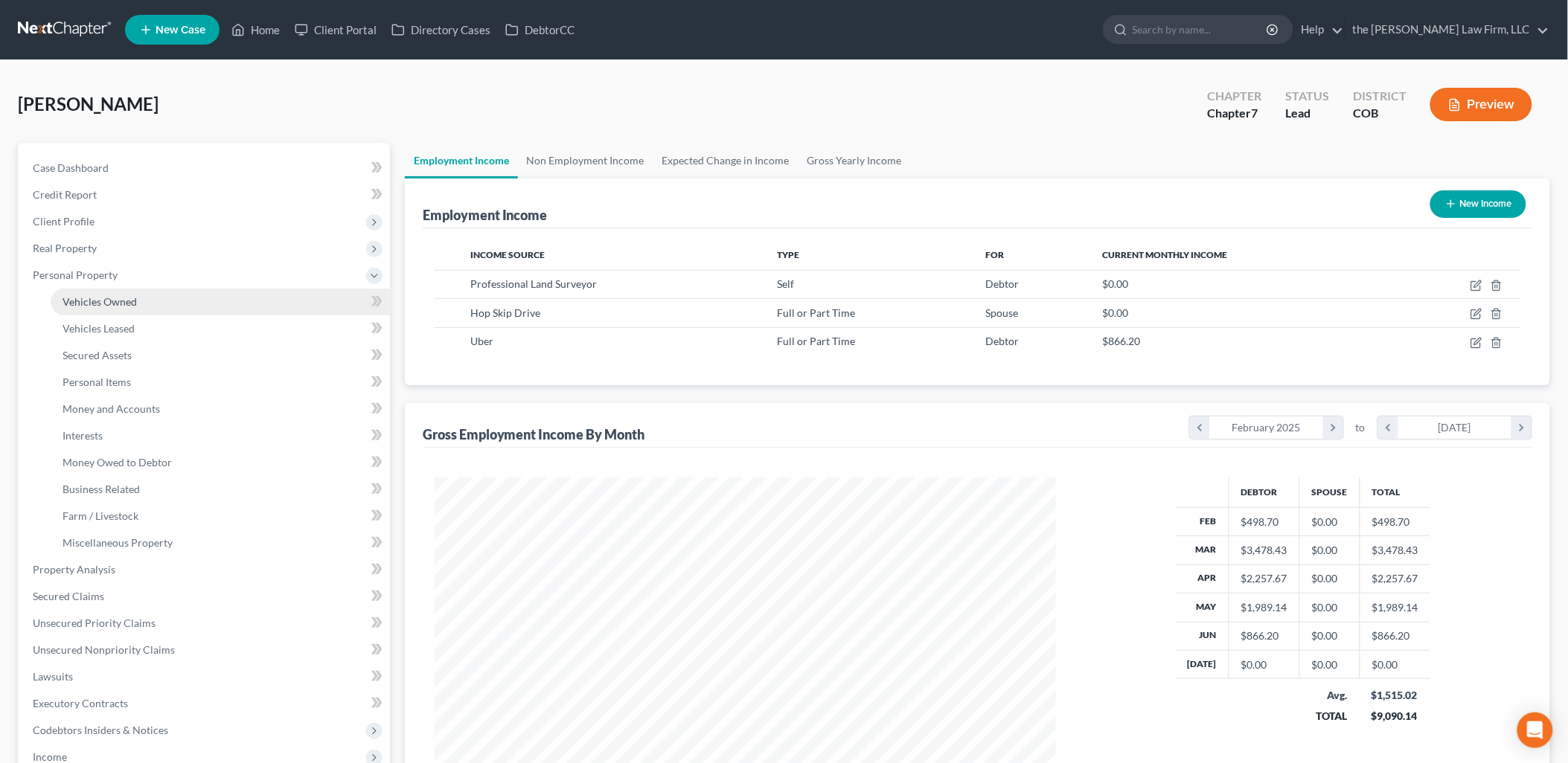
click at [81, 300] on span "Vehicles Owned" at bounding box center [99, 301] width 74 height 12
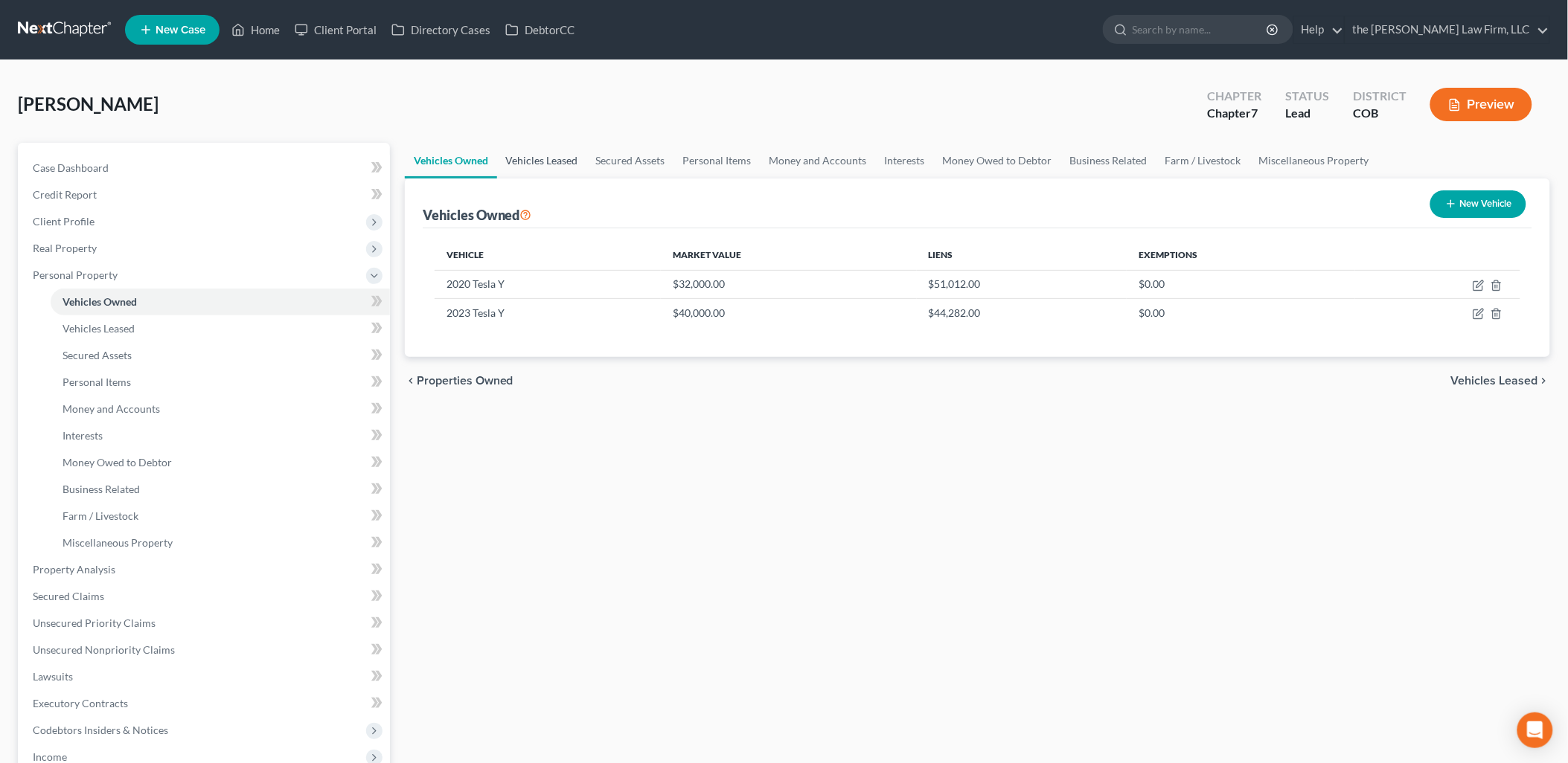
click at [534, 161] on link "Vehicles Leased" at bounding box center [541, 160] width 90 height 36
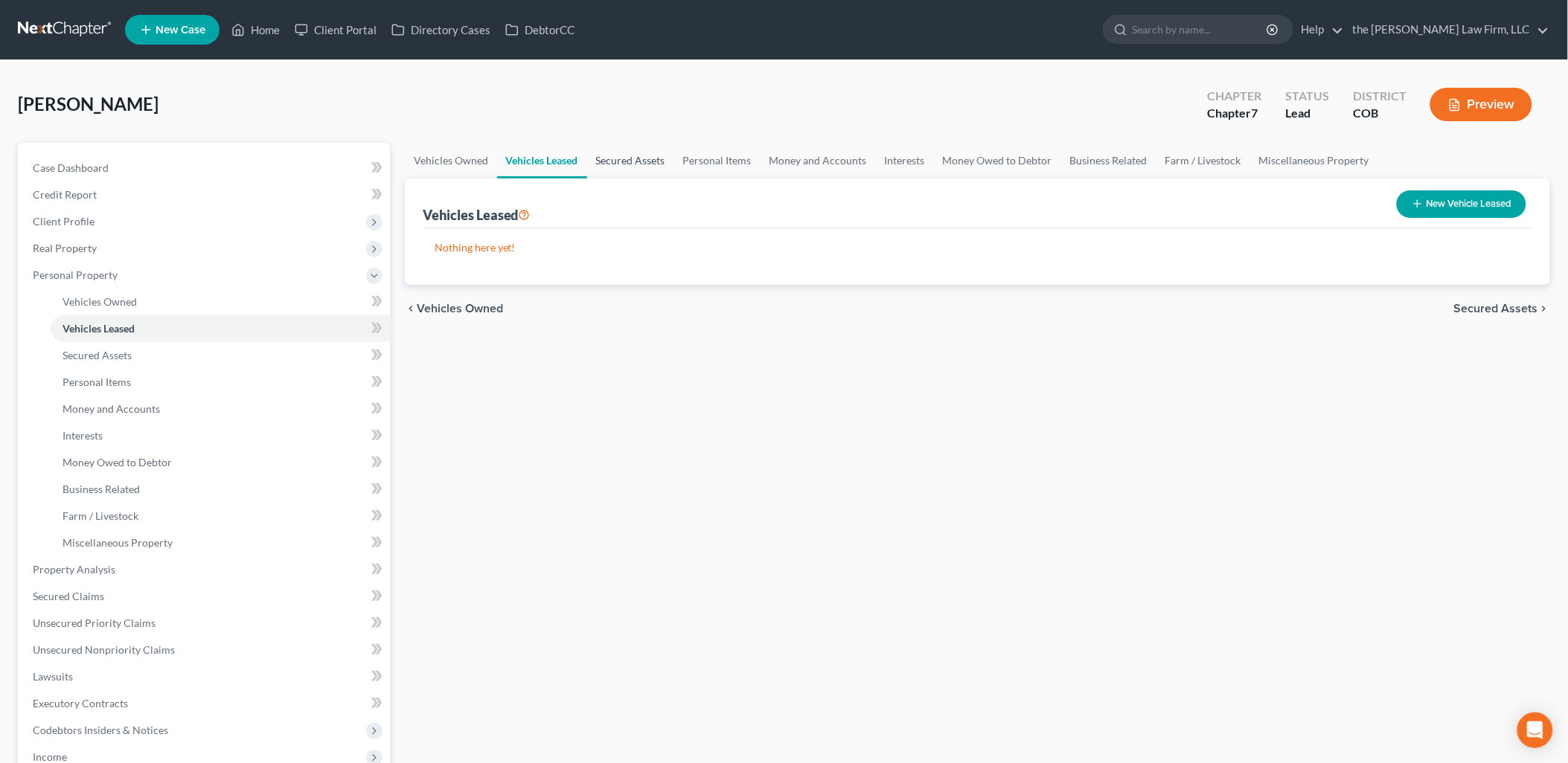
click at [655, 164] on link "Secured Assets" at bounding box center [630, 160] width 87 height 36
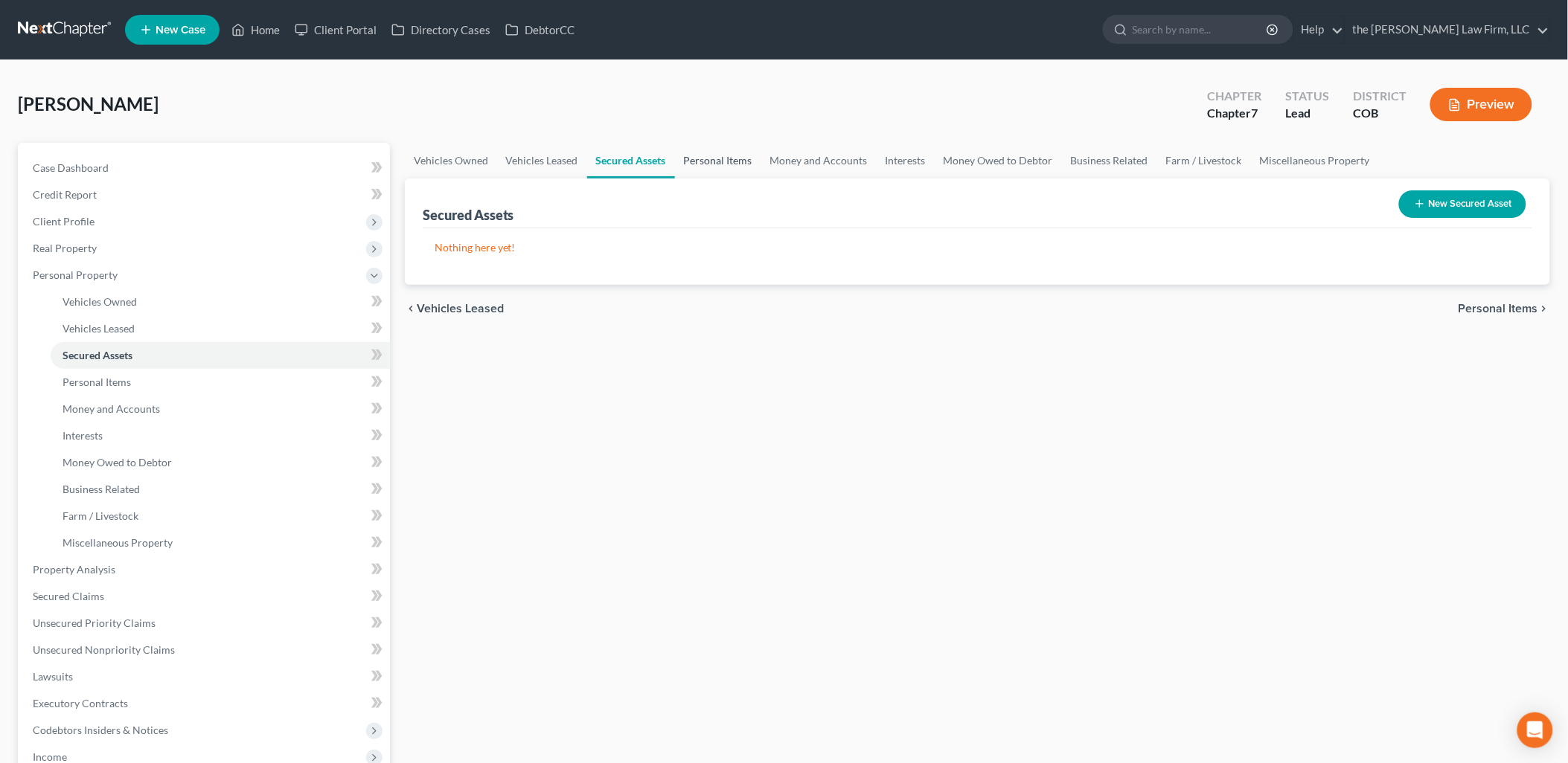
click at [732, 159] on link "Personal Items" at bounding box center [717, 160] width 87 height 36
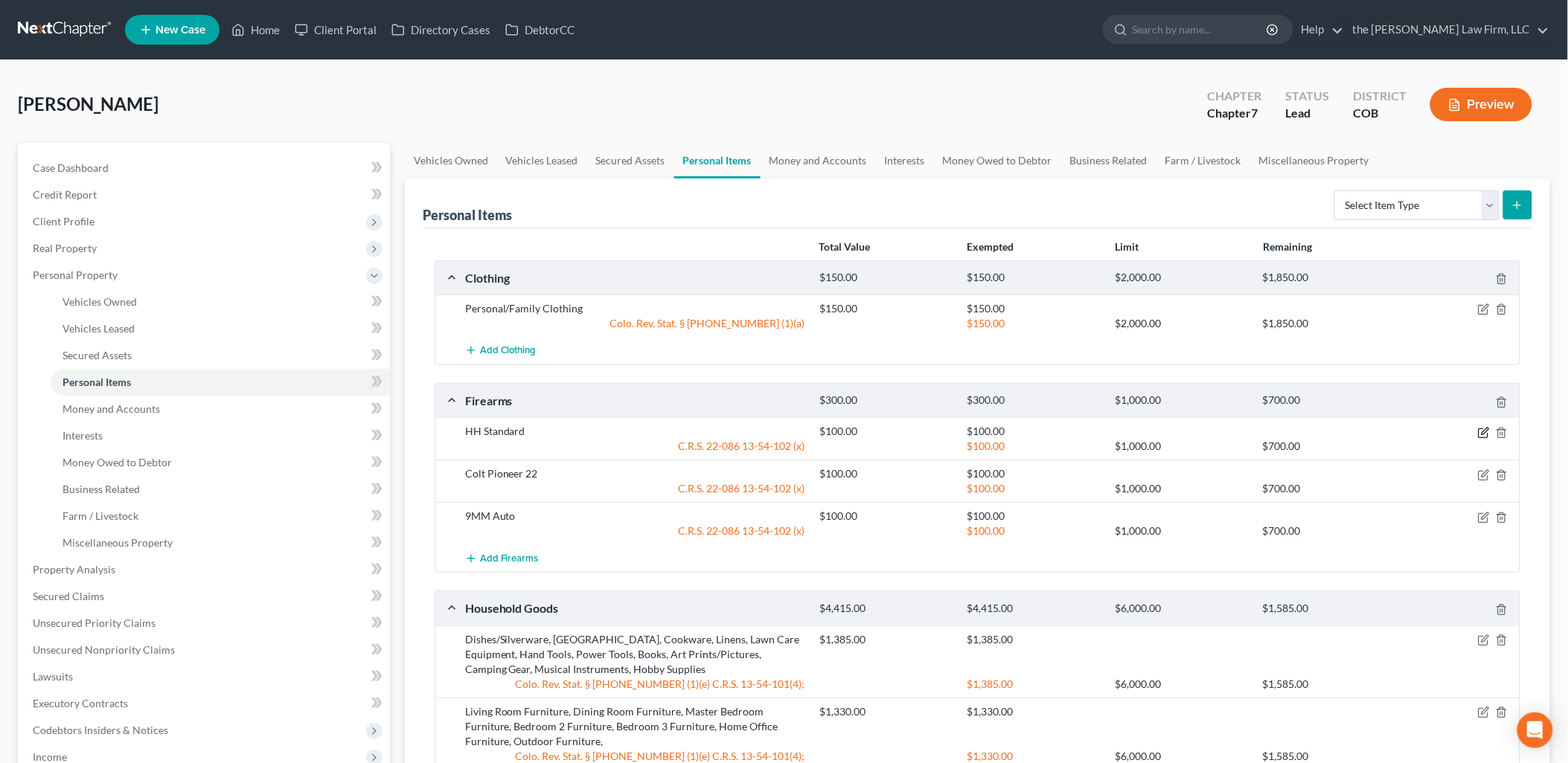
click at [1487, 434] on icon "button" at bounding box center [1484, 434] width 12 height 12
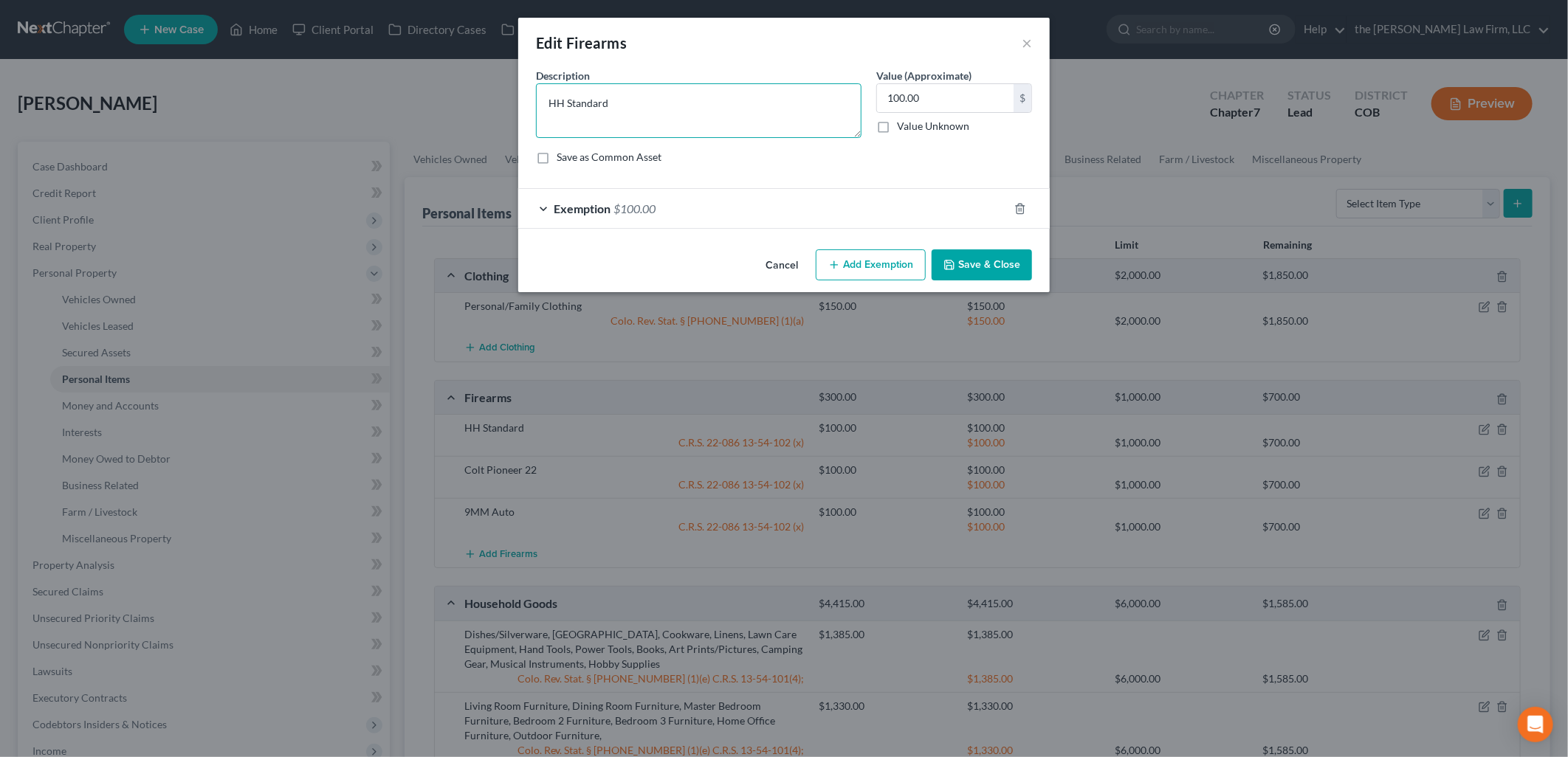
click at [563, 103] on textarea "HH Standard" at bounding box center [699, 110] width 326 height 55
type textarea "Hi Standard"
click at [1006, 256] on button "Save & Close" at bounding box center [982, 265] width 101 height 31
